Goal: Information Seeking & Learning: Learn about a topic

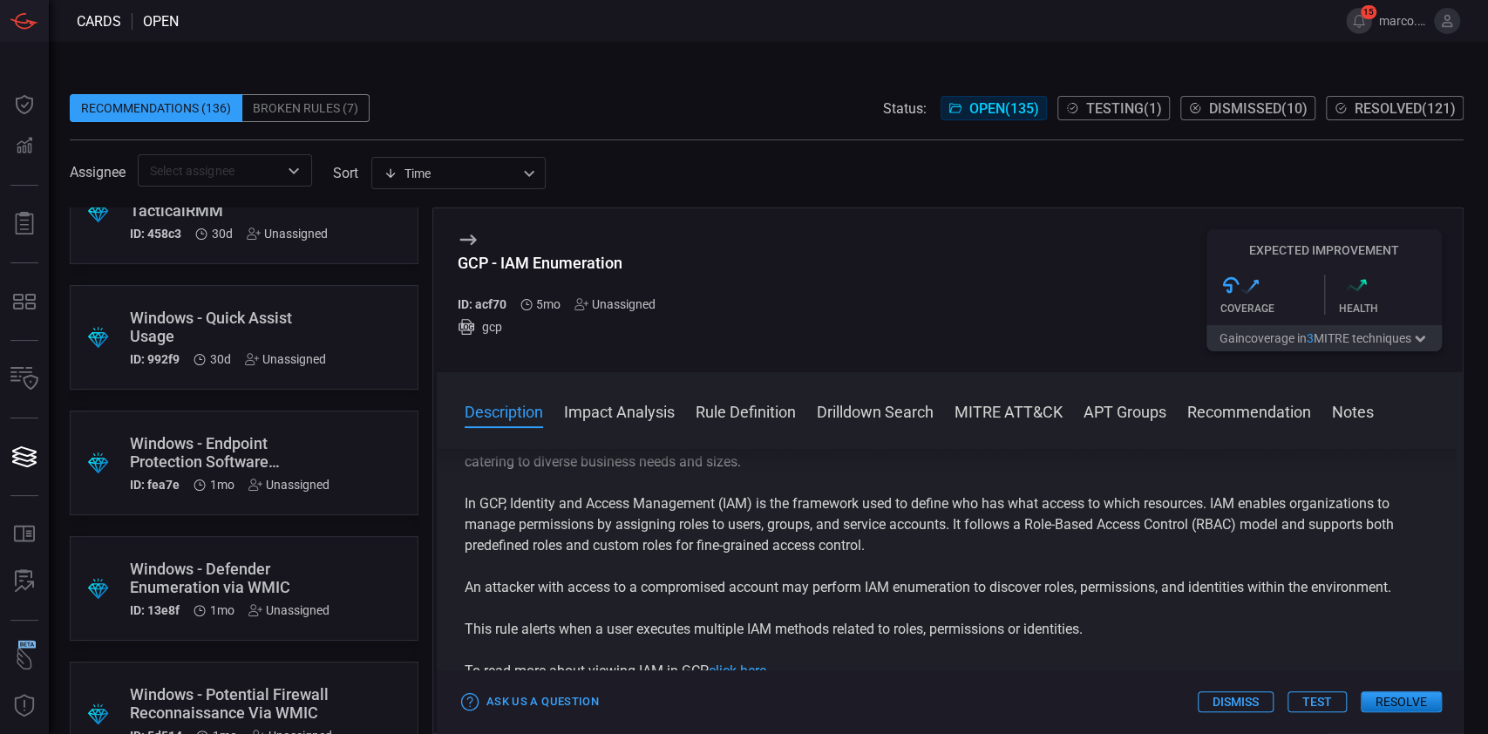
scroll to position [6066, 0]
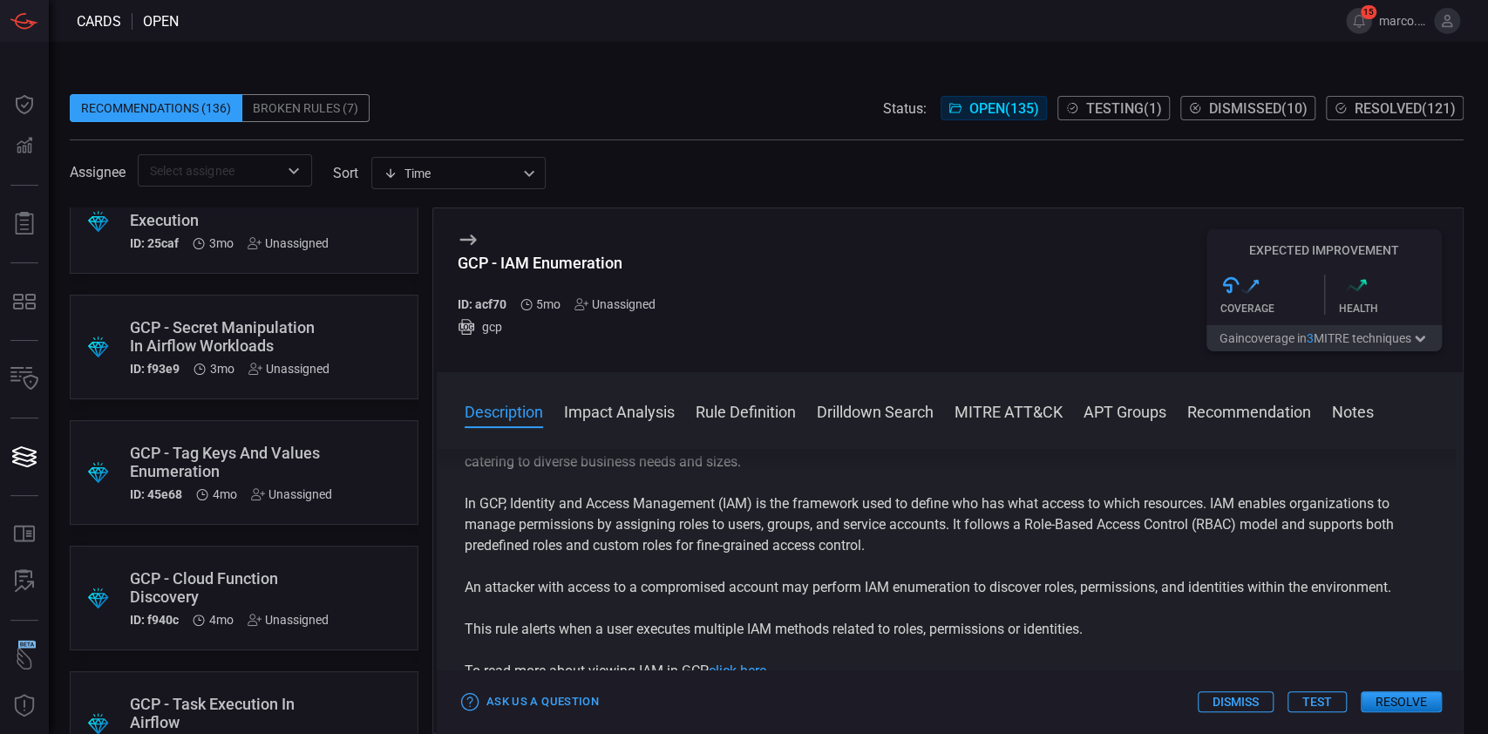
click at [176, 474] on div "GCP - Tag Keys And Values Enumeration" at bounding box center [231, 462] width 202 height 37
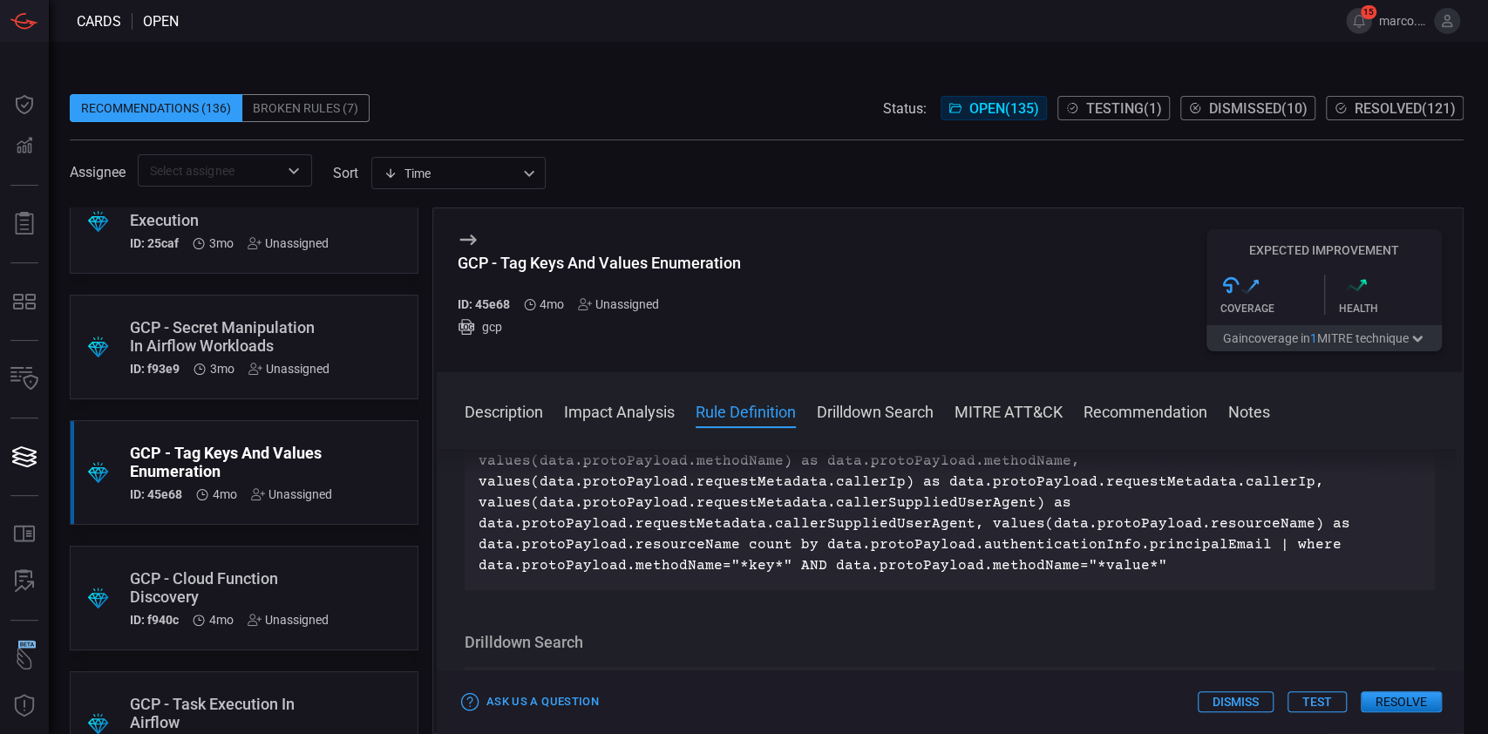
scroll to position [698, 0]
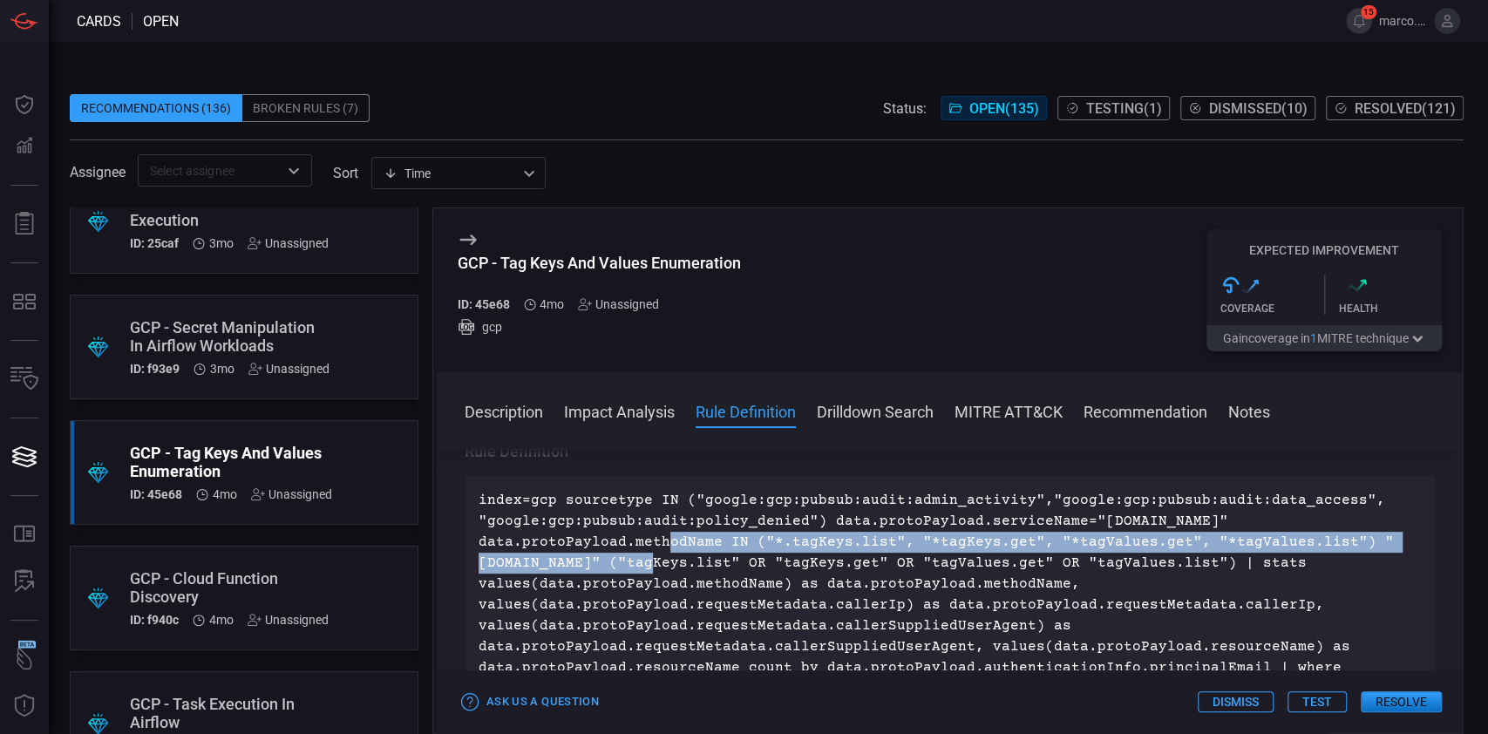
drag, startPoint x: 476, startPoint y: 537, endPoint x: 1339, endPoint y: 542, distance: 863.3
click at [1339, 542] on div "index=gcp sourcetype IN ("google:gcp:pubsub:audit:admin_activity","google:gcp:p…" at bounding box center [950, 594] width 971 height 237
copy p "data.protoPayload.methodName IN ("*.tagKeys.list", "*tagKeys.get", "*tagValues.…"
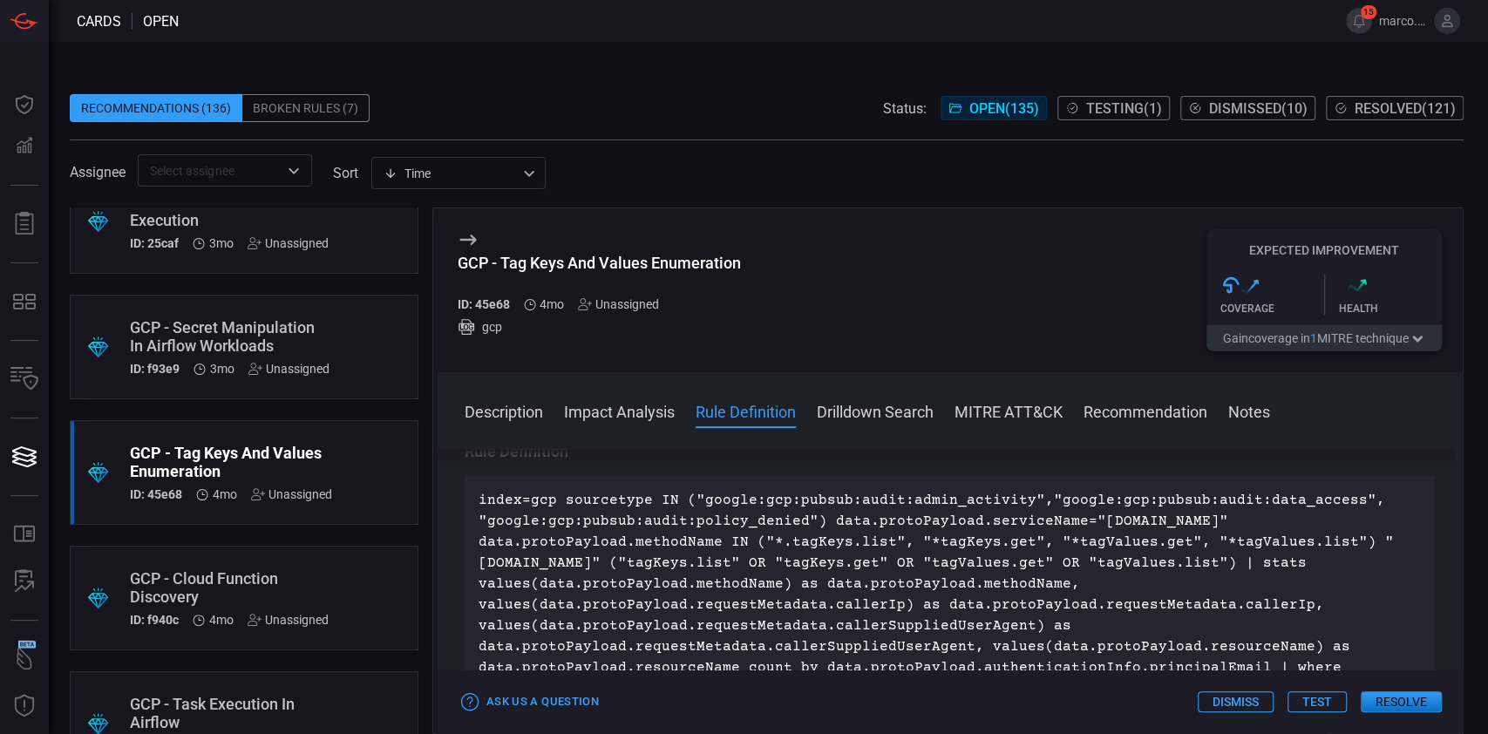
scroll to position [7563, 0]
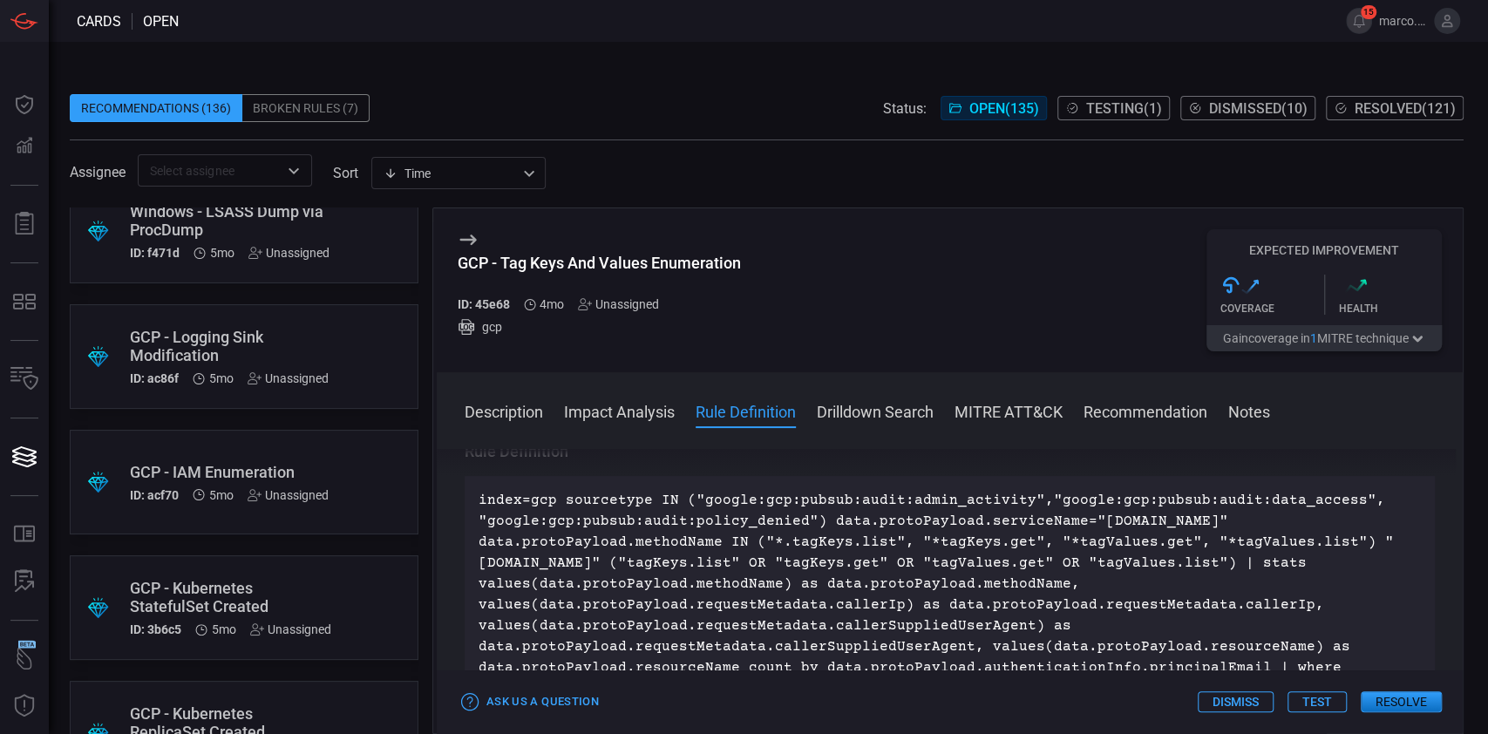
click at [261, 467] on div "GCP - IAM Enumeration" at bounding box center [229, 472] width 199 height 18
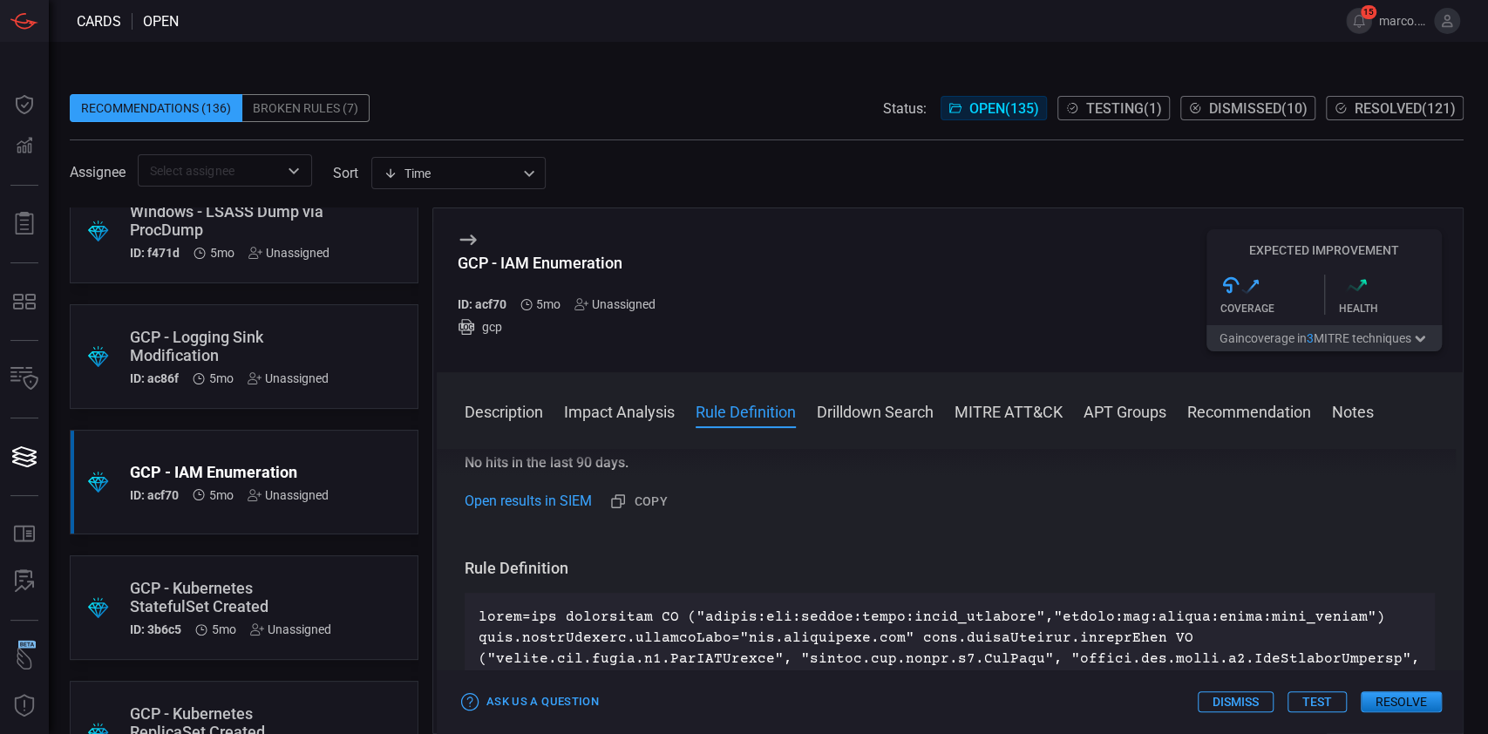
scroll to position [698, 0]
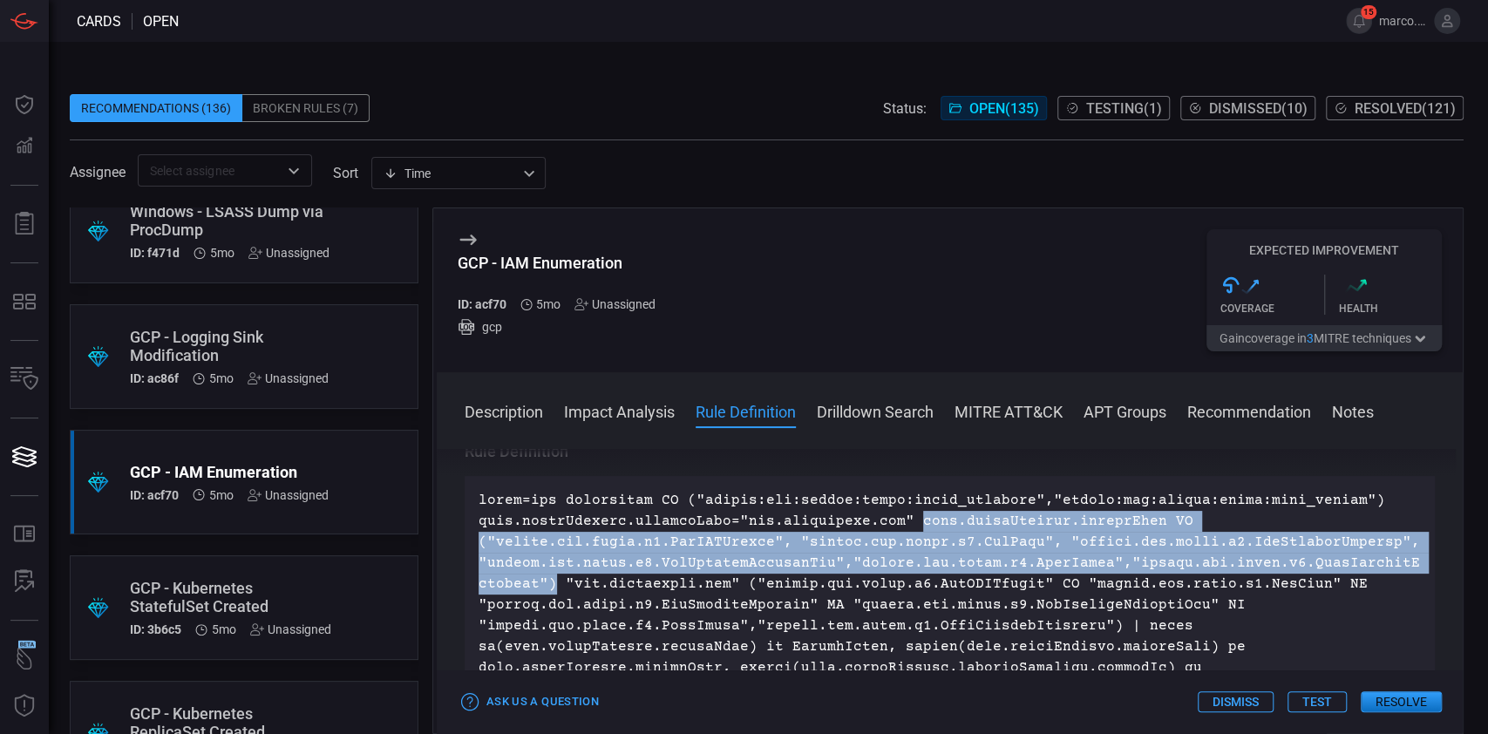
drag, startPoint x: 903, startPoint y: 522, endPoint x: 534, endPoint y: 579, distance: 374.0
click at [534, 579] on p at bounding box center [950, 636] width 943 height 293
copy p "data.protoPayload.methodName IN ("google.iam.admin.v1.GetIAMPolicy", "google.ia…"
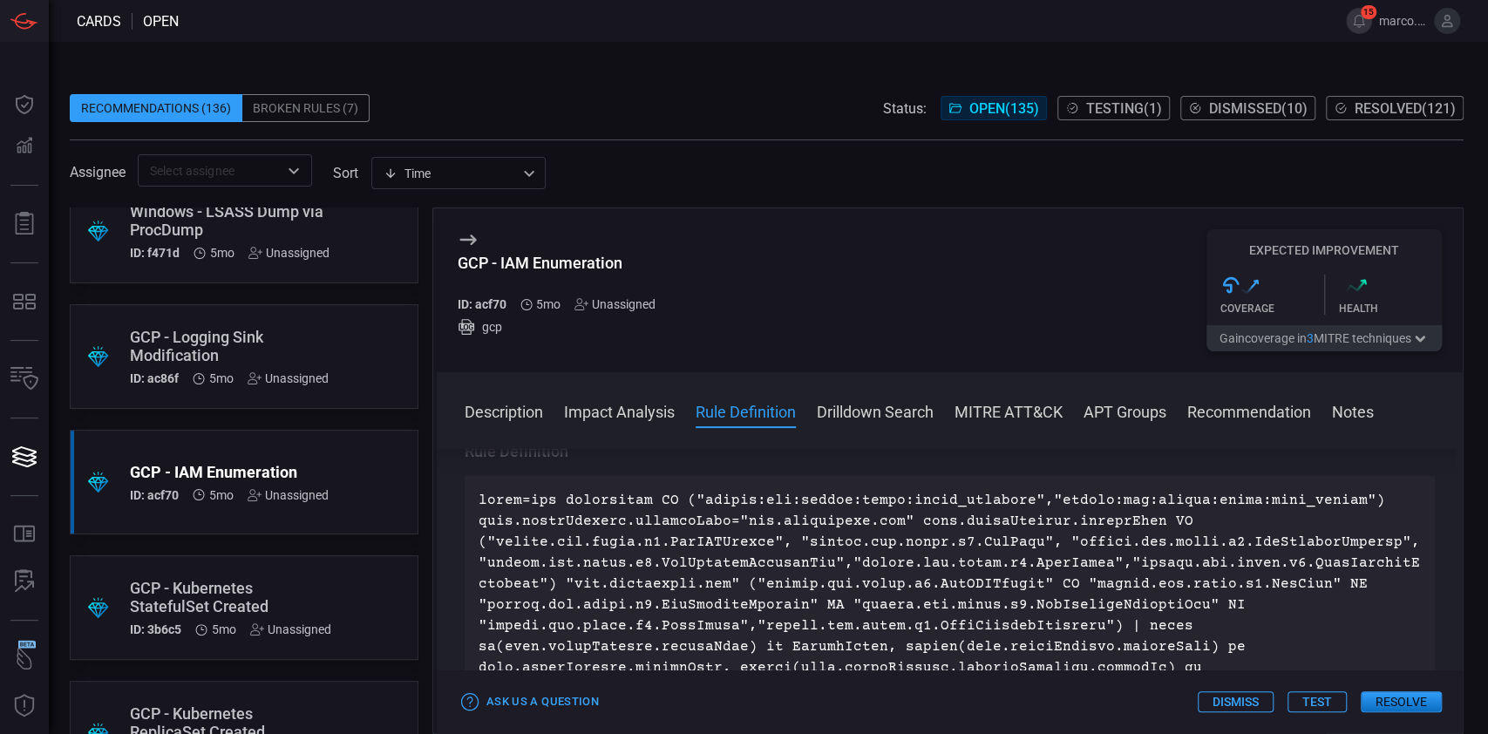
scroll to position [11591, 0]
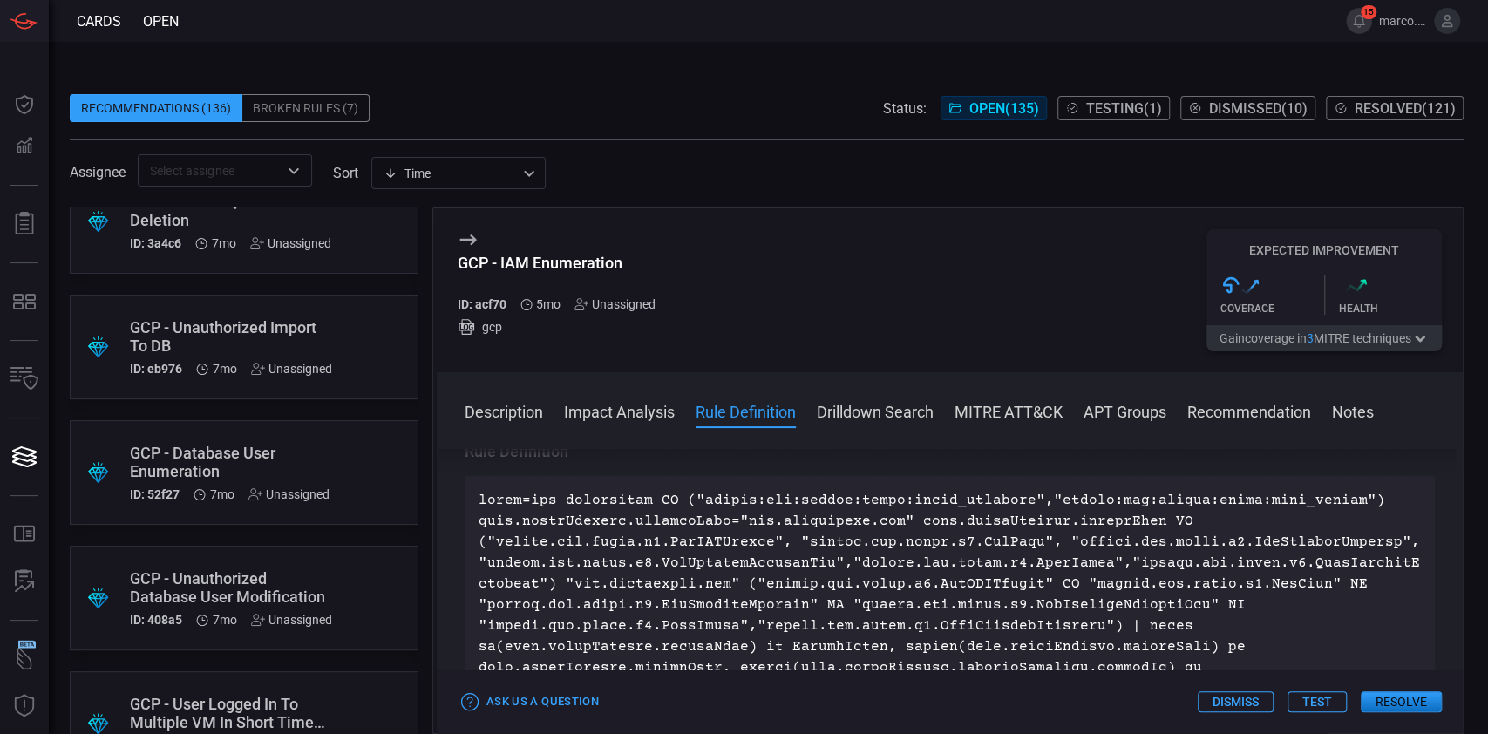
click at [254, 457] on div "GCP - Database User Enumeration" at bounding box center [230, 462] width 200 height 37
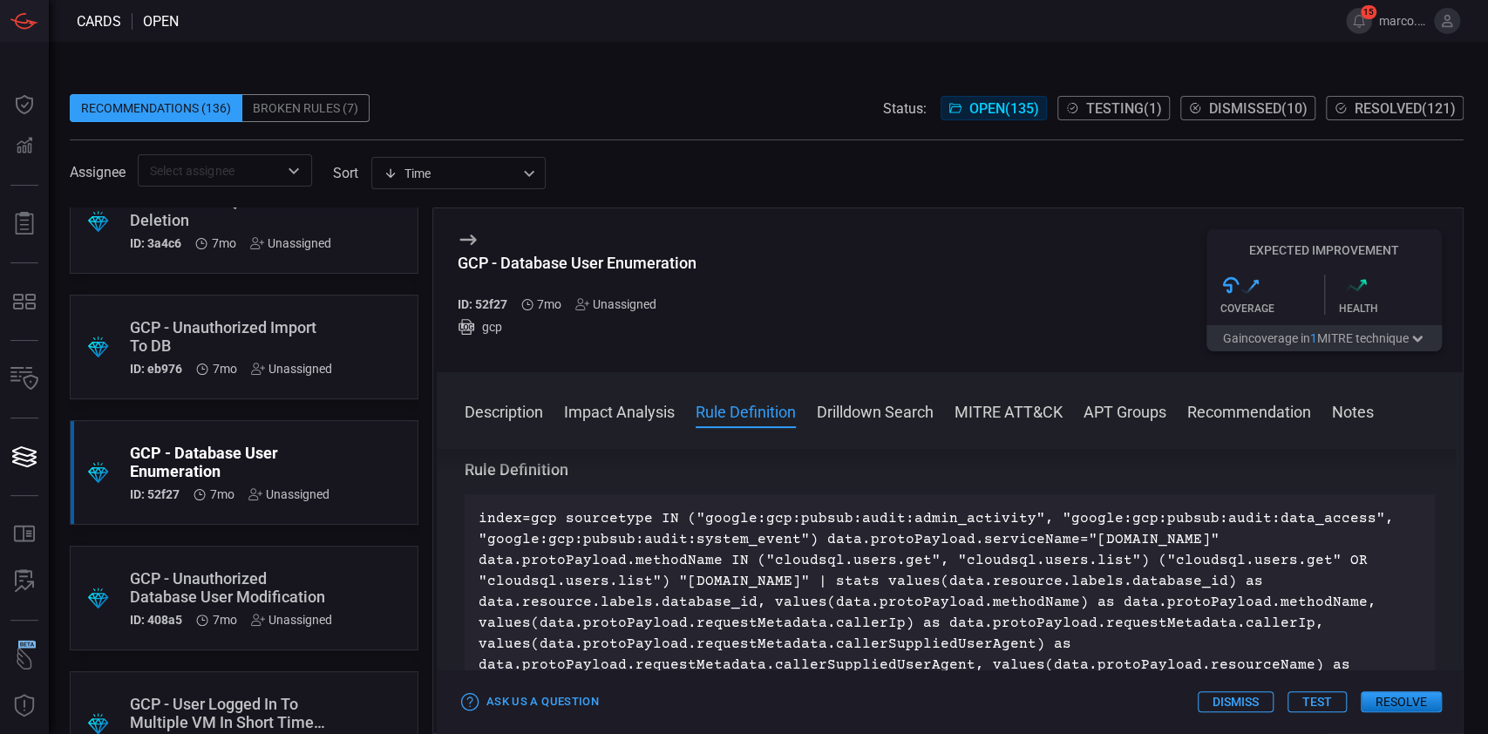
scroll to position [581, 0]
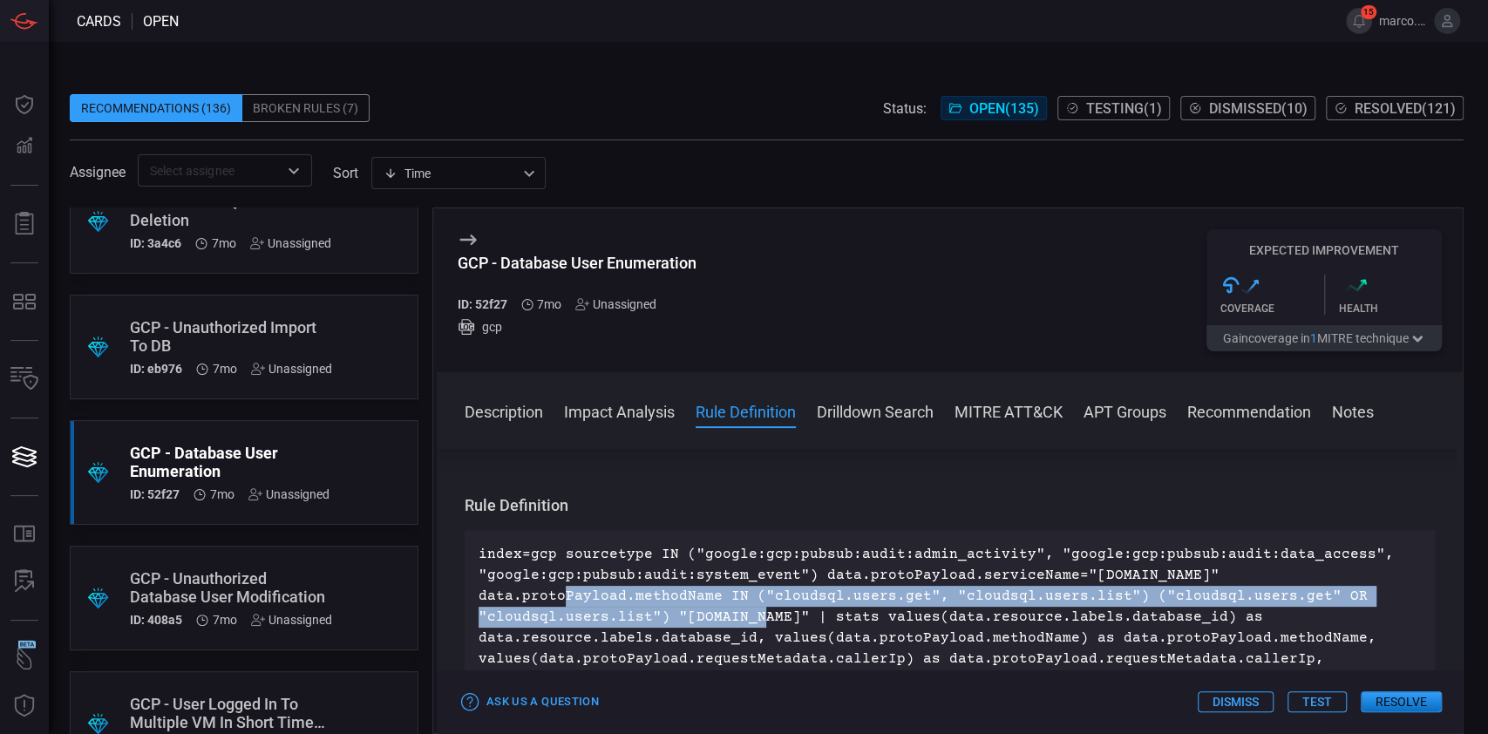
drag, startPoint x: 474, startPoint y: 593, endPoint x: 668, endPoint y: 610, distance: 194.3
click at [668, 610] on div "index=gcp sourcetype IN ("google:gcp:pubsub:audit:admin_activity", "google:gcp:…" at bounding box center [950, 648] width 971 height 237
copy p "data.protoPayload.methodName IN ("cloudsql.users.get", "cloudsql.users.list") (…"
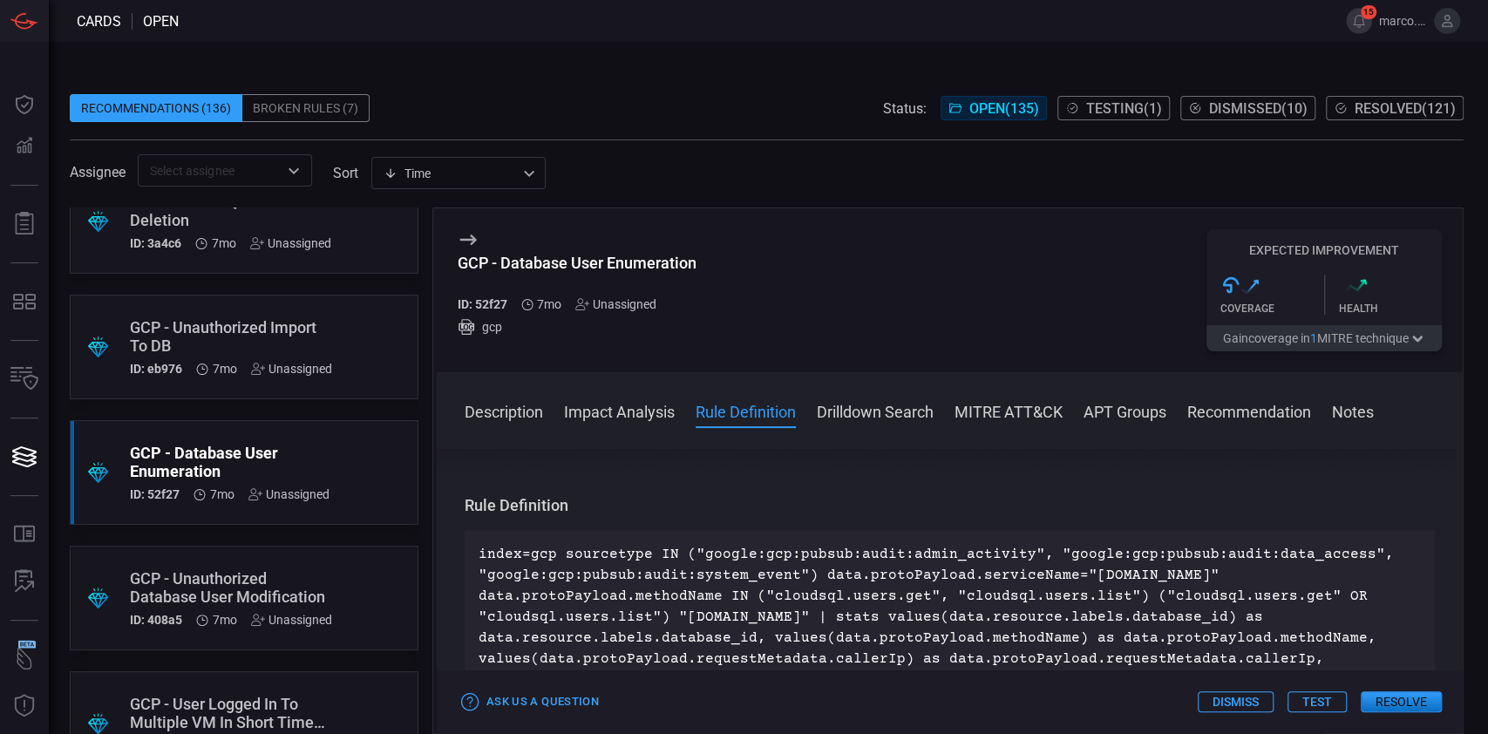
scroll to position [12837, 0]
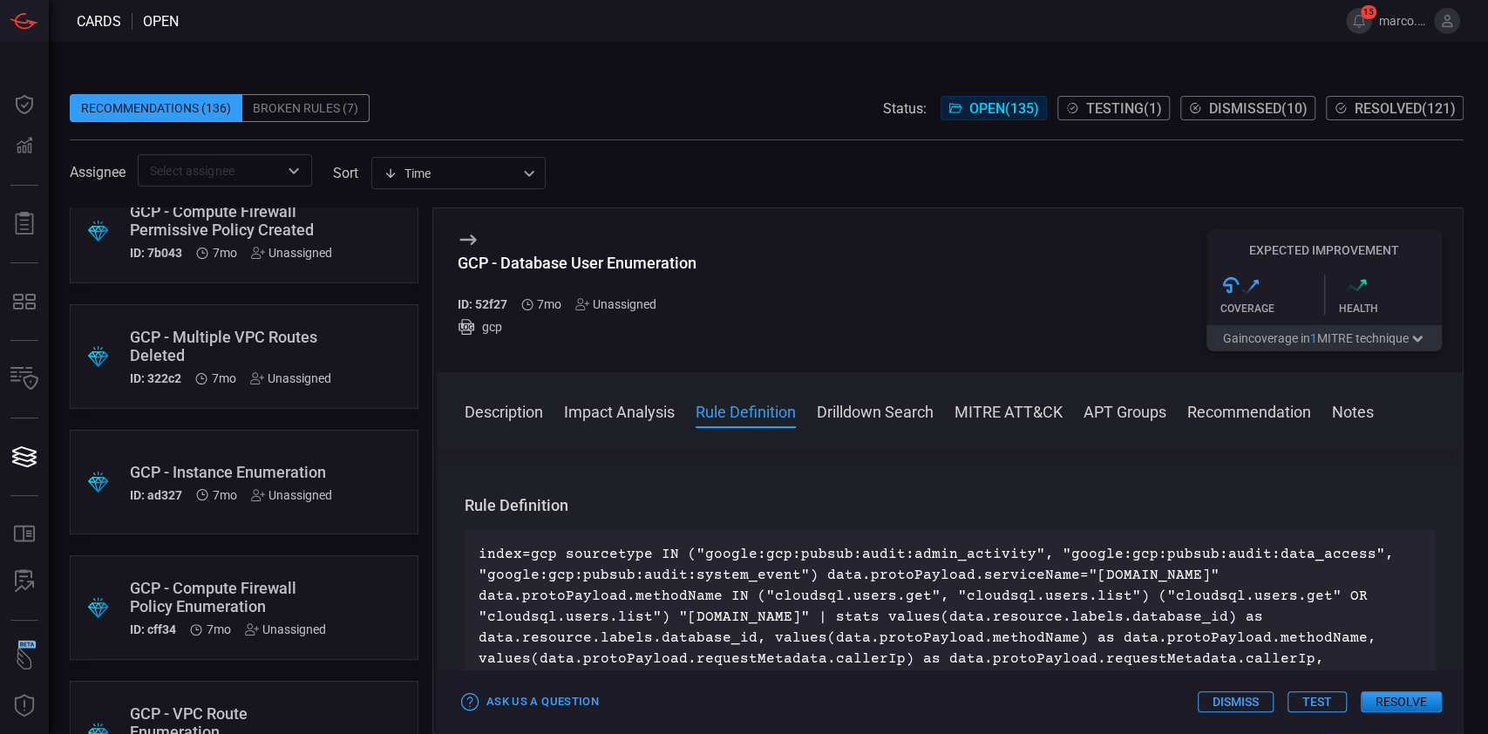
click at [303, 472] on div "GCP - Instance Enumeration" at bounding box center [231, 472] width 202 height 18
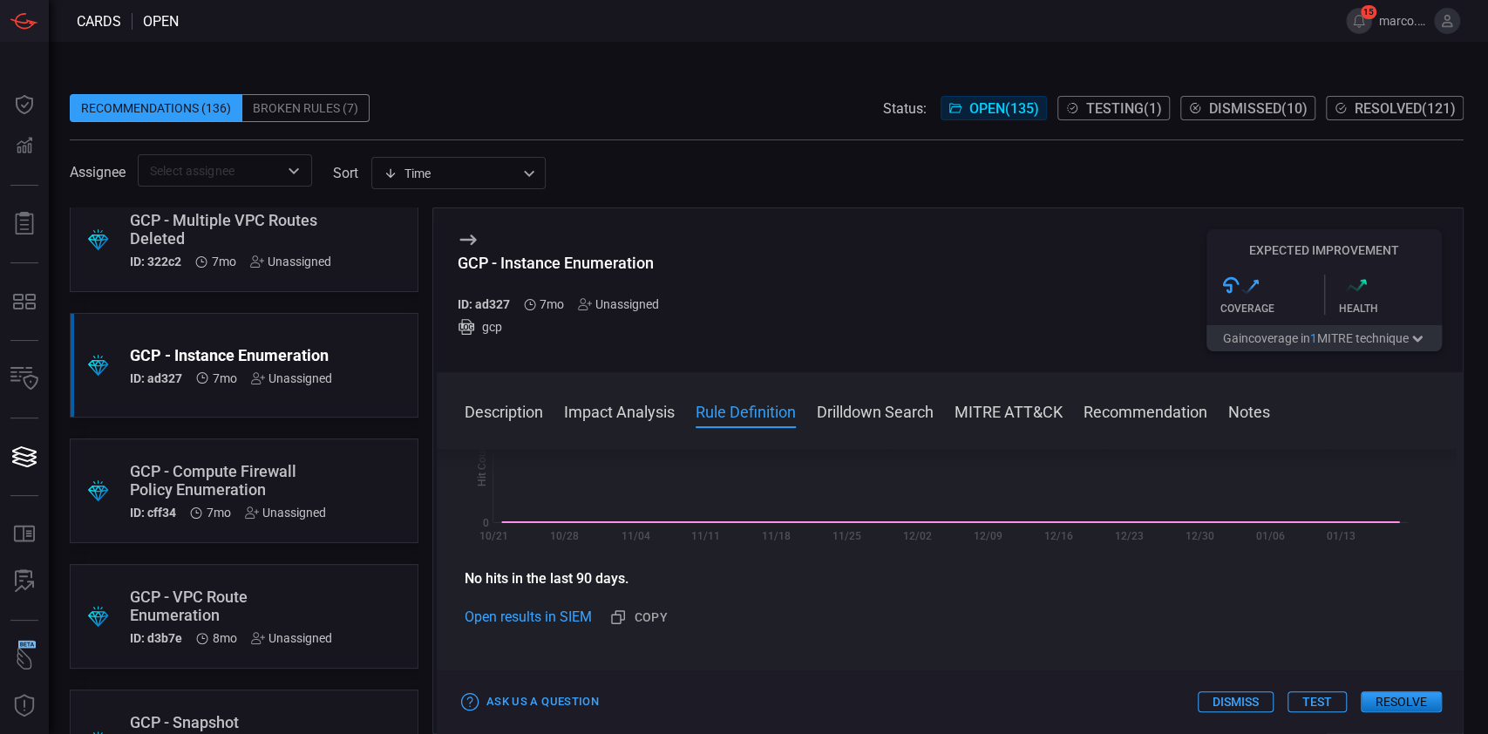
scroll to position [698, 0]
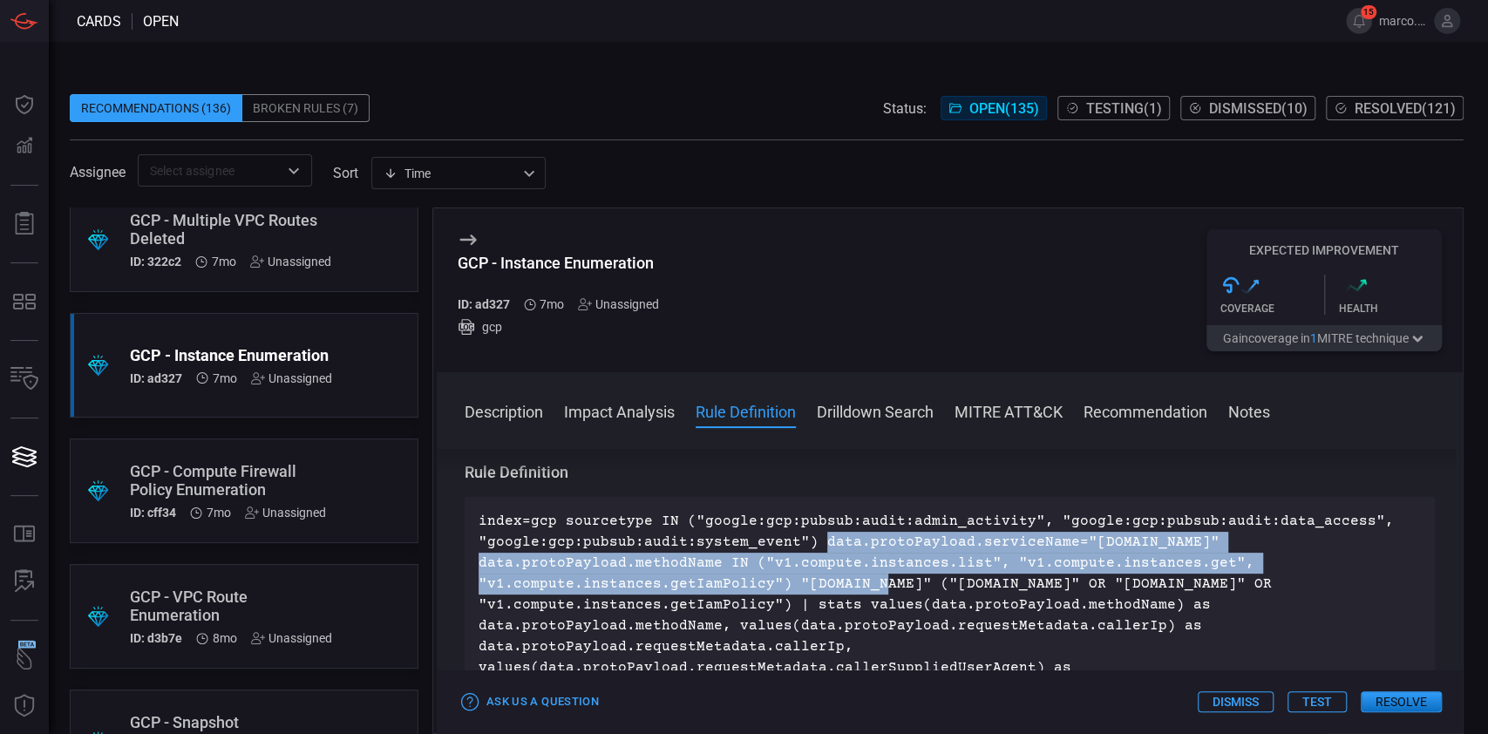
drag, startPoint x: 811, startPoint y: 542, endPoint x: 796, endPoint y: 582, distance: 42.8
click at [796, 582] on p "index=gcp sourcetype IN ("google:gcp:pubsub:audit:admin_activity", "google:gcp:…" at bounding box center [950, 626] width 943 height 230
click at [670, 579] on p "index=gcp sourcetype IN ("google:gcp:pubsub:audit:admin_activity", "google:gcp:…" at bounding box center [950, 626] width 943 height 230
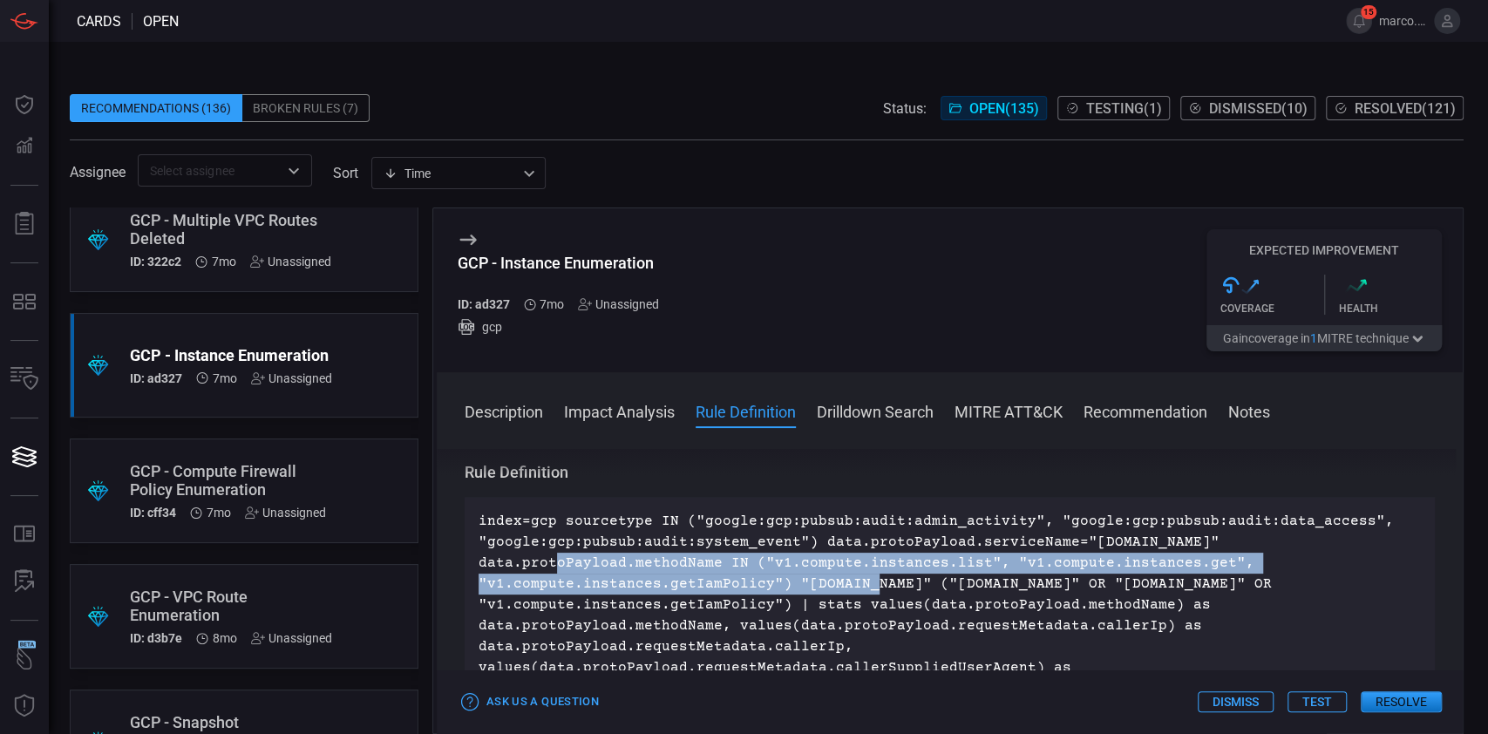
drag, startPoint x: 477, startPoint y: 565, endPoint x: 784, endPoint y: 578, distance: 307.2
click at [784, 578] on div "index=gcp sourcetype IN ("google:gcp:pubsub:audit:admin_activity", "google:gcp:…" at bounding box center [950, 626] width 971 height 258
copy p "data.protoPayload.methodName IN ("v1.compute.instances.list", "v1.compute.insta…"
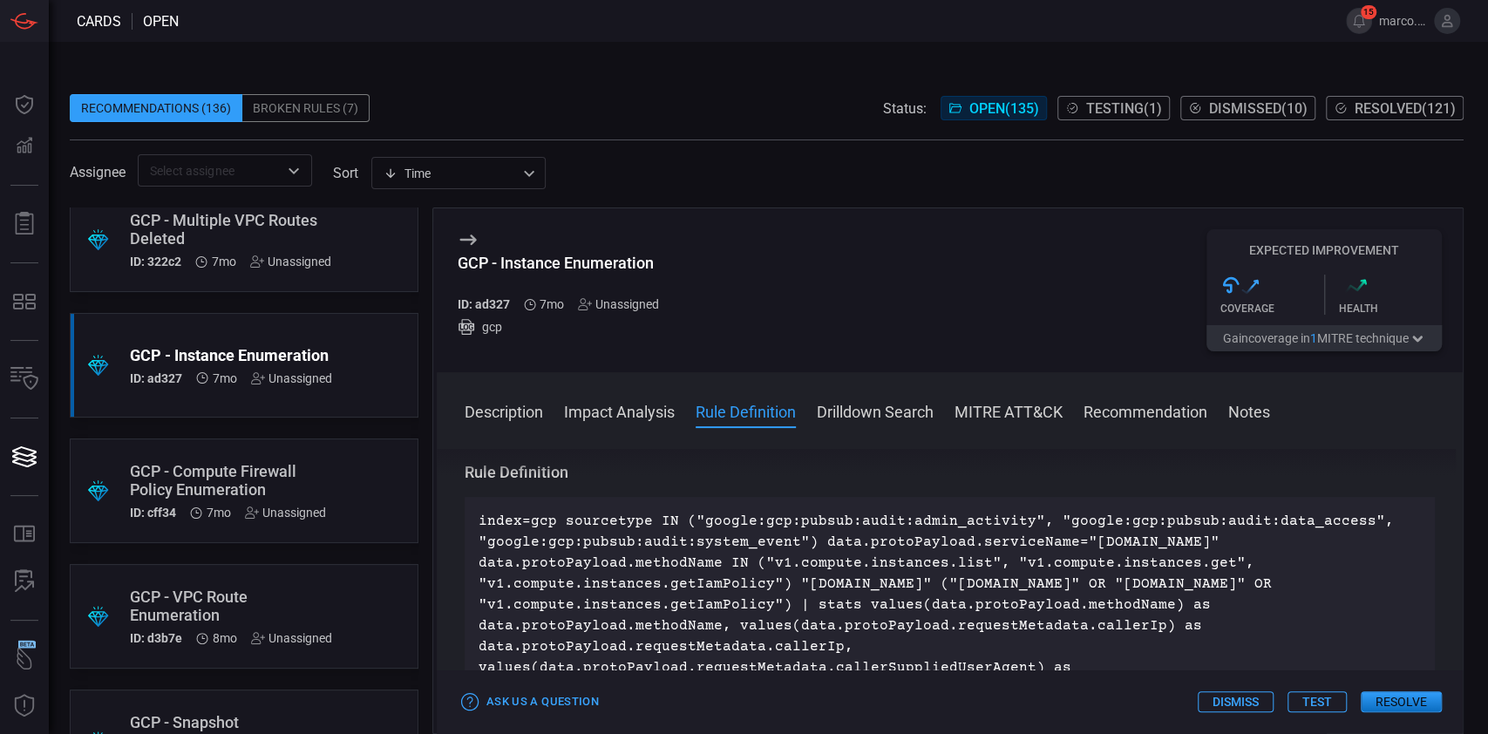
click at [306, 464] on div "GCP - Compute Firewall Policy Enumeration" at bounding box center [228, 480] width 196 height 37
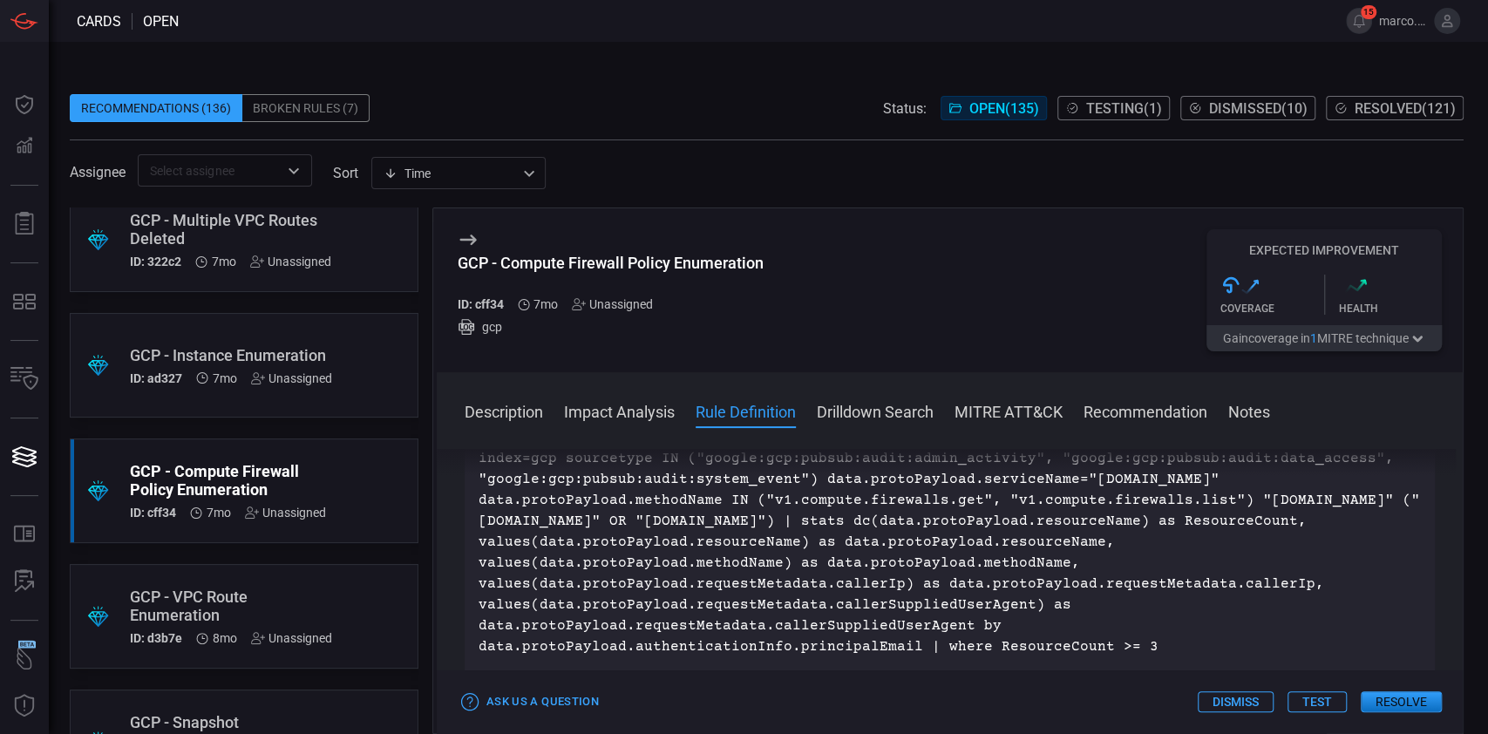
scroll to position [581, 0]
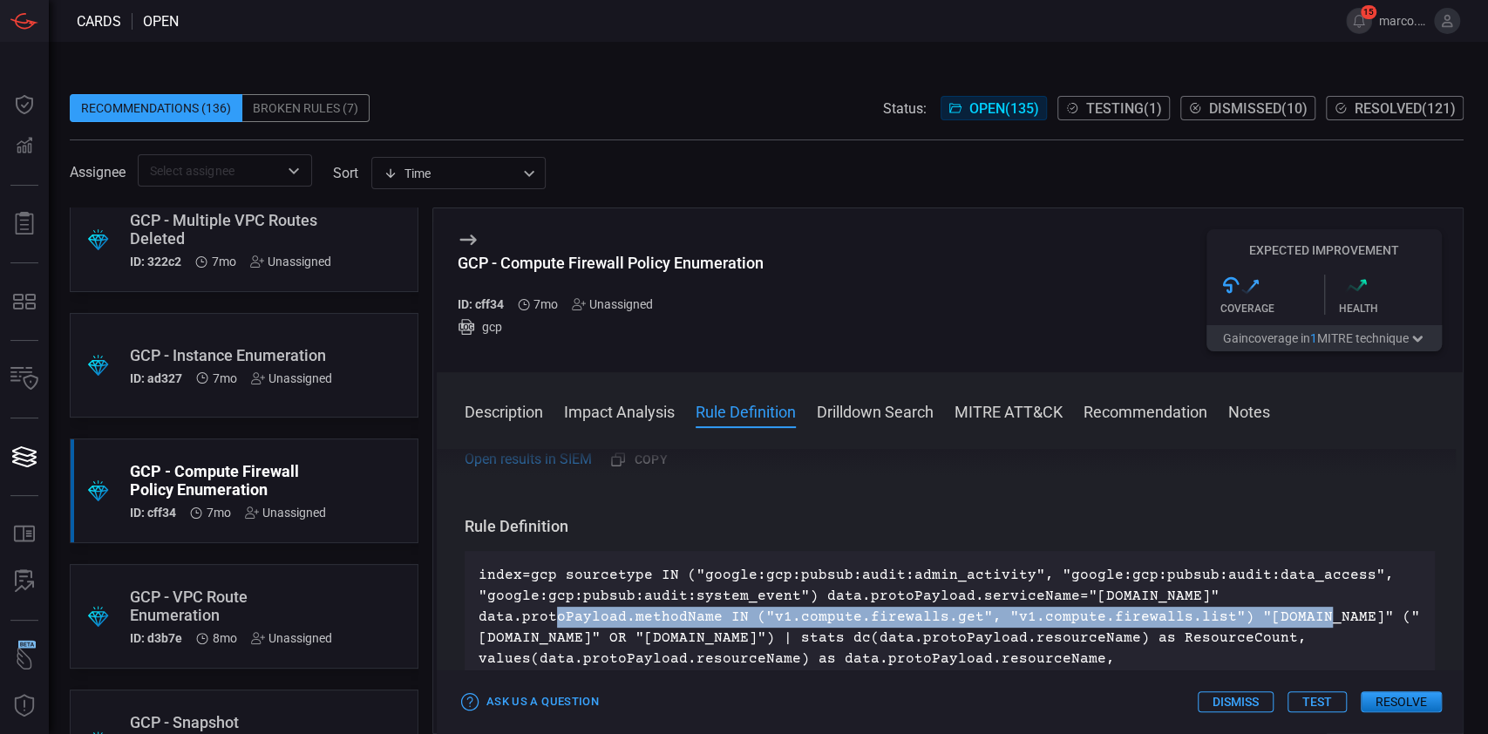
drag, startPoint x: 472, startPoint y: 612, endPoint x: 1228, endPoint y: 613, distance: 756.0
click at [1228, 613] on div "index=gcp sourcetype IN ("google:gcp:pubsub:audit:admin_activity", "google:gcp:…" at bounding box center [950, 669] width 971 height 237
copy p "data.protoPayload.methodName IN ("v1.compute.firewalls.get", "v1.compute.firewa…"
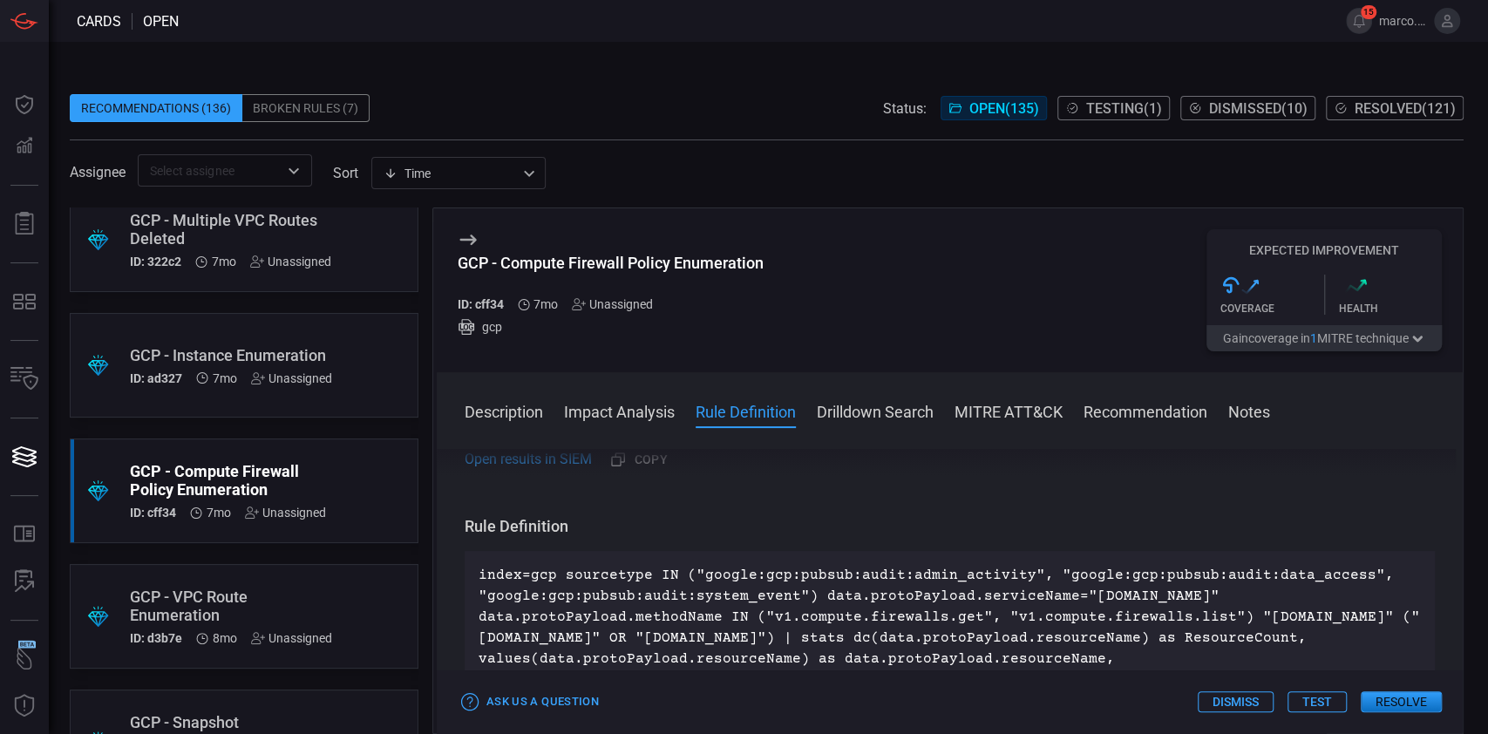
click at [244, 615] on div "GCP - VPC Route Enumeration" at bounding box center [231, 606] width 202 height 37
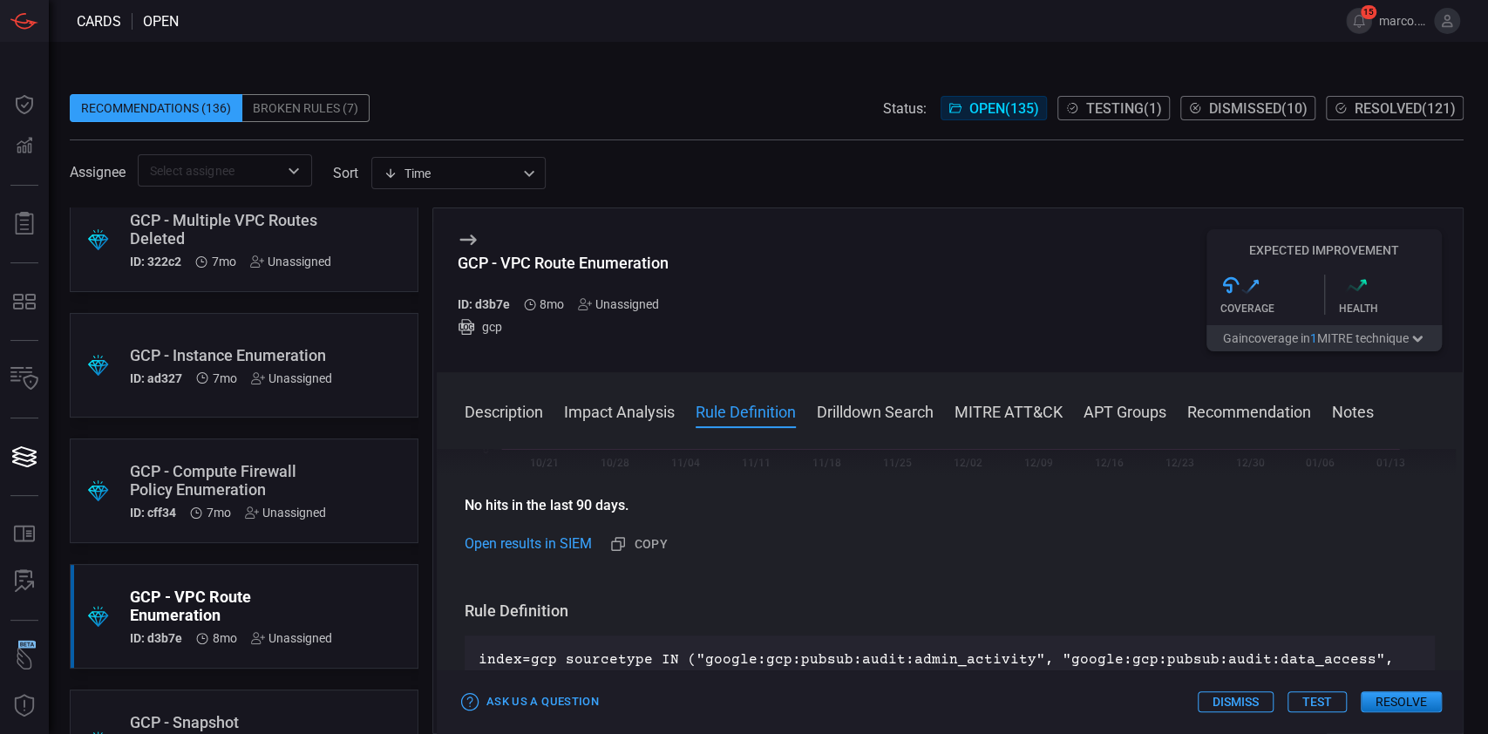
scroll to position [581, 0]
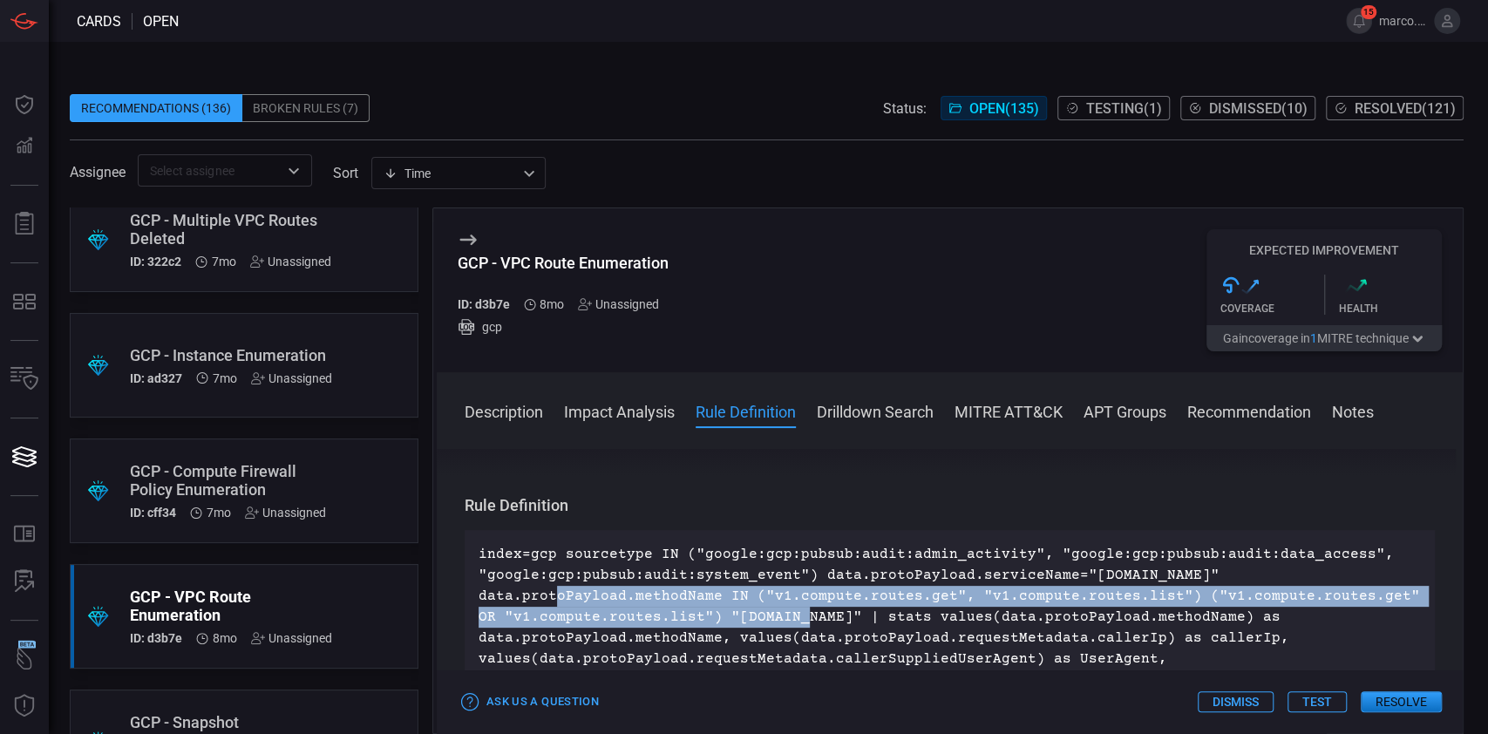
drag, startPoint x: 467, startPoint y: 590, endPoint x: 719, endPoint y: 624, distance: 253.4
click at [719, 624] on div "index=gcp sourcetype IN ("google:gcp:pubsub:audit:admin_activity", "google:gcp:…" at bounding box center [950, 627] width 971 height 195
copy p "data.protoPayload.methodName IN ("v1.compute.routes.get", "v1.compute.routes.li…"
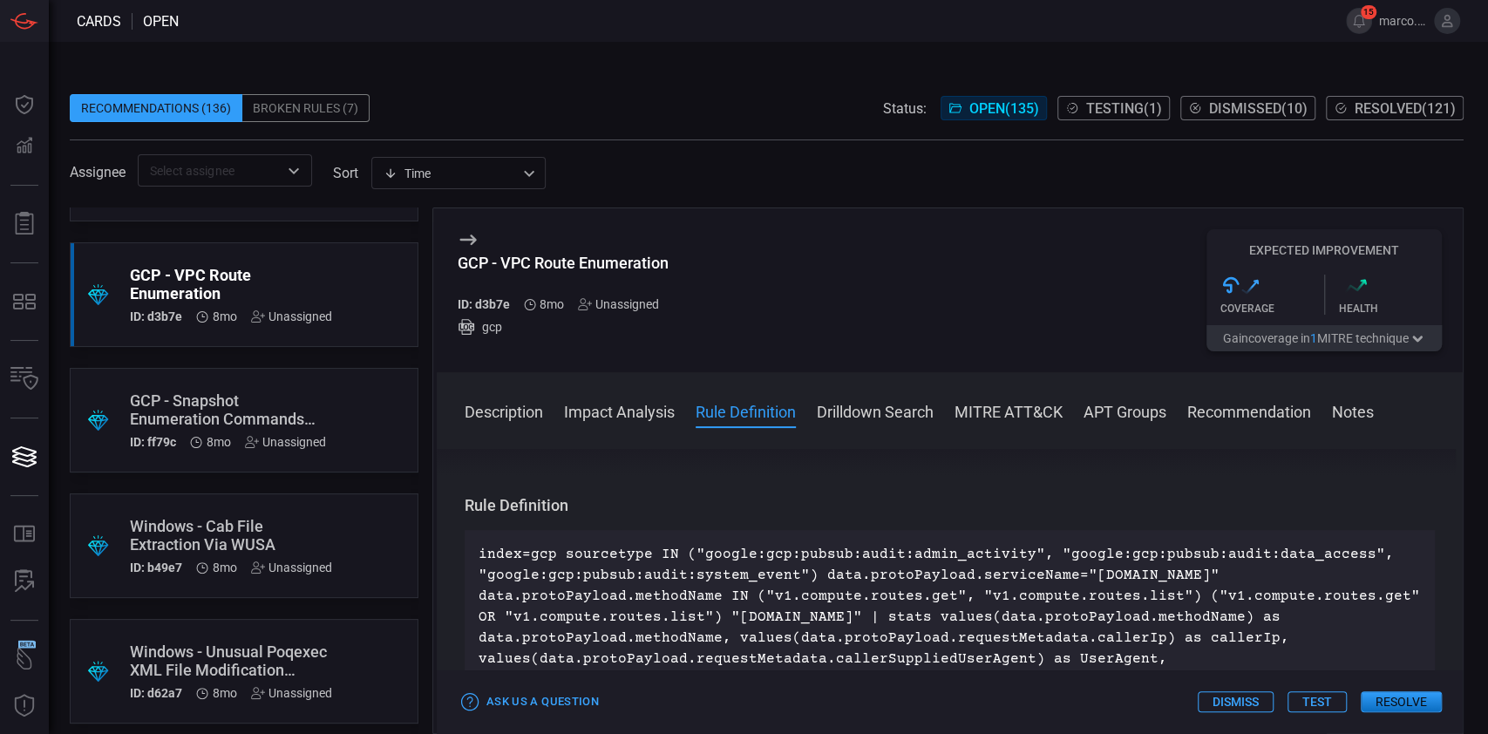
scroll to position [13308, 0]
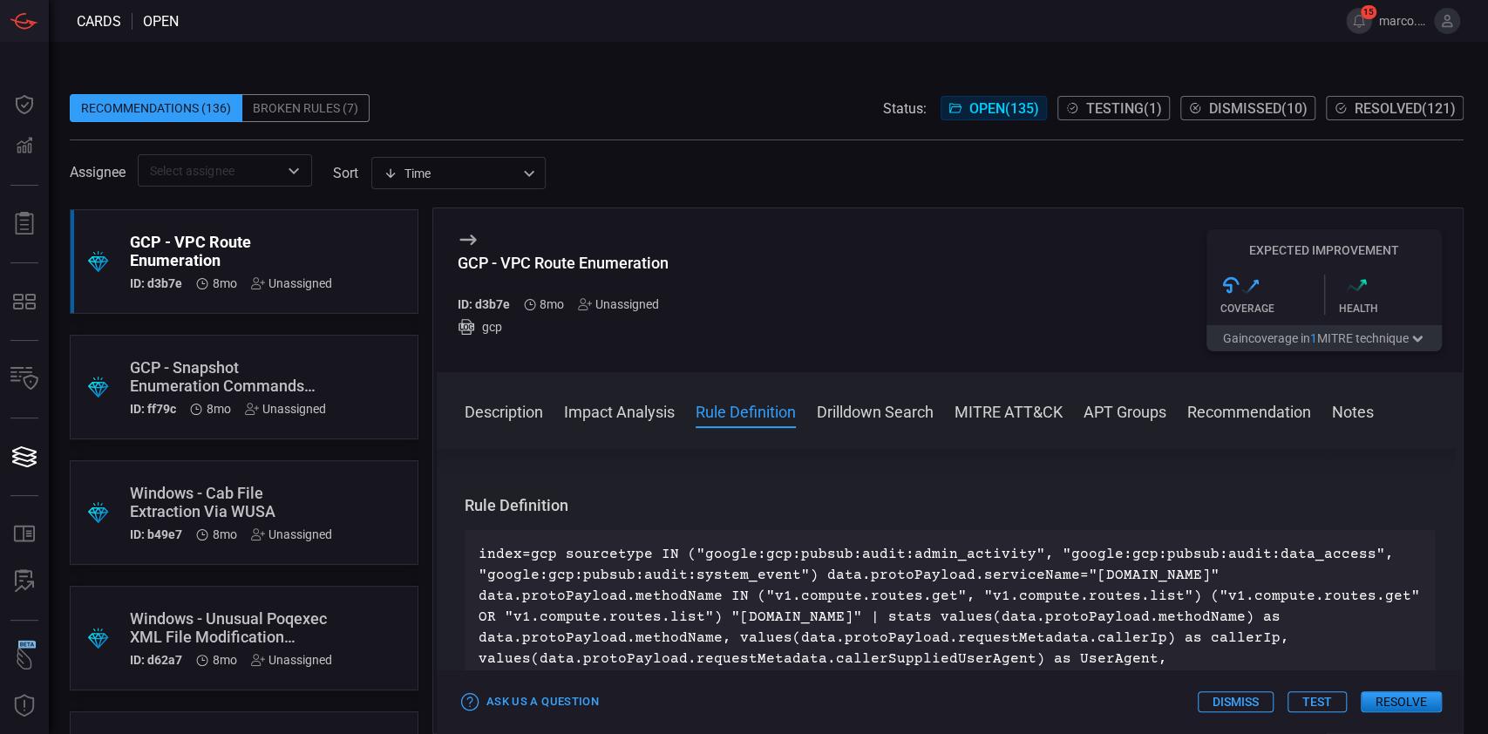
click at [160, 382] on div "GCP - Snapshot Enumeration Commands Detection" at bounding box center [228, 376] width 196 height 37
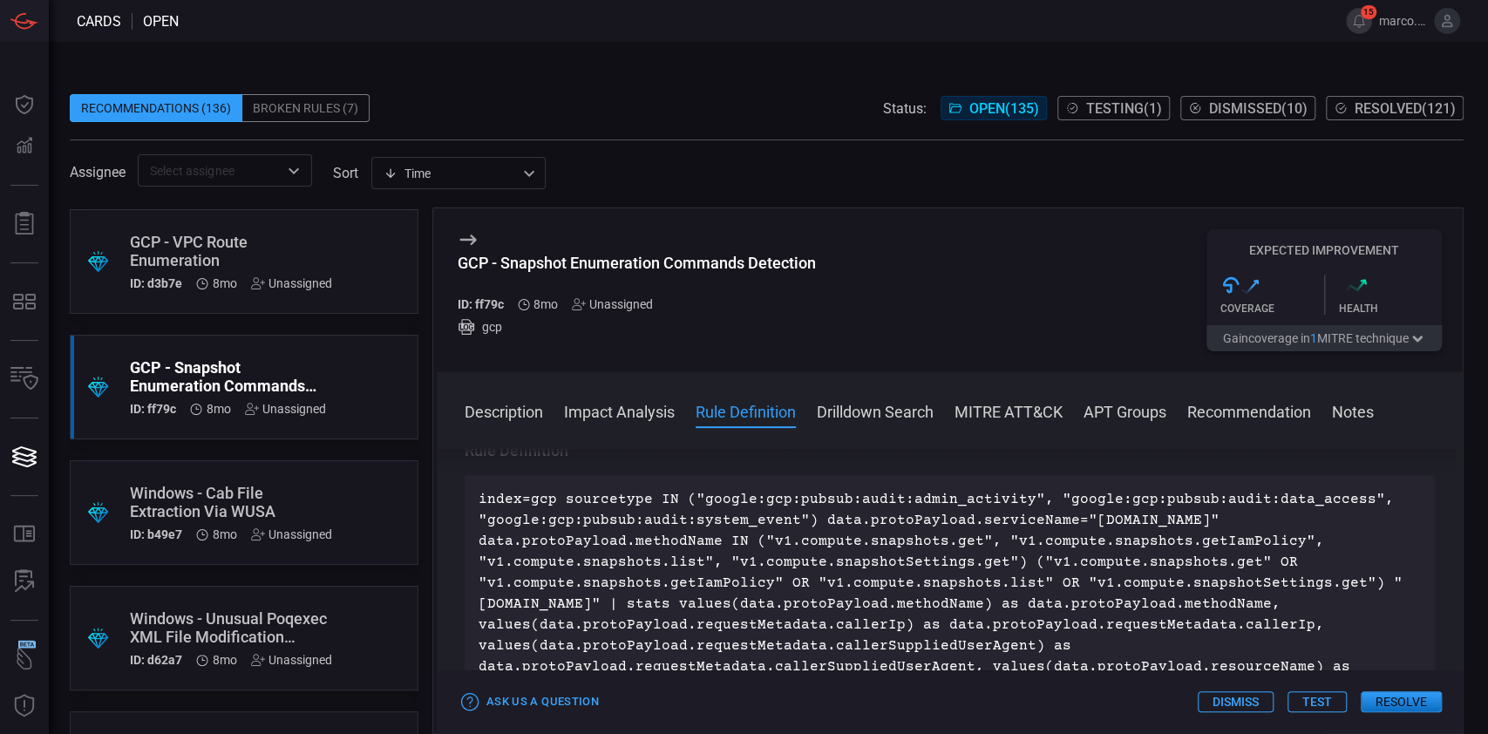
scroll to position [698, 0]
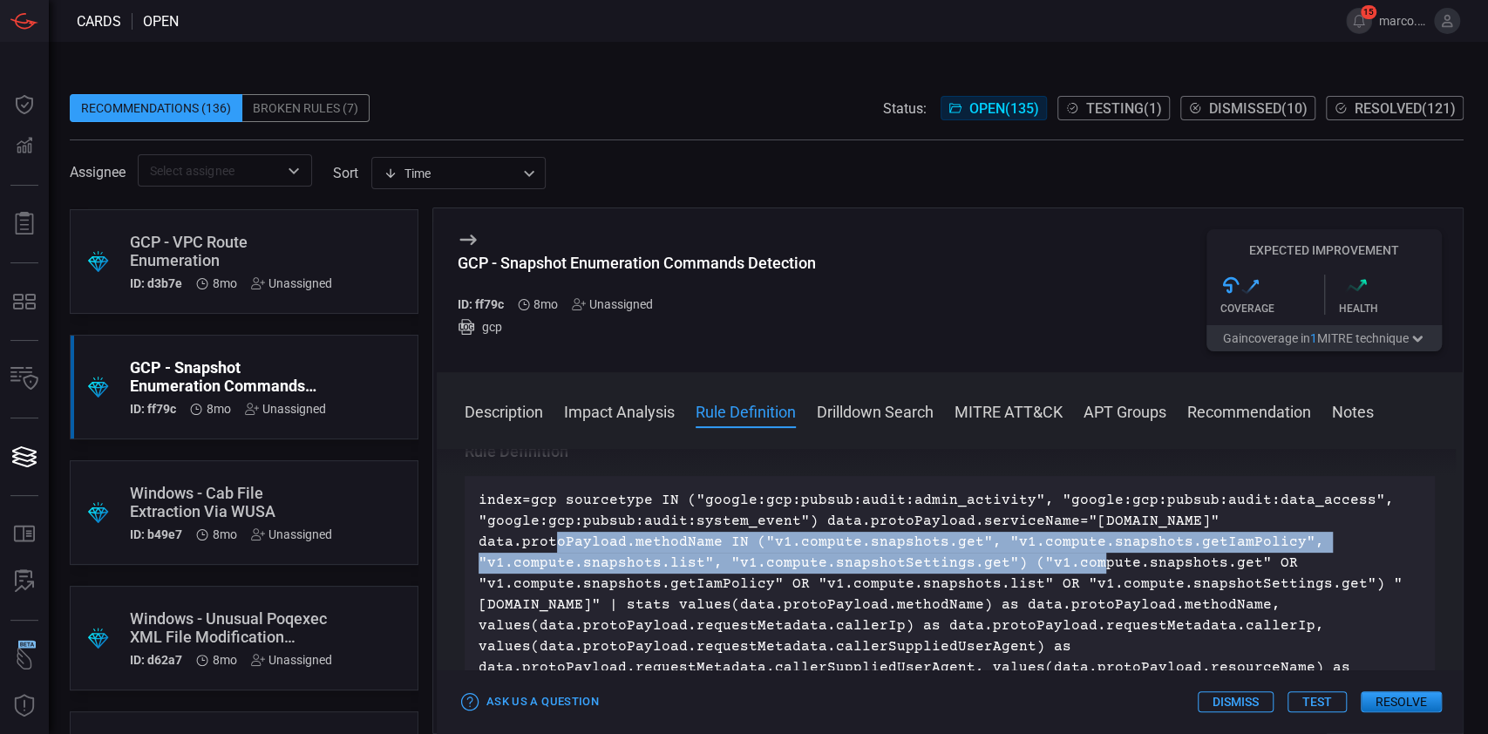
drag, startPoint x: 474, startPoint y: 539, endPoint x: 1007, endPoint y: 559, distance: 533.2
click at [1007, 559] on div "index=gcp sourcetype IN ("google:gcp:pubsub:audit:admin_activity", "google:gcp:…" at bounding box center [950, 605] width 971 height 258
copy p "data.protoPayload.methodName IN ("v1.compute.snapshots.get", "v1.compute.snapsh…"
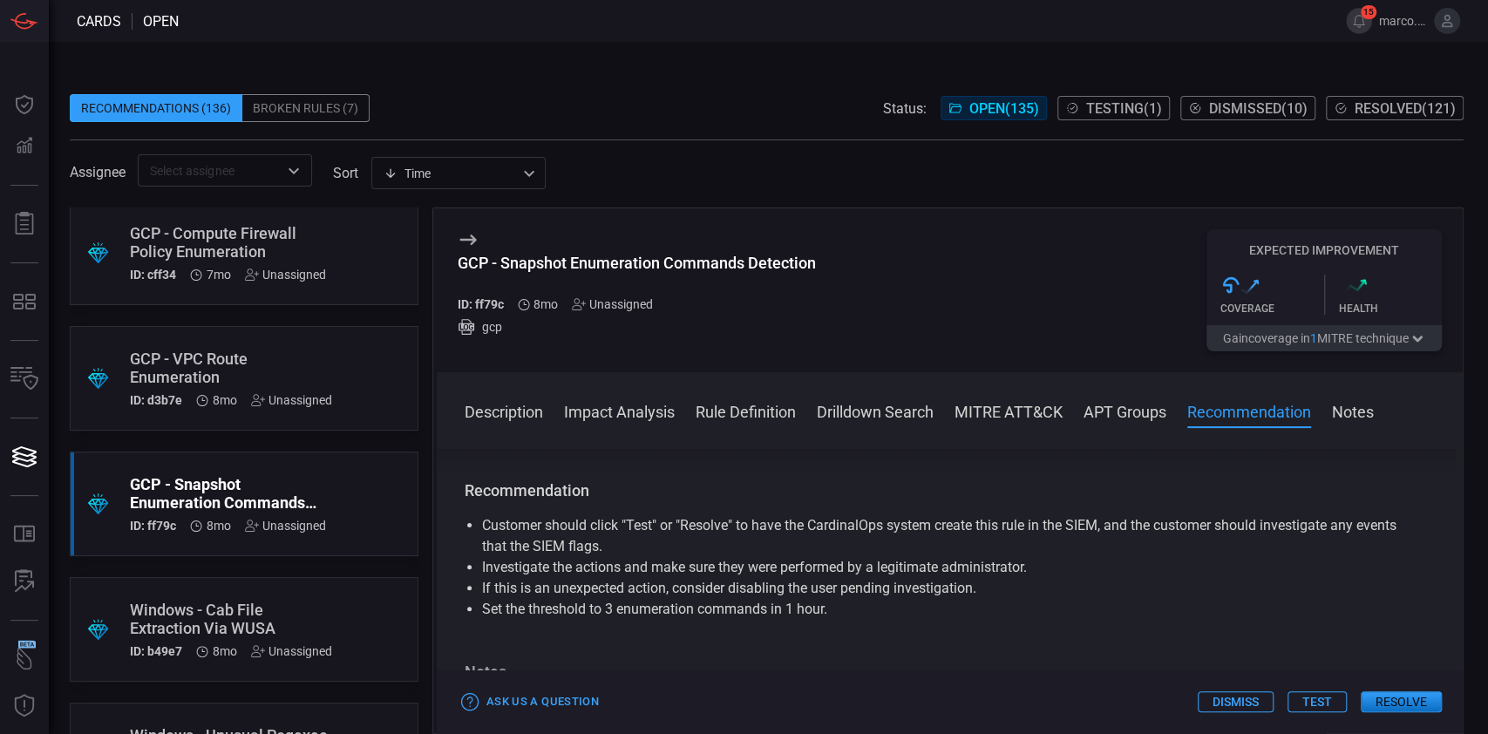
scroll to position [13725, 0]
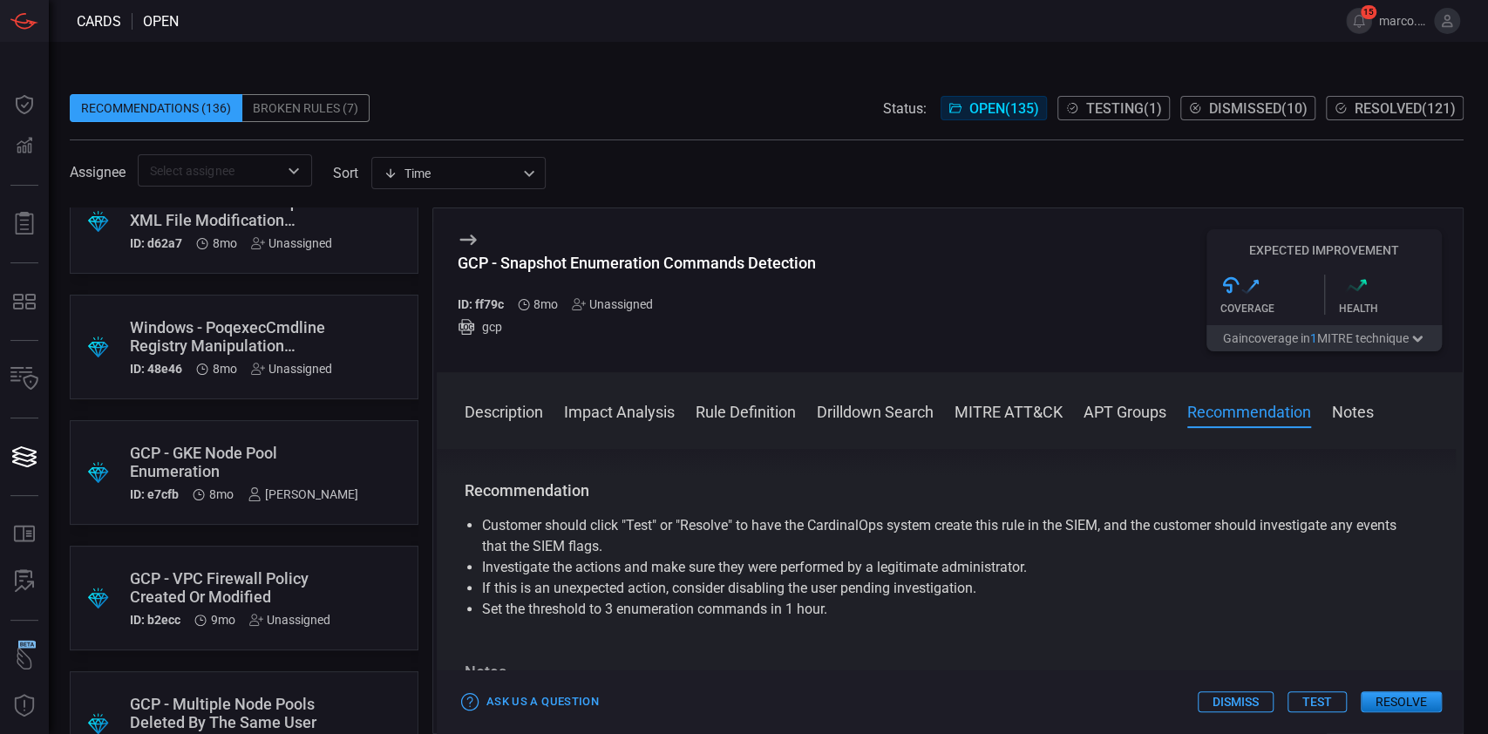
click at [221, 458] on div "GCP - GKE Node Pool Enumeration" at bounding box center [244, 462] width 228 height 37
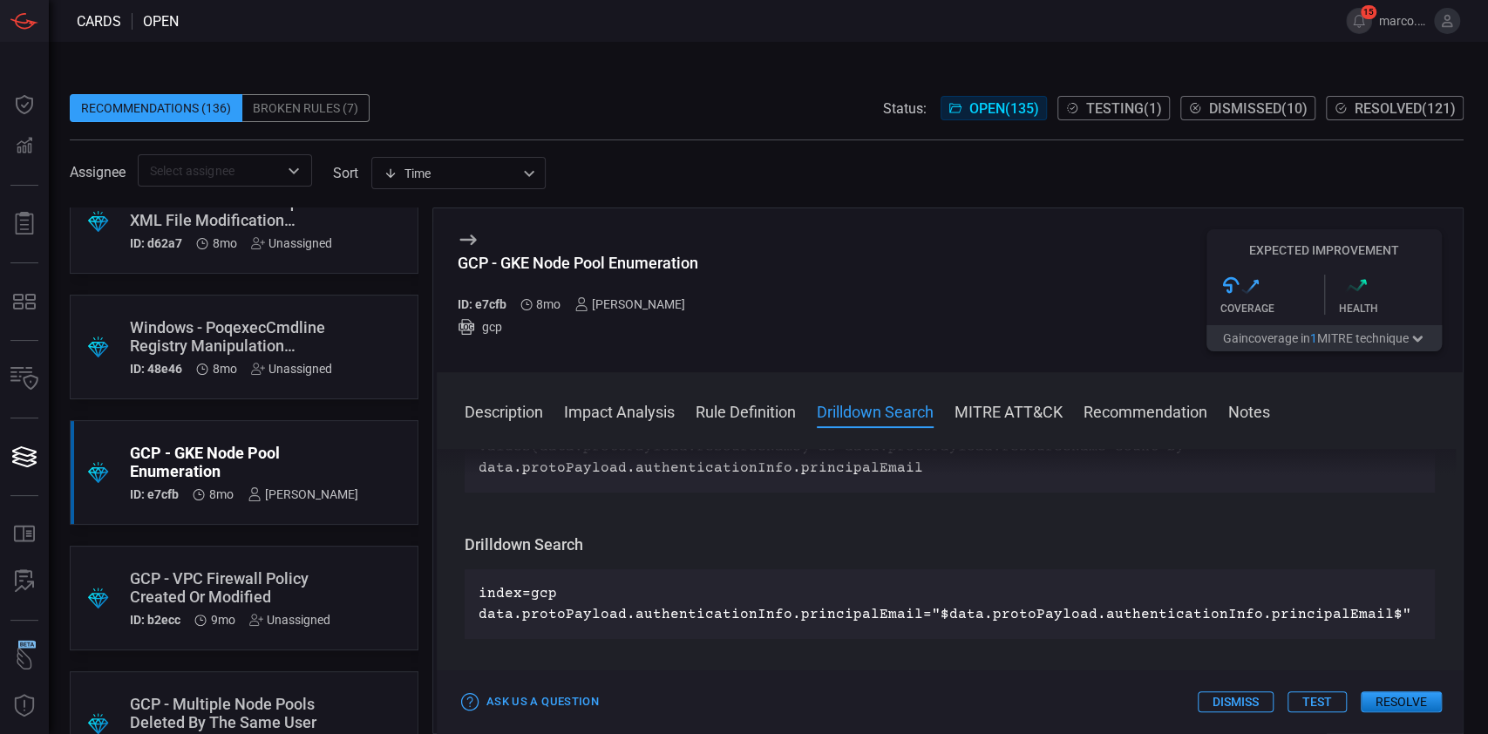
scroll to position [581, 0]
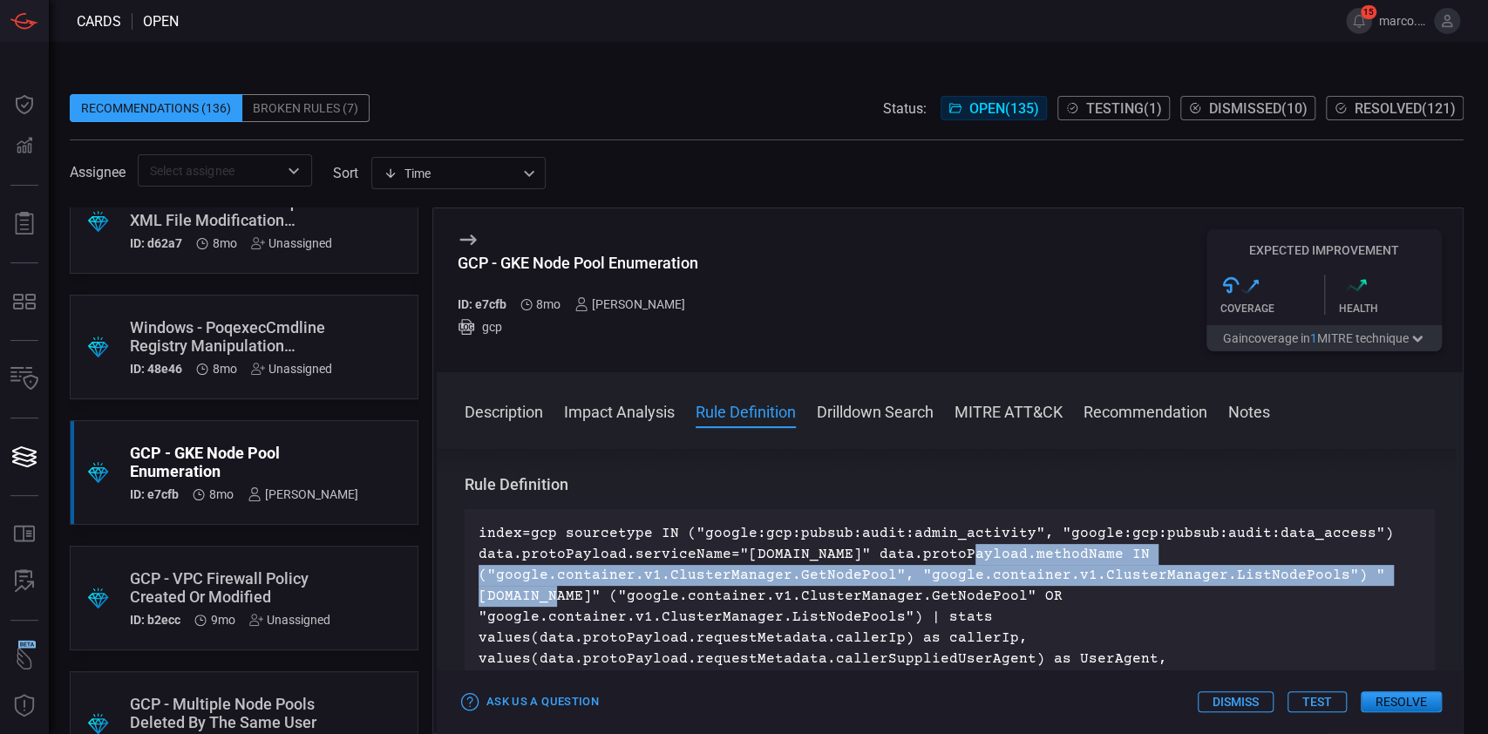
drag, startPoint x: 952, startPoint y: 548, endPoint x: 1329, endPoint y: 582, distance: 378.2
click at [1329, 582] on p "index=gcp sourcetype IN ("google:gcp:pubsub:audit:admin_activity", "google:gcp:…" at bounding box center [950, 617] width 943 height 188
copy p "data.protoPayload.methodName IN ("google.container.v1.ClusterManager.GetNodePoo…"
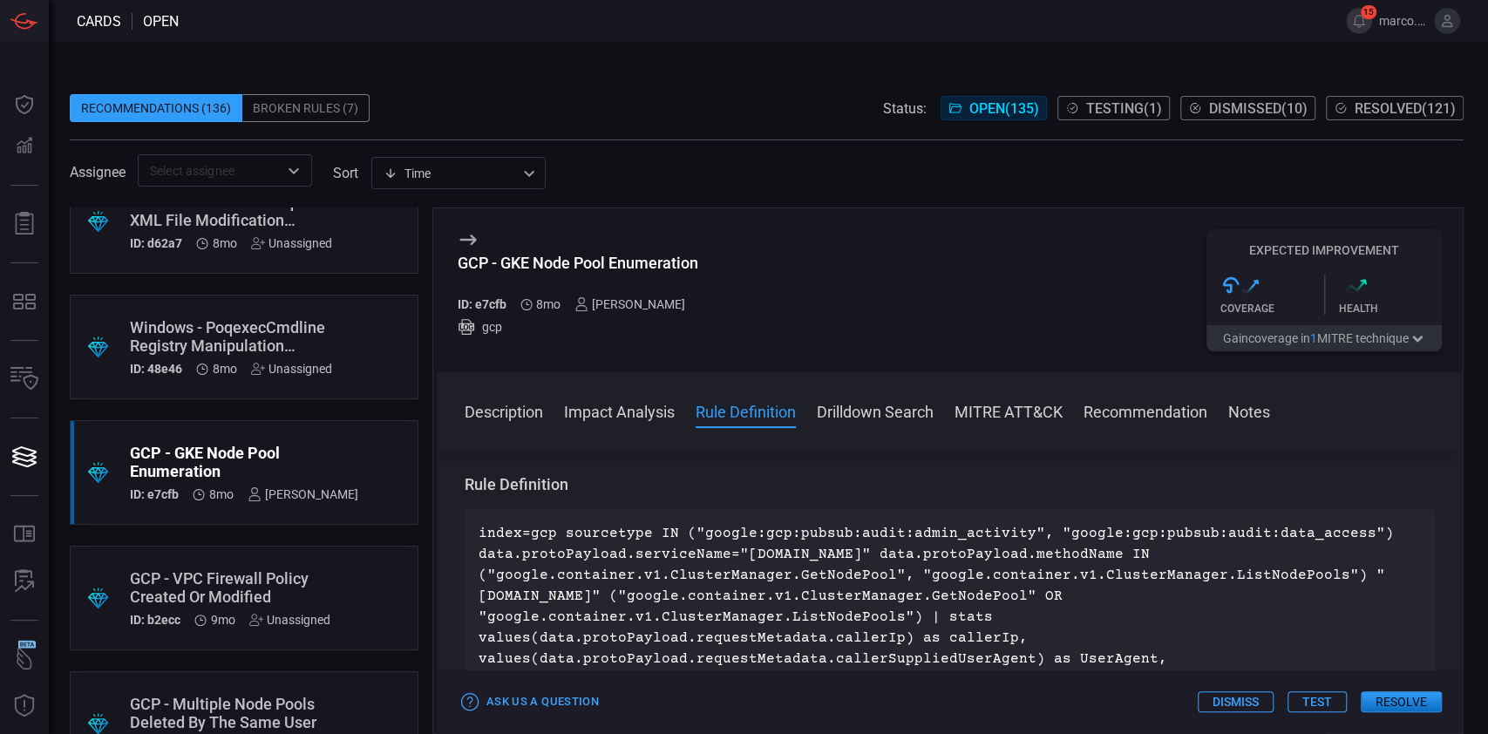
scroll to position [14092, 0]
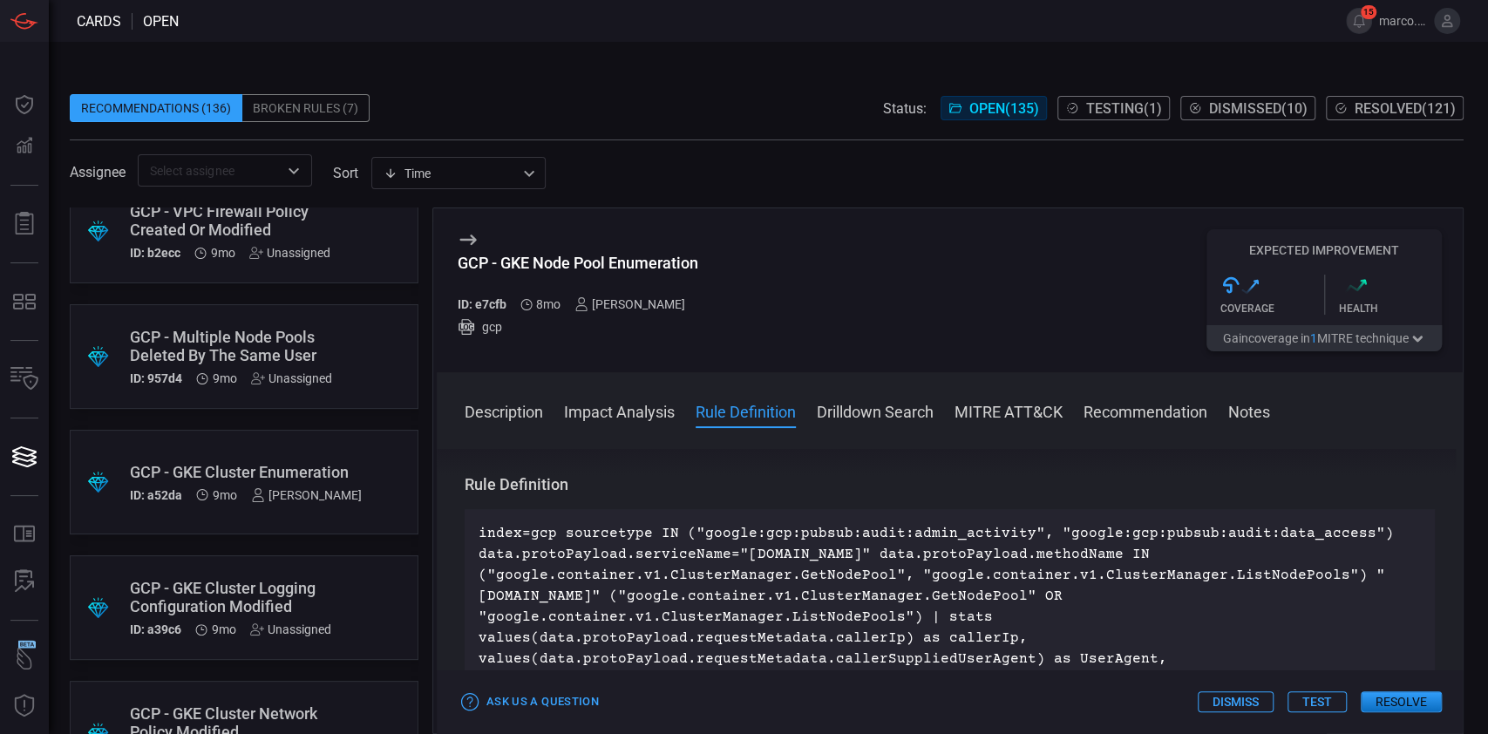
click at [284, 458] on div ".suggested_cards_icon{fill:url(#suggested_cards_icon);} GCP - GKE Cluster Enume…" at bounding box center [244, 482] width 349 height 105
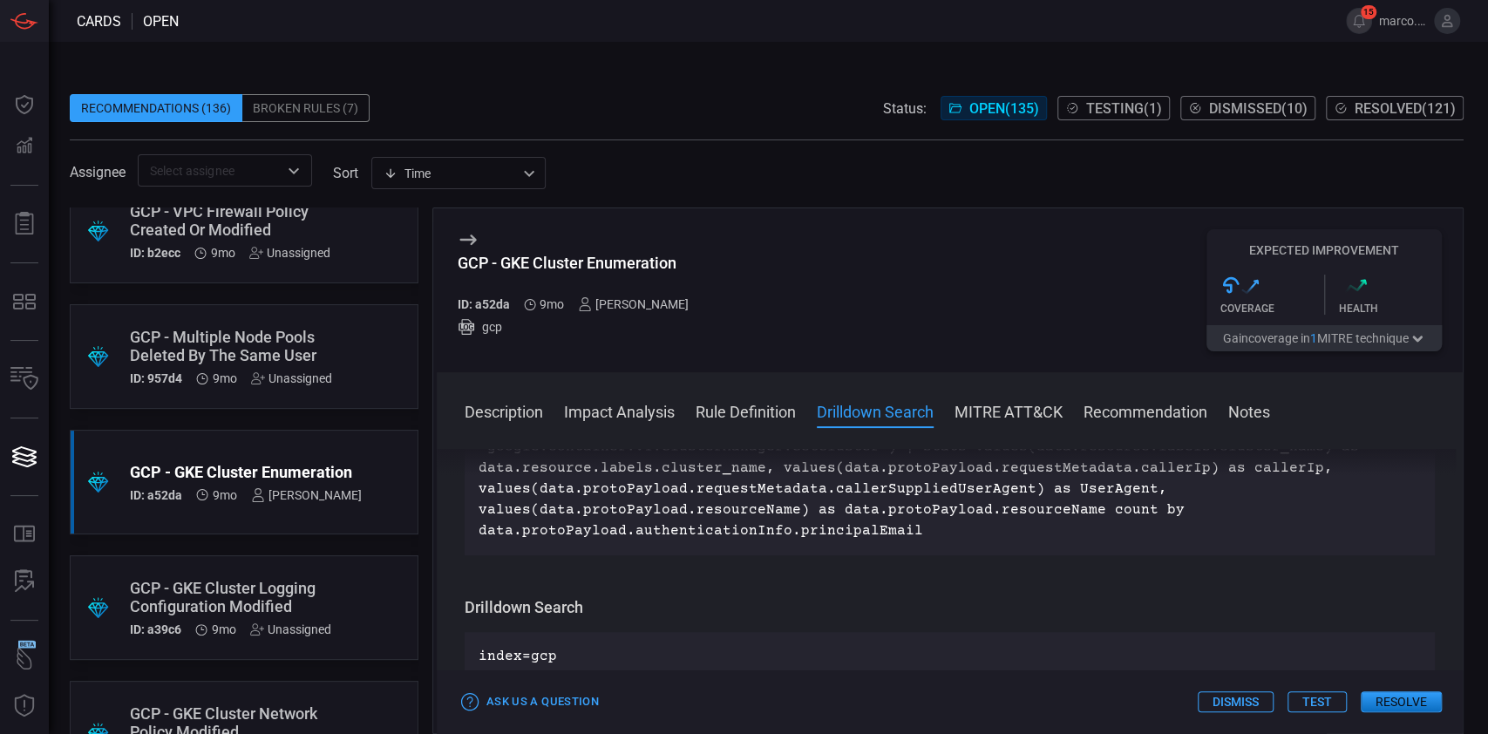
scroll to position [698, 0]
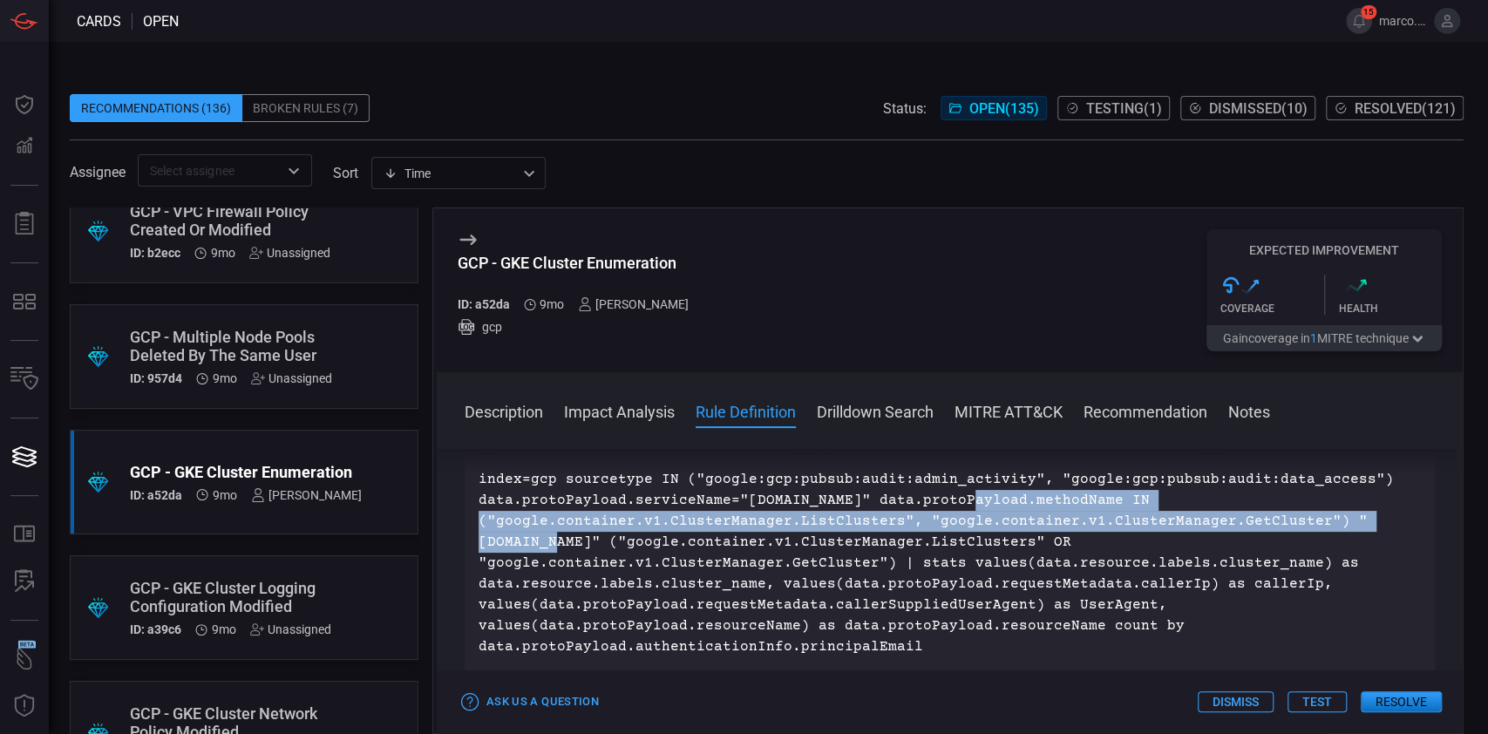
drag, startPoint x: 952, startPoint y: 498, endPoint x: 1315, endPoint y: 523, distance: 363.6
click at [1315, 523] on p "index=gcp sourcetype IN ("google:gcp:pubsub:audit:admin_activity", "google:gcp:…" at bounding box center [950, 563] width 943 height 188
copy p "data.protoPayload.methodName IN ("google.container.v1.ClusterManager.ListCluste…"
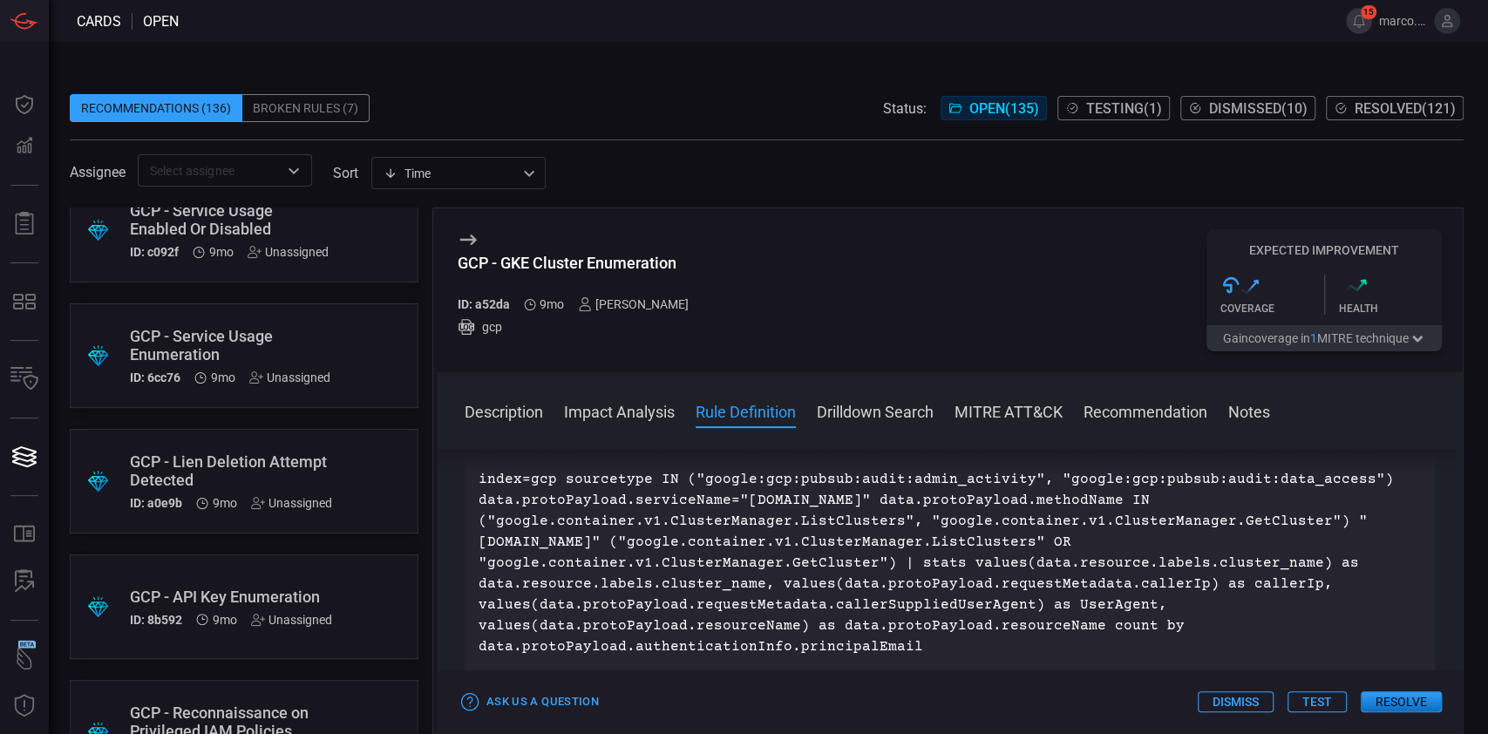
scroll to position [14720, 0]
click at [210, 346] on div "GCP - Service Usage Enumeration" at bounding box center [230, 346] width 201 height 37
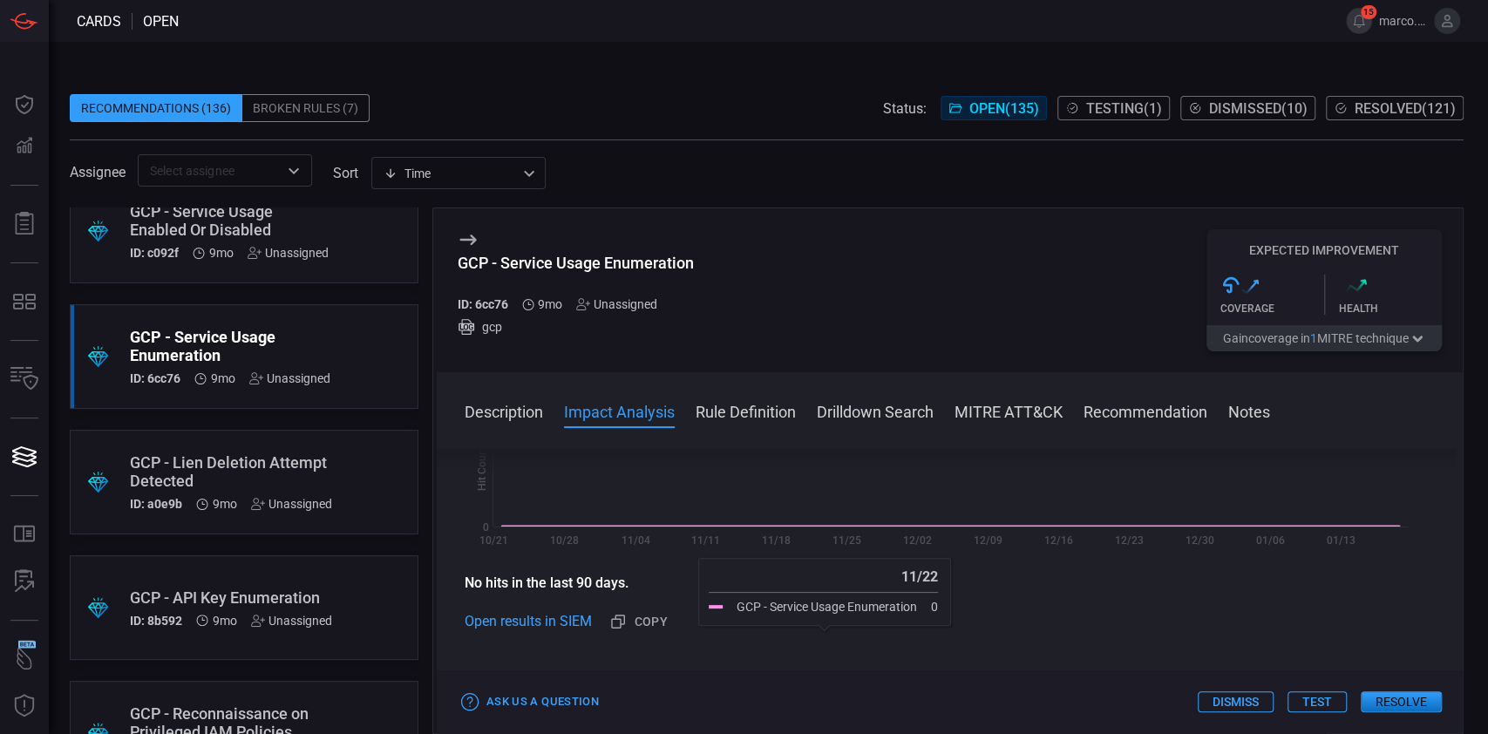
scroll to position [698, 0]
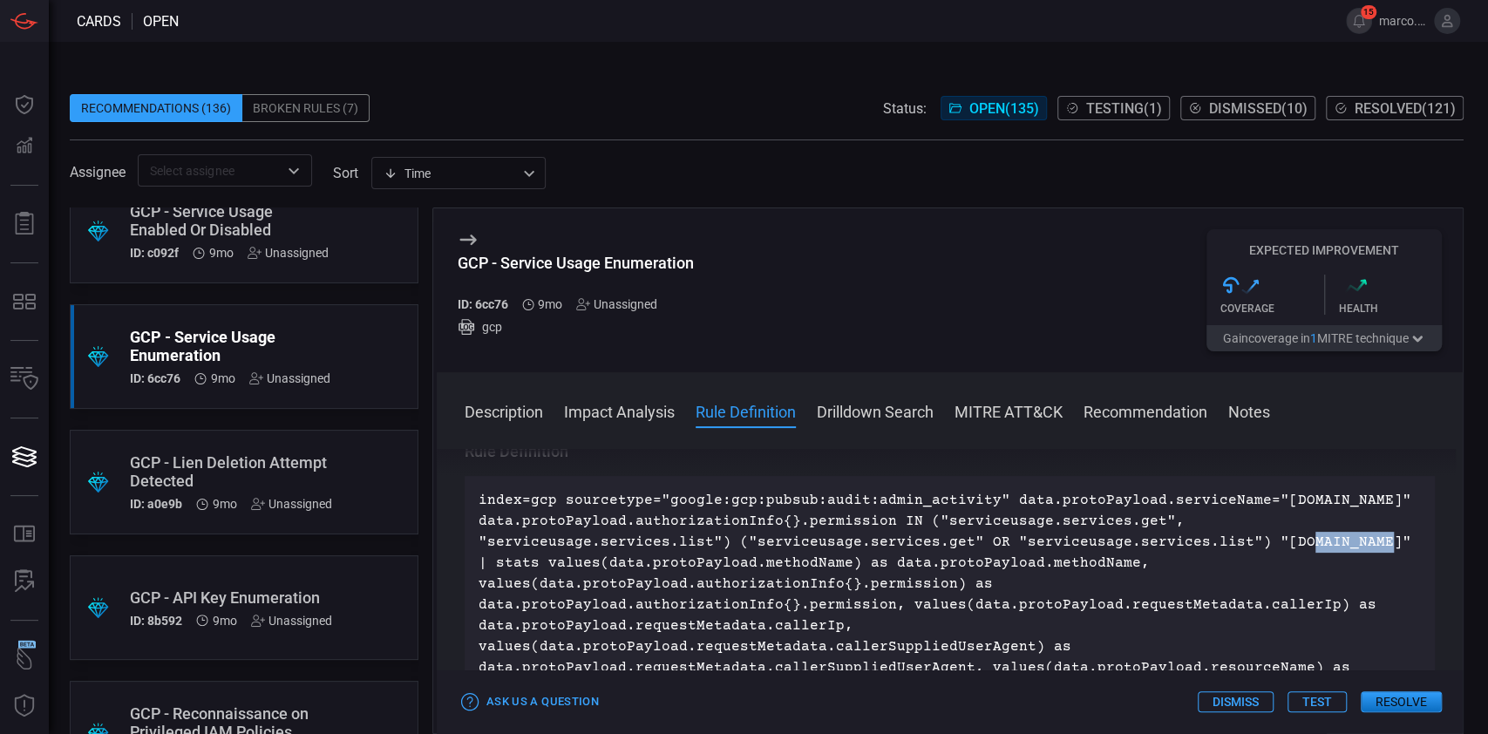
drag, startPoint x: 718, startPoint y: 564, endPoint x: 642, endPoint y: 562, distance: 75.9
click at [642, 562] on p "index=gcp sourcetype="google:gcp:pubsub:audit:admin_activity" data.protoPayload…" at bounding box center [950, 594] width 943 height 209
click at [1122, 541] on p "index=gcp sourcetype="google:gcp:pubsub:audit:admin_activity" data.protoPayload…" at bounding box center [950, 594] width 943 height 209
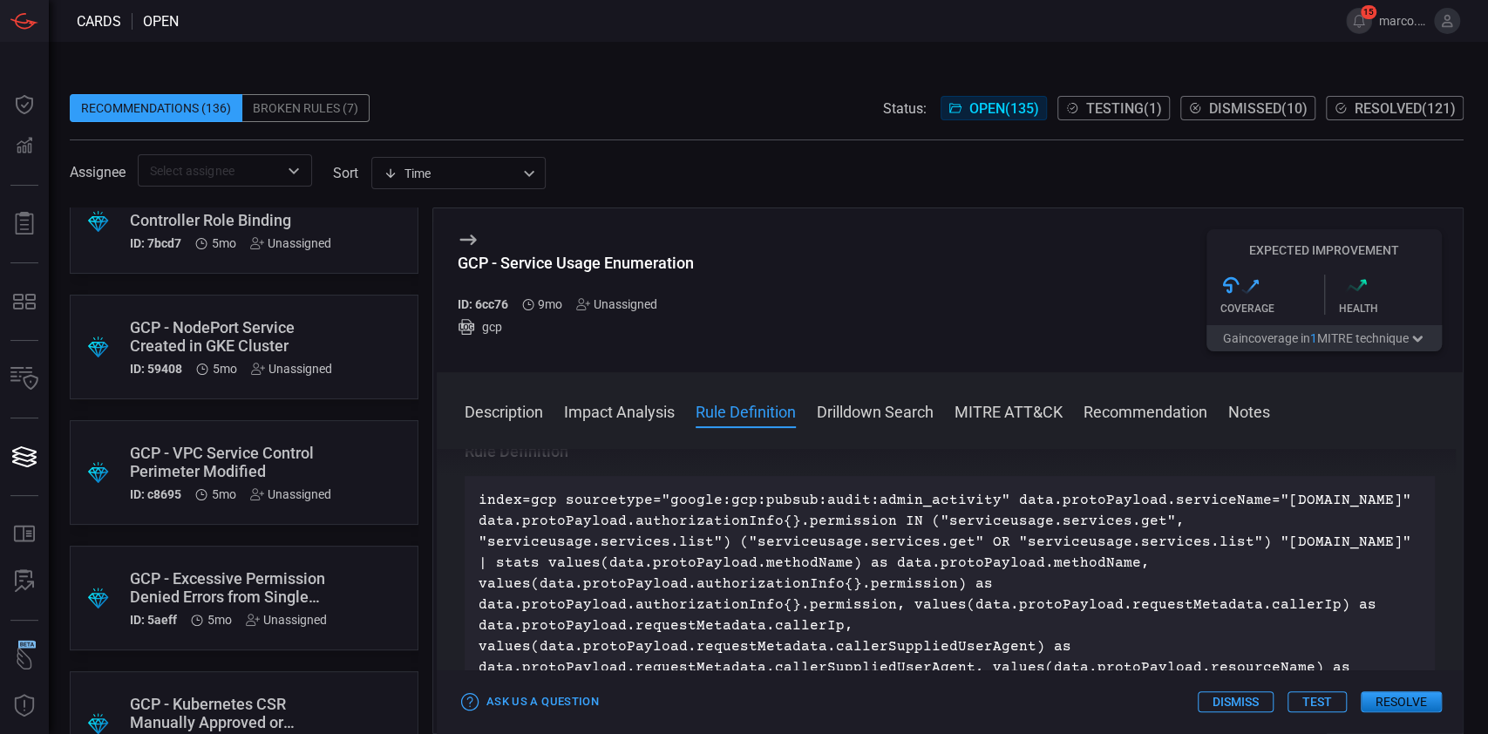
click at [1005, 534] on p "index=gcp sourcetype="google:gcp:pubsub:audit:admin_activity" data.protoPayload…" at bounding box center [950, 594] width 943 height 209
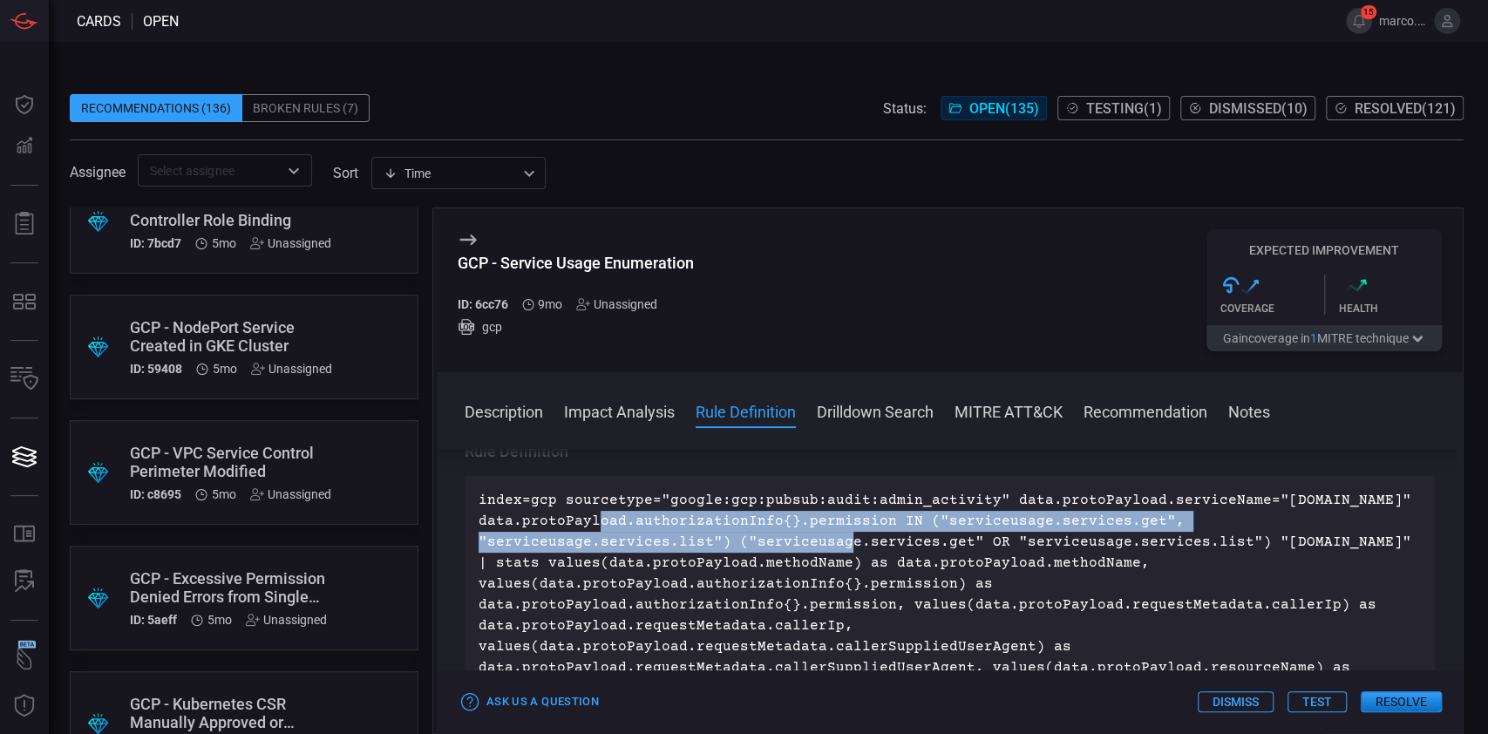
drag, startPoint x: 978, startPoint y: 526, endPoint x: 996, endPoint y: 535, distance: 19.5
click at [996, 535] on p "index=gcp sourcetype="google:gcp:pubsub:audit:admin_activity" data.protoPayload…" at bounding box center [950, 594] width 943 height 209
copy p "data.protoPayload.authorizationInfo{}.permission IN ("serviceusage.services.get…"
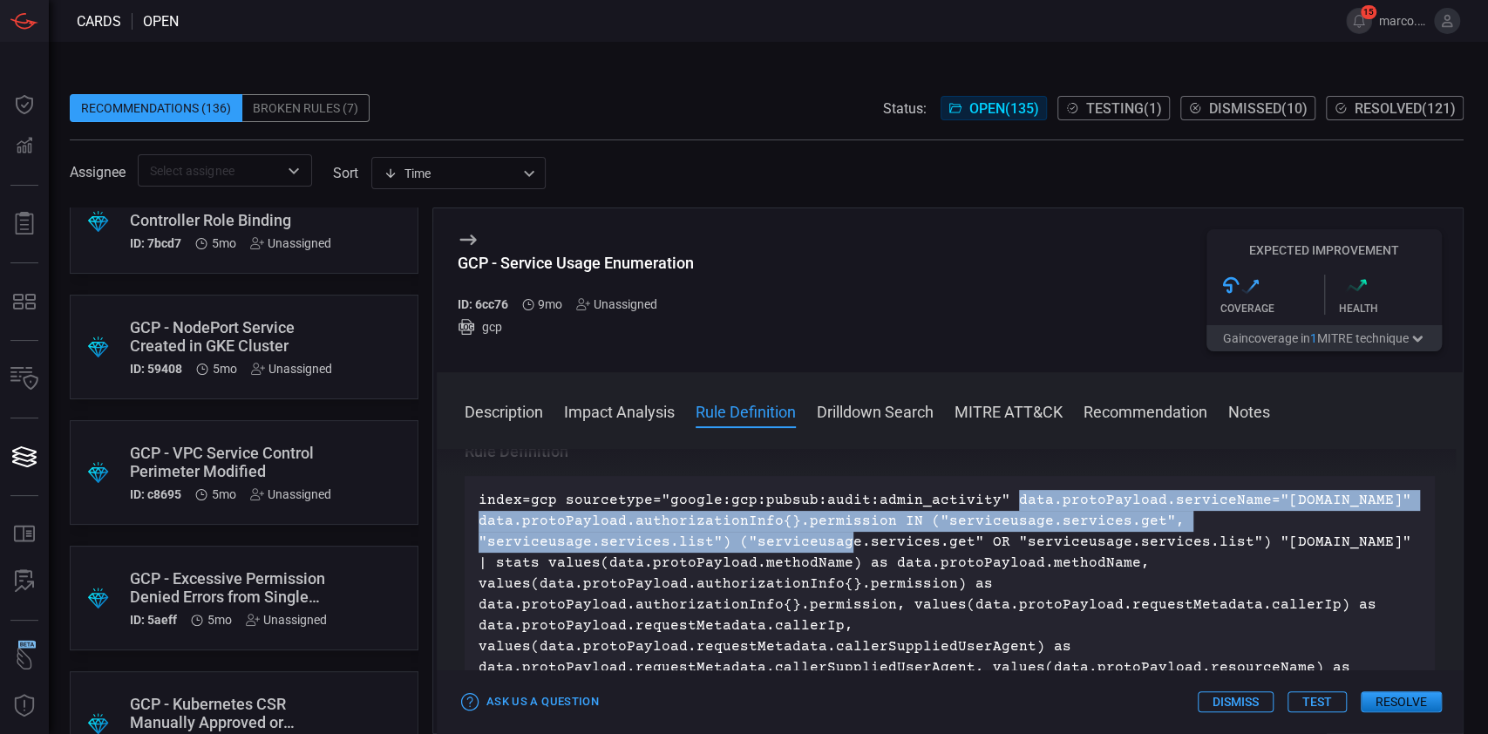
drag, startPoint x: 473, startPoint y: 521, endPoint x: 998, endPoint y: 544, distance: 526.3
click at [998, 544] on div "index=gcp sourcetype="google:gcp:pubsub:audit:admin_activity" data.protoPayload…" at bounding box center [950, 594] width 971 height 237
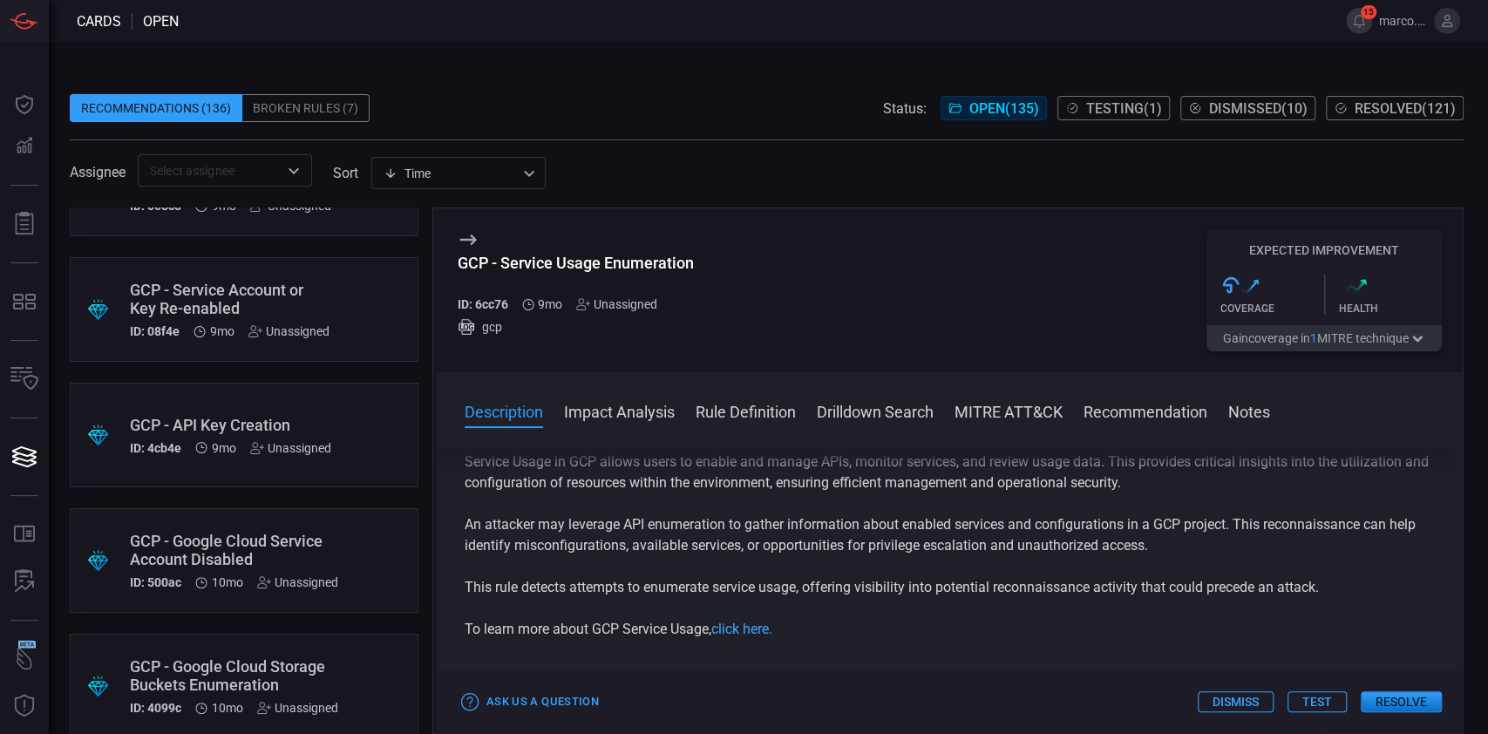
scroll to position [15069, 0]
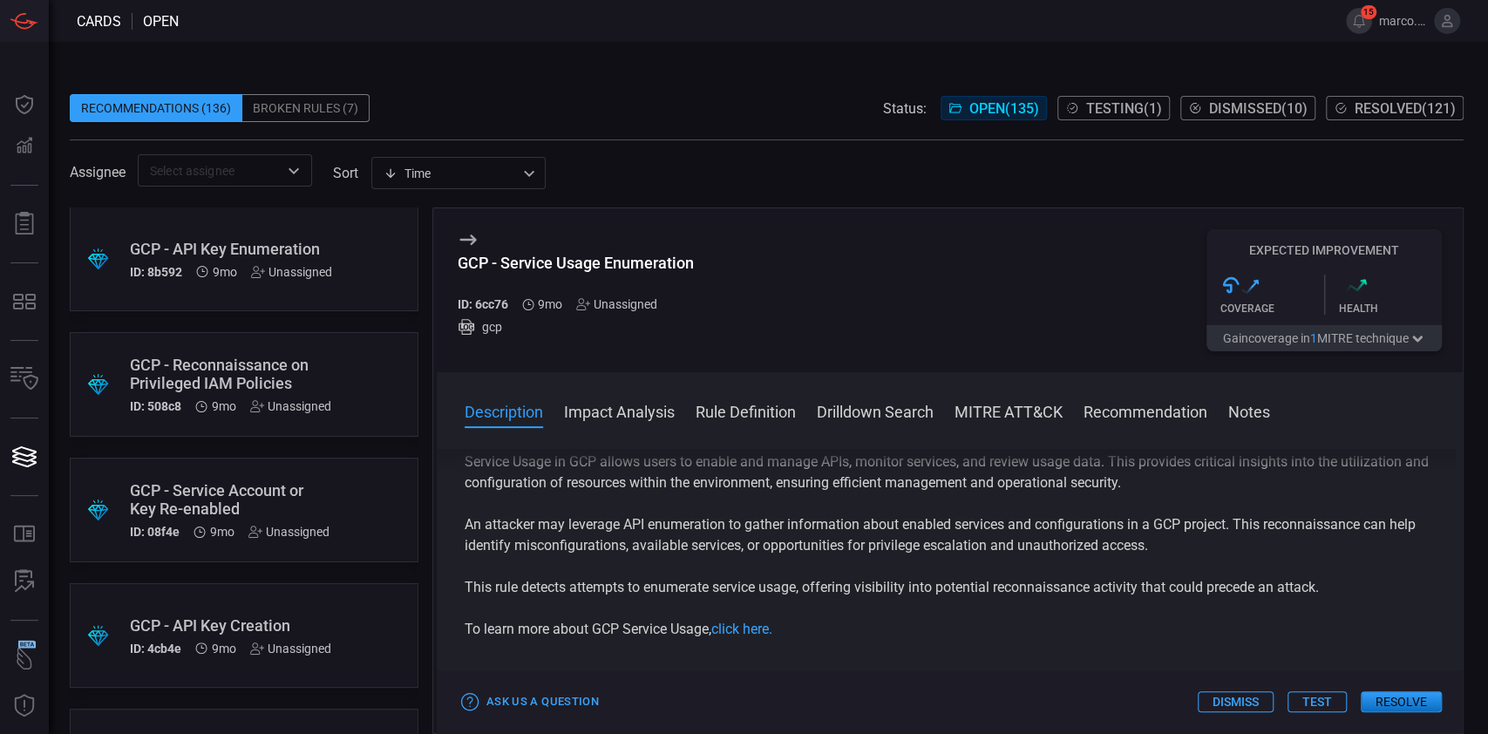
click at [307, 243] on div "GCP - API Key Enumeration" at bounding box center [231, 249] width 202 height 18
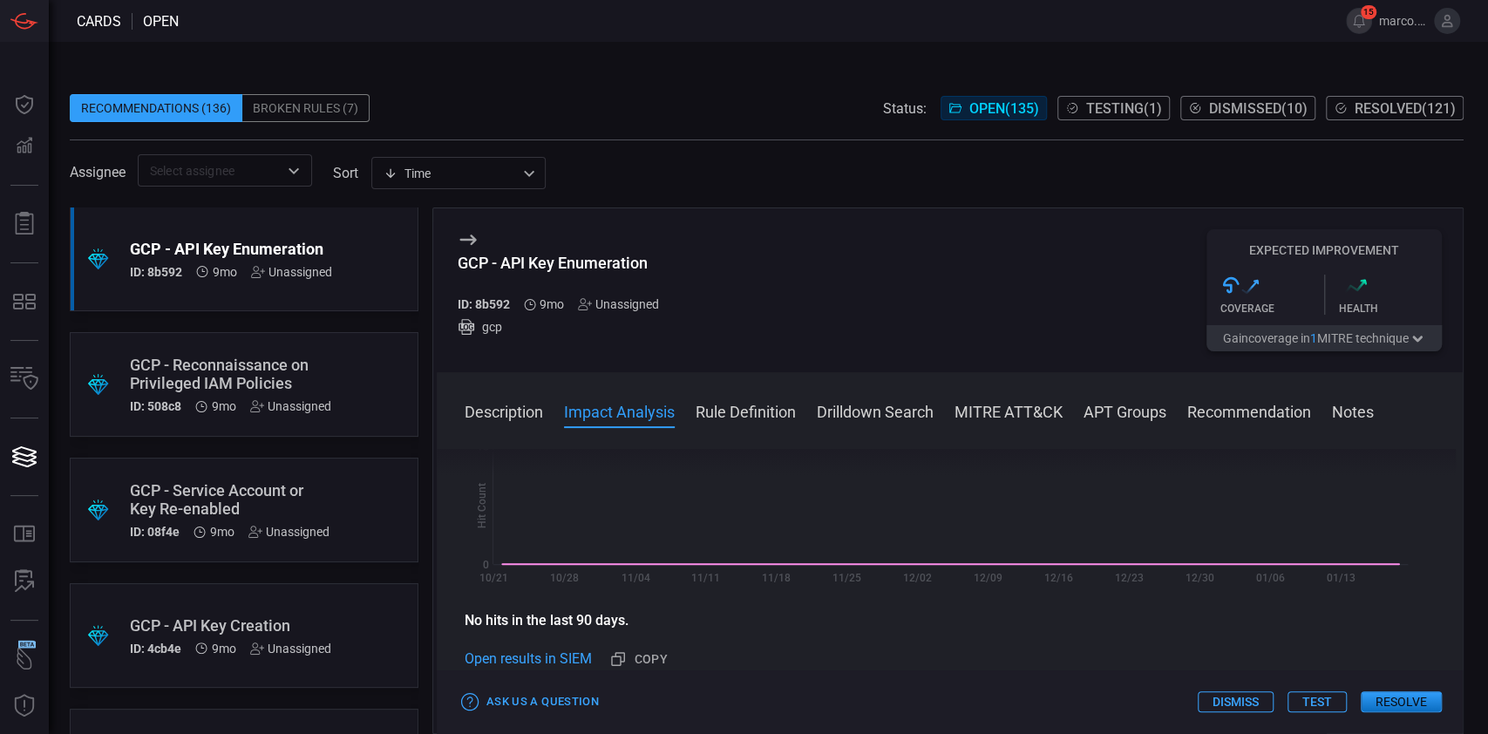
scroll to position [698, 0]
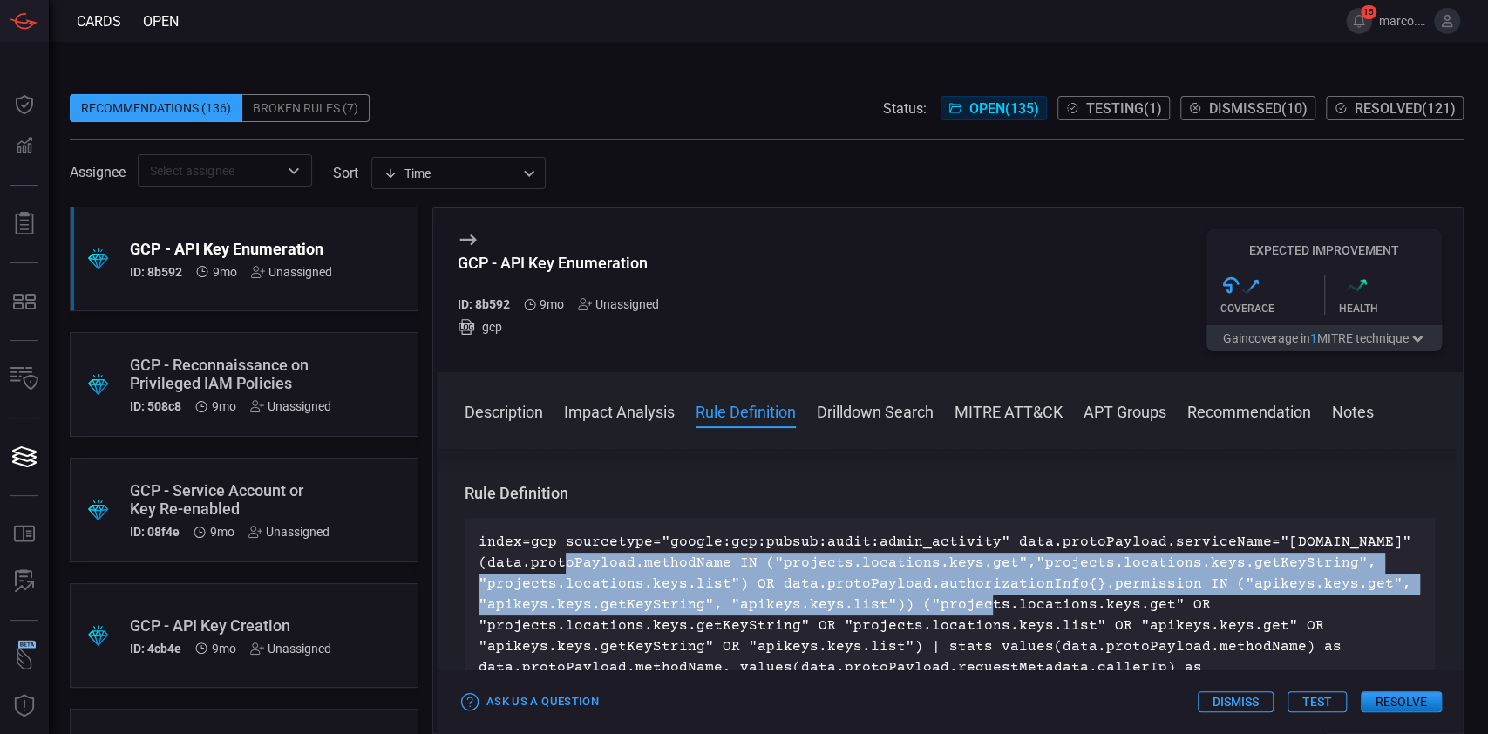
drag, startPoint x: 946, startPoint y: 559, endPoint x: 651, endPoint y: 624, distance: 301.9
click at [651, 624] on p "index=gcp sourcetype="google:gcp:pubsub:audit:admin_activity" data.protoPayload…" at bounding box center [950, 647] width 943 height 230
drag, startPoint x: 938, startPoint y: 566, endPoint x: 651, endPoint y: 633, distance: 294.6
click at [651, 633] on p "index=gcp sourcetype="google:gcp:pubsub:audit:admin_activity" data.protoPayload…" at bounding box center [950, 647] width 943 height 230
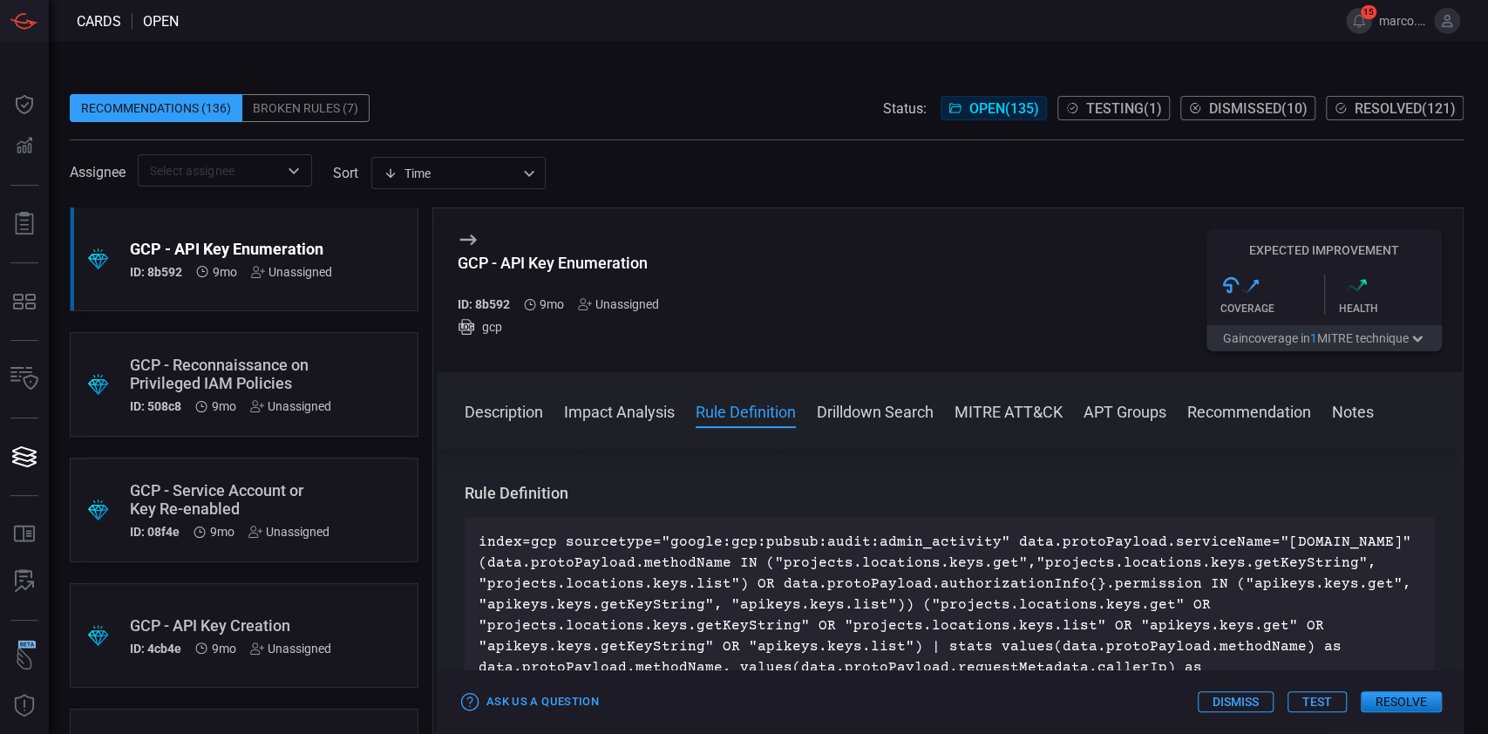
scroll to position [15483, 0]
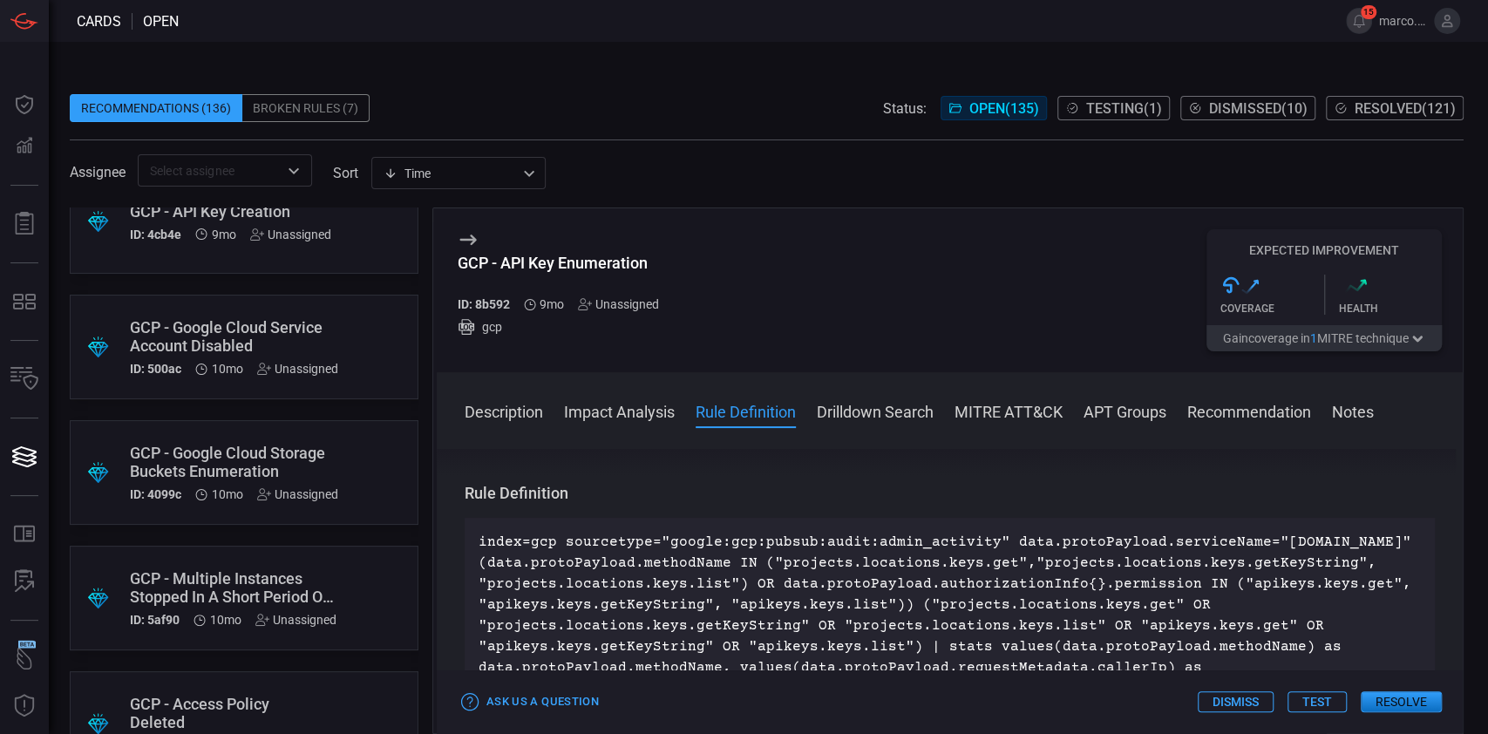
click at [302, 457] on div "GCP - Google Cloud Storage Buckets Enumeration" at bounding box center [234, 462] width 208 height 37
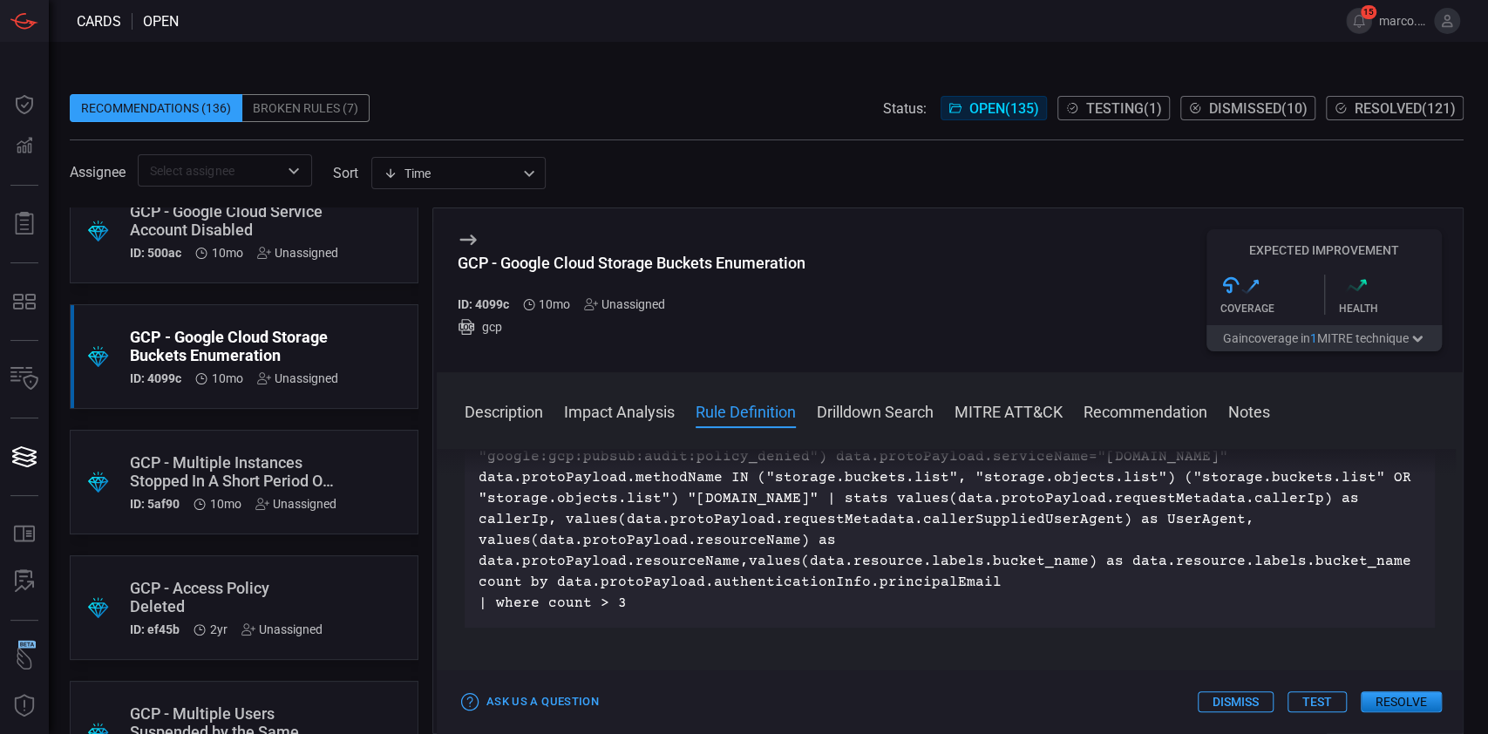
scroll to position [814, 0]
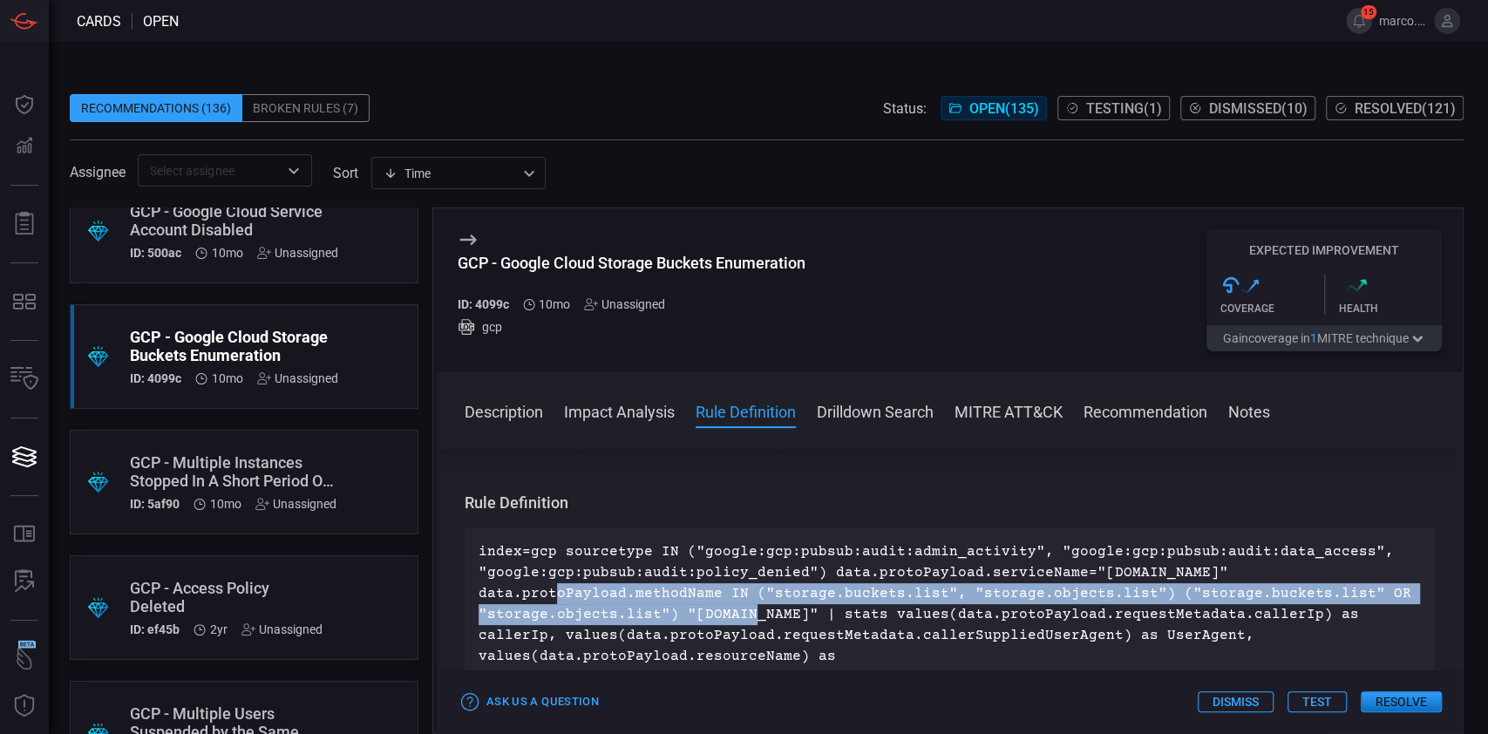
drag, startPoint x: 478, startPoint y: 595, endPoint x: 673, endPoint y: 611, distance: 196.0
click at [673, 611] on p "index=gcp sourcetype IN ("google:gcp:pubsub:audit:admin_activity", "google:gcp:…" at bounding box center [950, 636] width 943 height 188
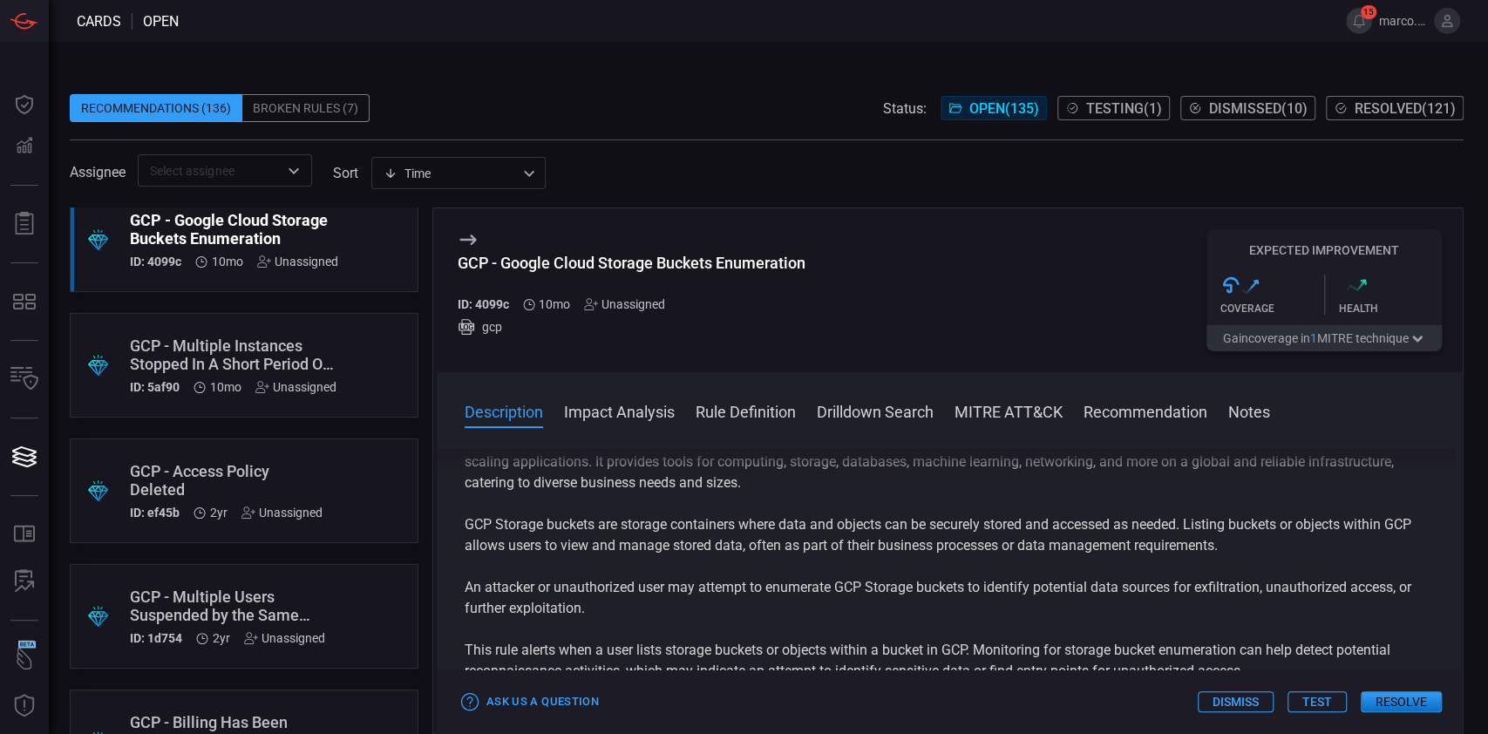
scroll to position [1922, 0]
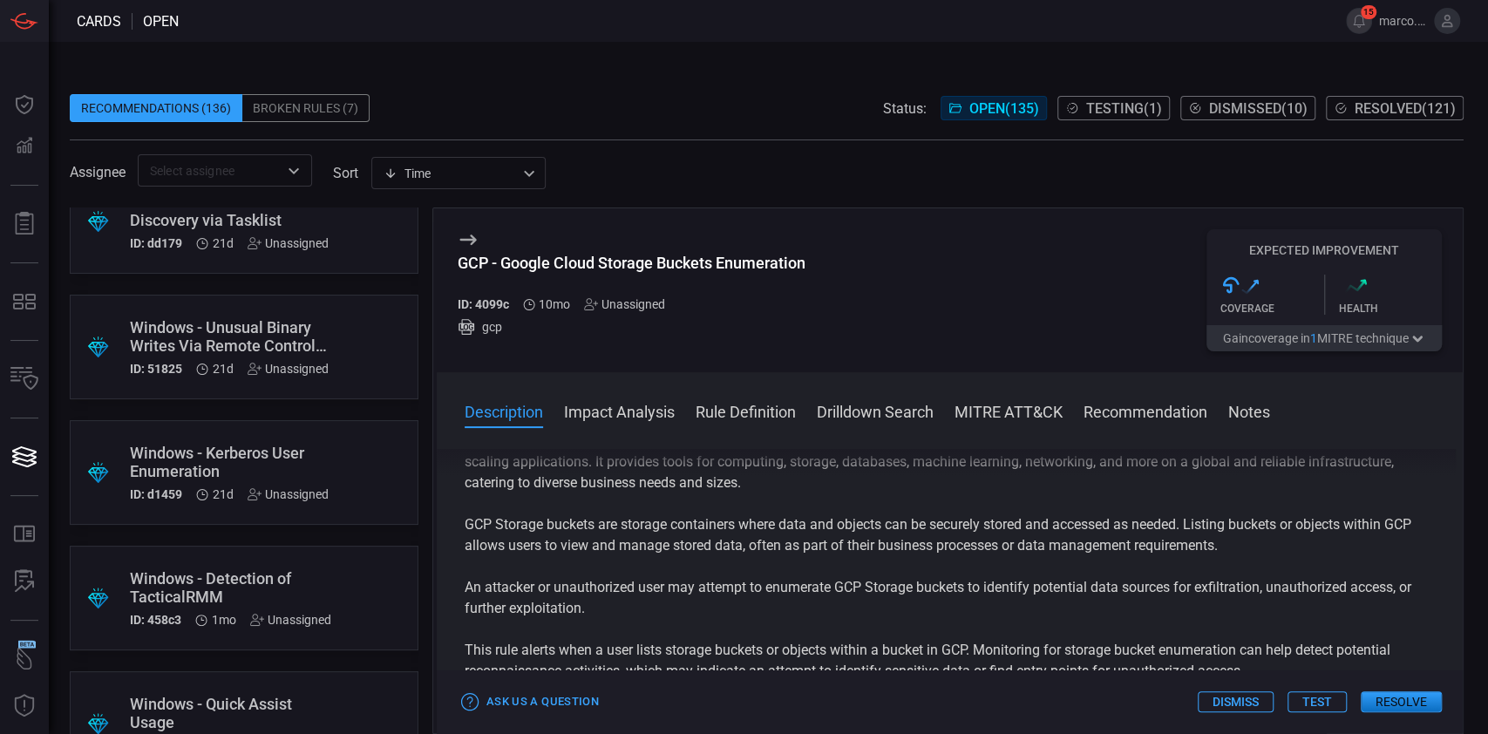
click at [470, 235] on icon at bounding box center [468, 240] width 17 height 10
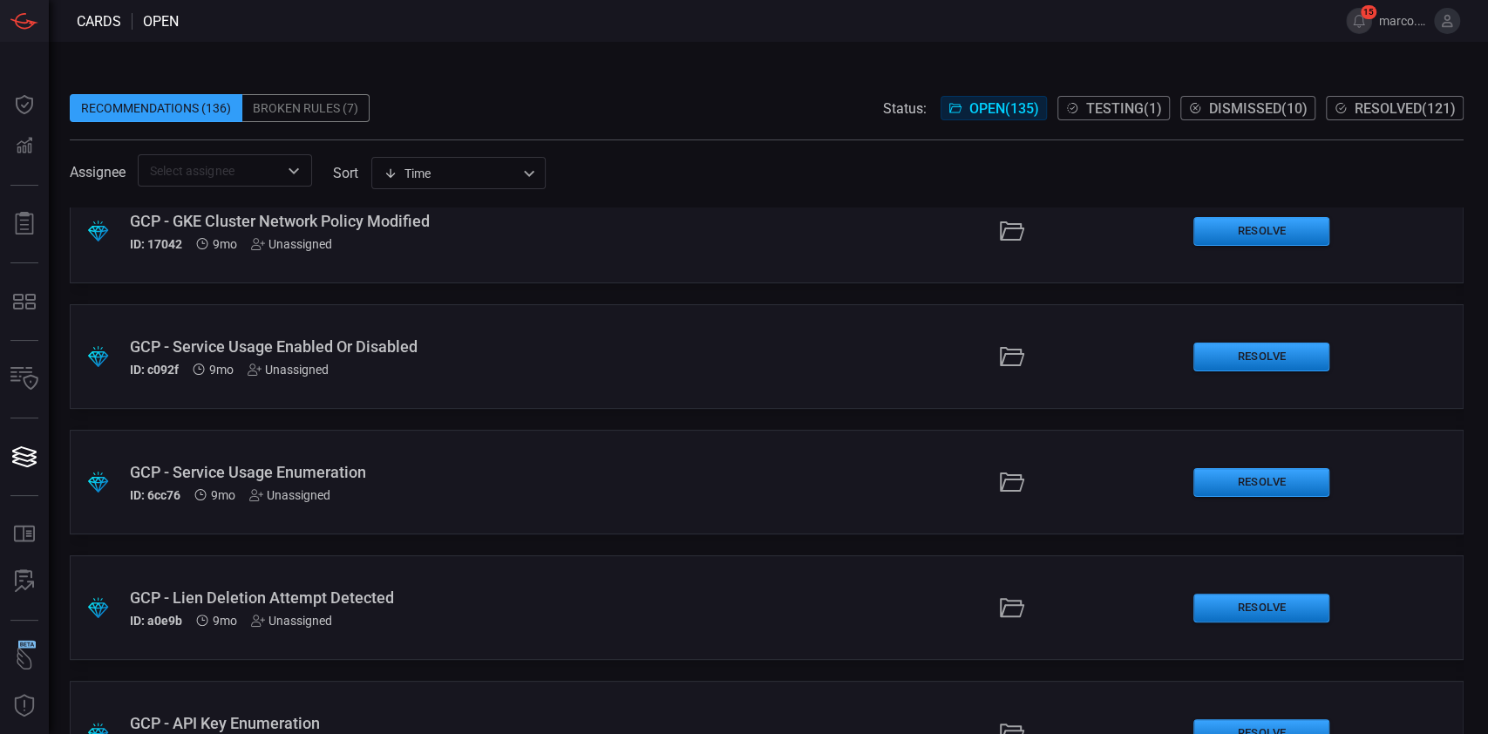
scroll to position [15474, 0]
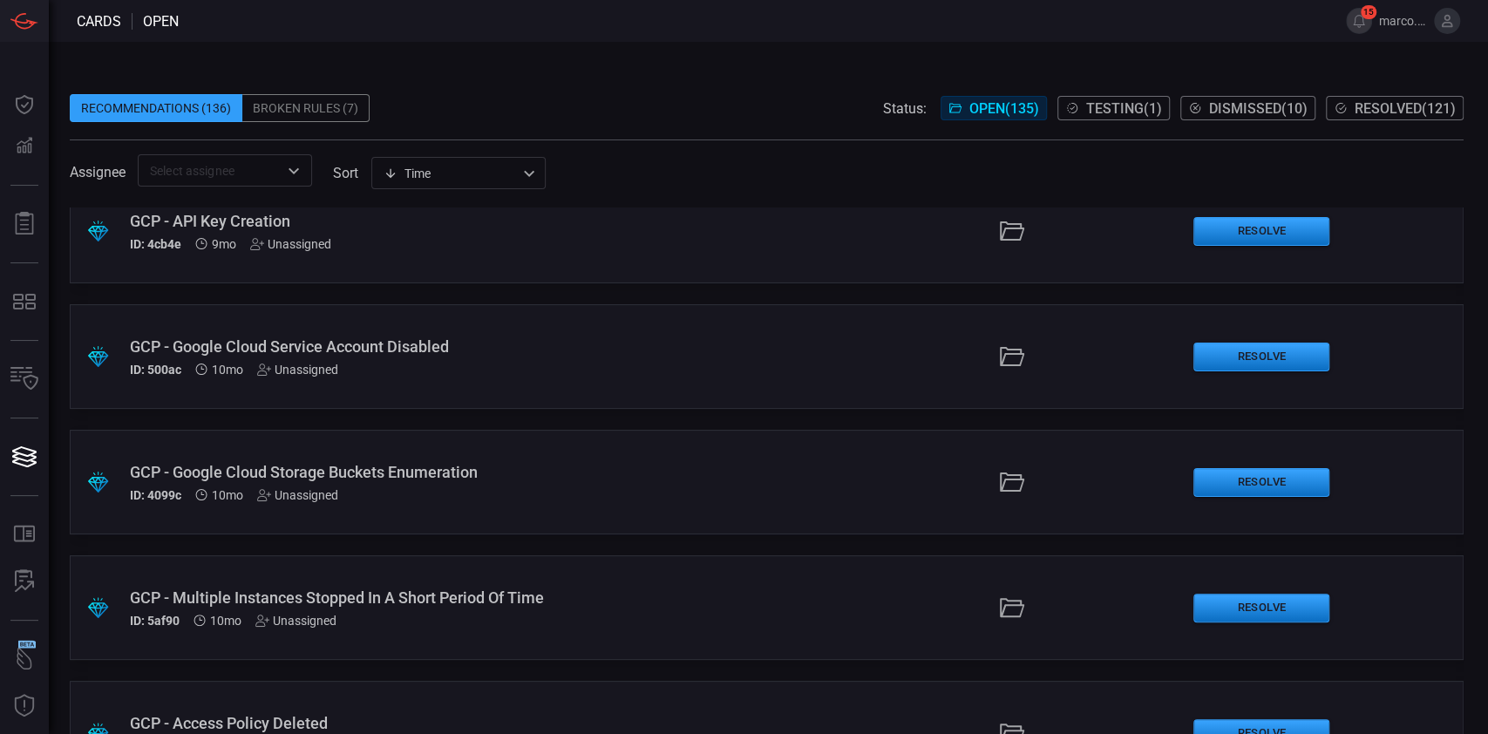
click at [1114, 104] on span "Testing ( 1 )" at bounding box center [1125, 108] width 76 height 17
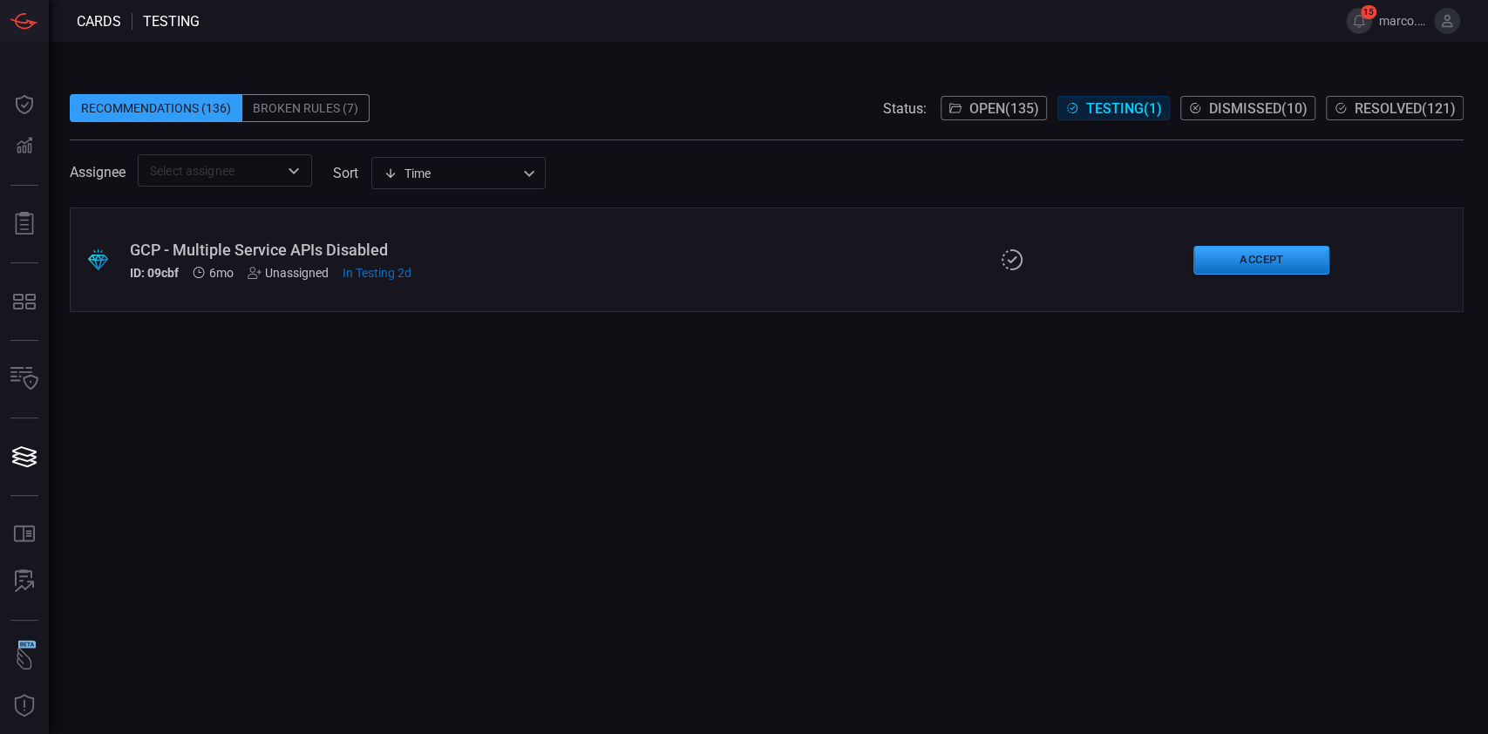
click at [1211, 97] on button "Dismissed ( 10 )" at bounding box center [1248, 108] width 135 height 24
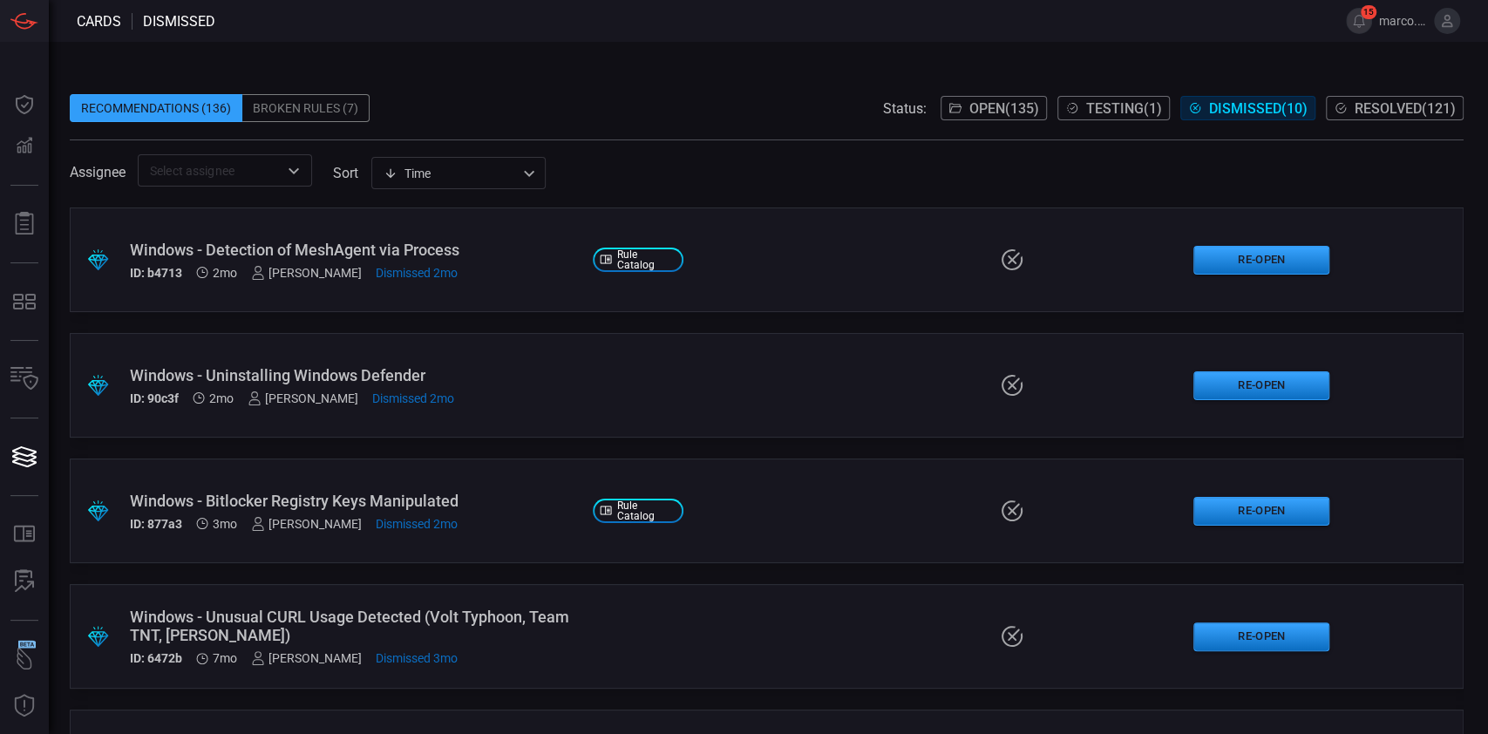
click at [1409, 124] on span at bounding box center [767, 130] width 1394 height 17
click at [1416, 112] on span "Resolved ( 121 )" at bounding box center [1405, 108] width 101 height 17
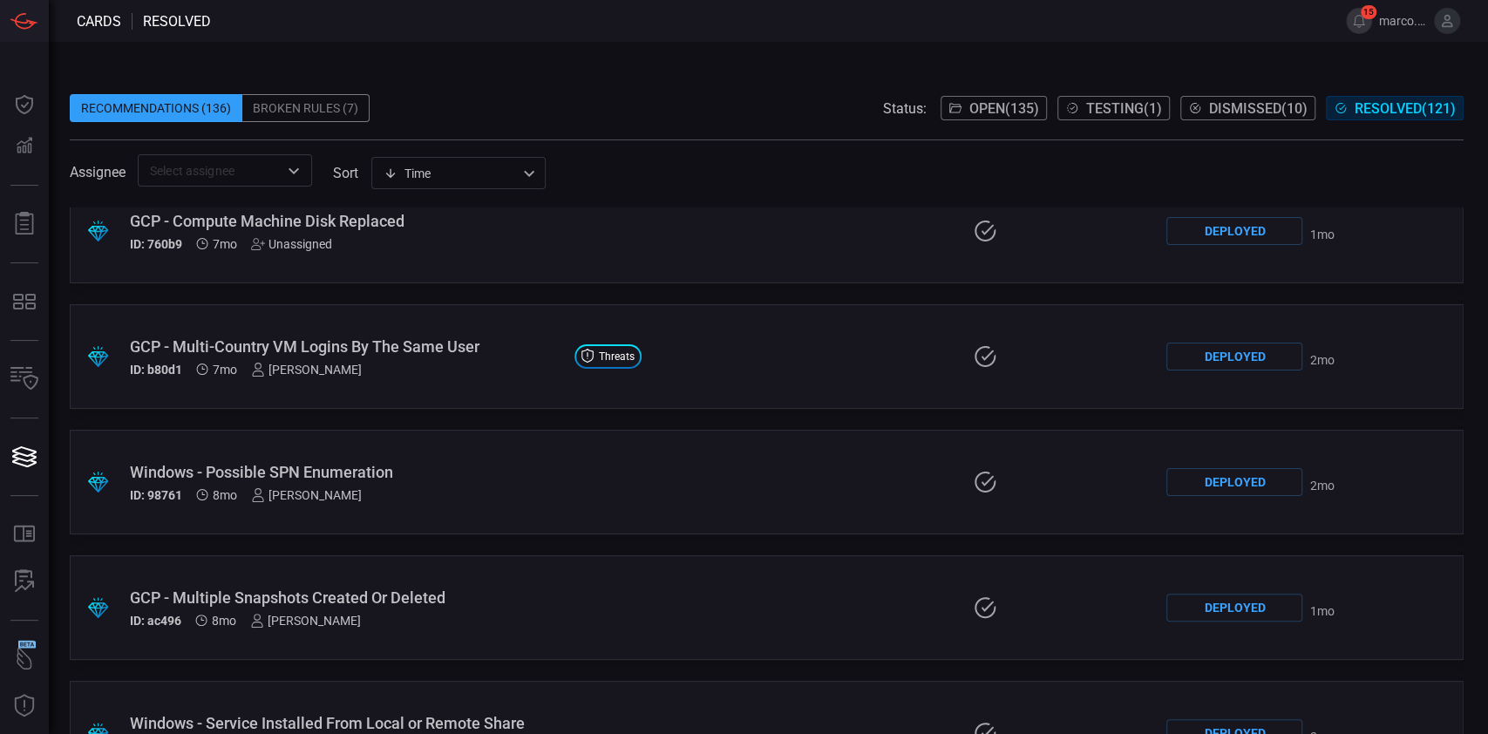
scroll to position [11958, 0]
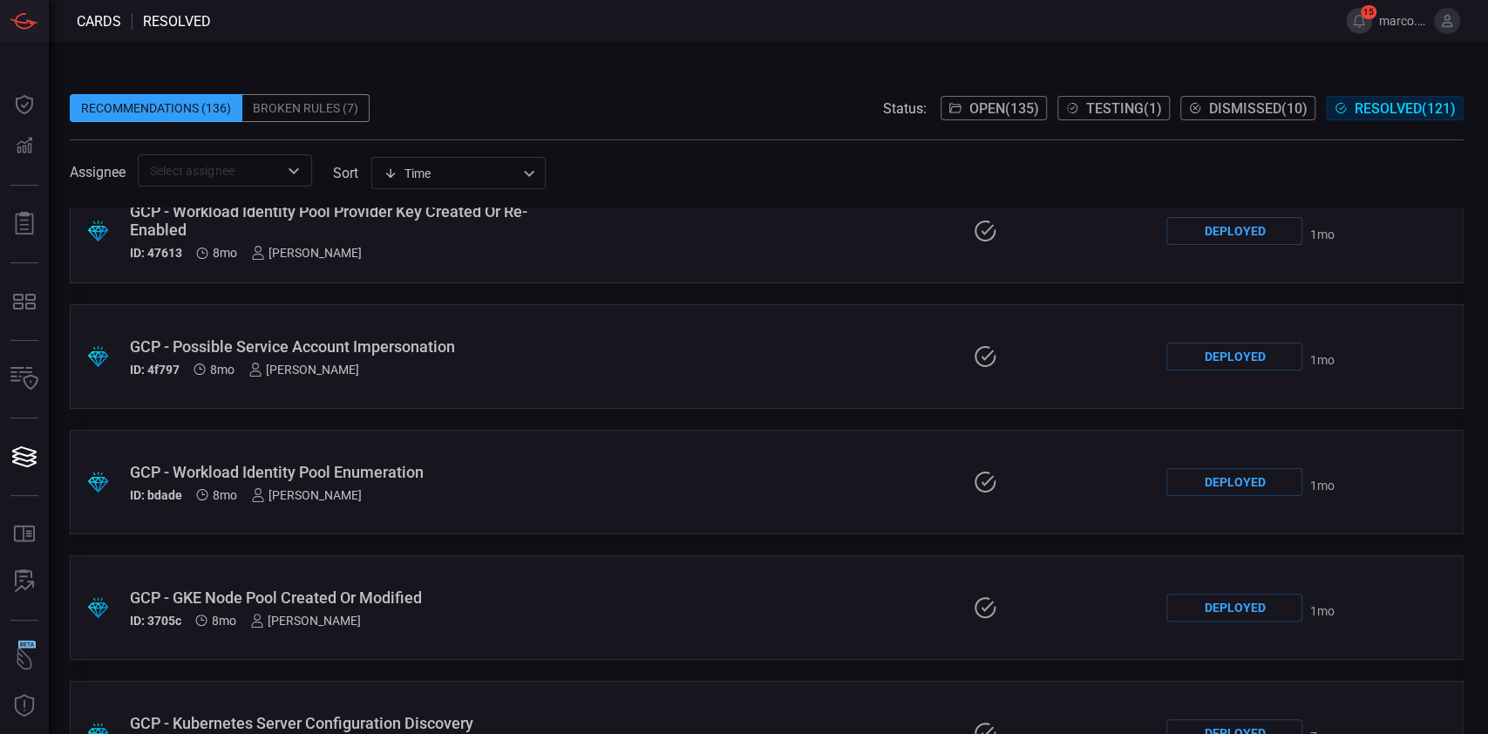
click at [389, 474] on div "GCP - Workload Identity Pool Enumeration" at bounding box center [345, 472] width 431 height 18
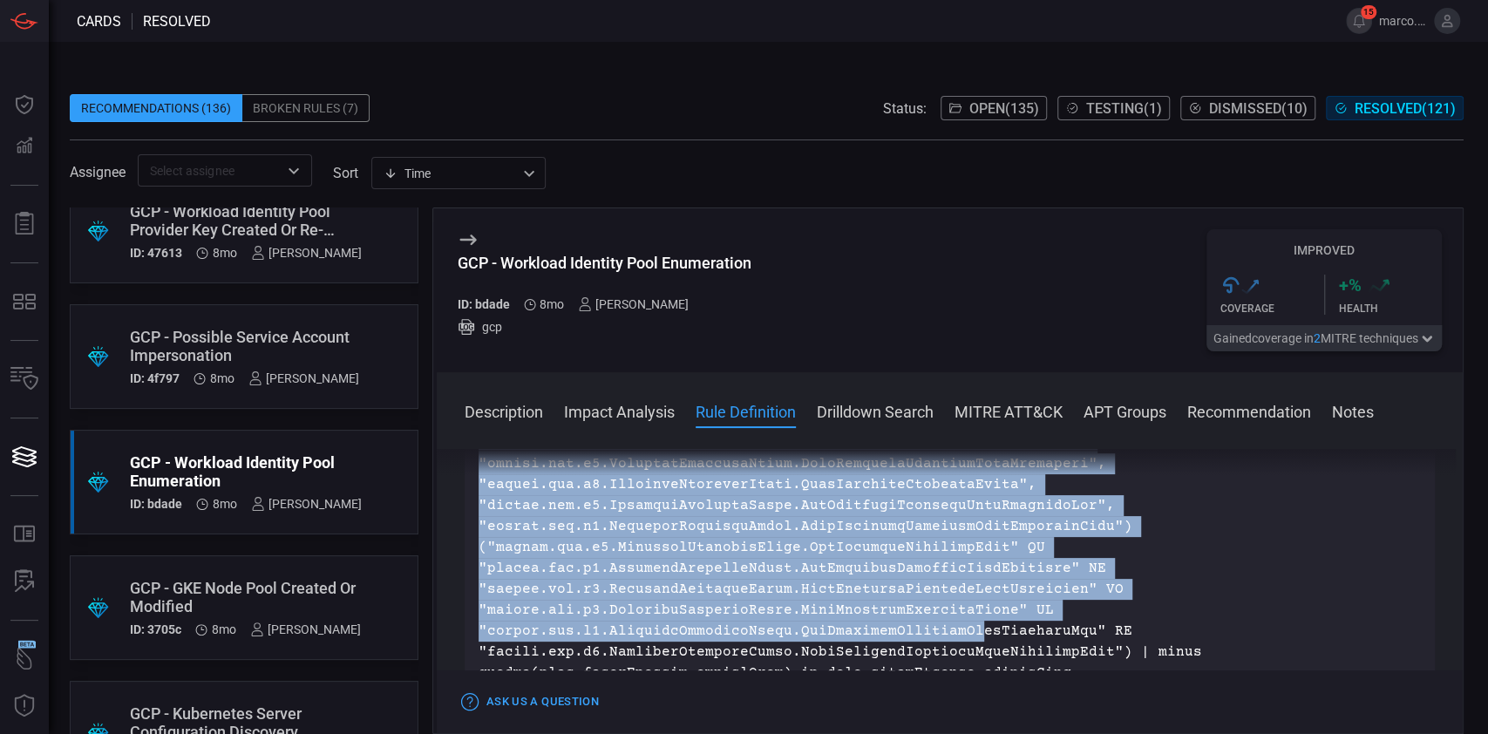
scroll to position [930, 0]
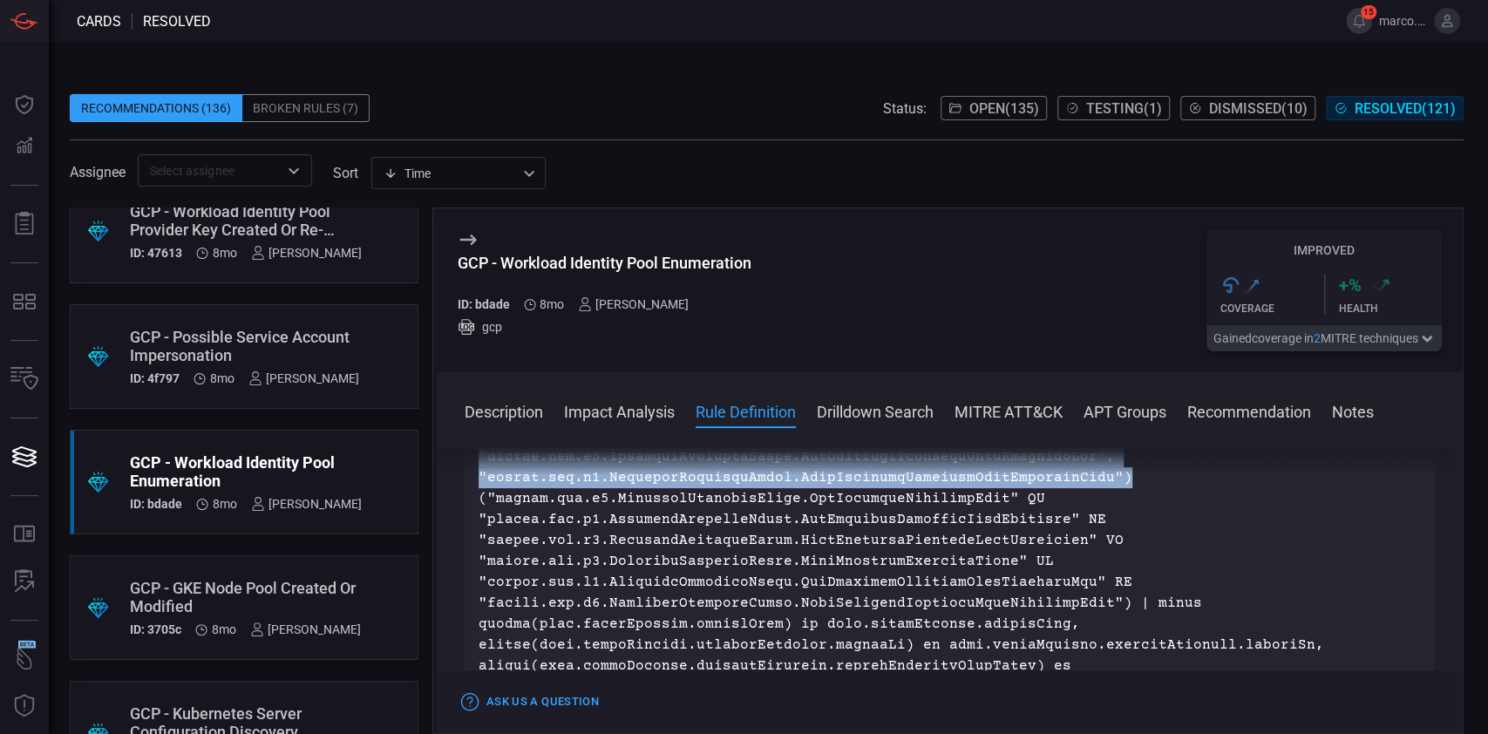
drag, startPoint x: 914, startPoint y: 486, endPoint x: 1103, endPoint y: 501, distance: 189.9
click at [1103, 501] on p at bounding box center [950, 520] width 943 height 398
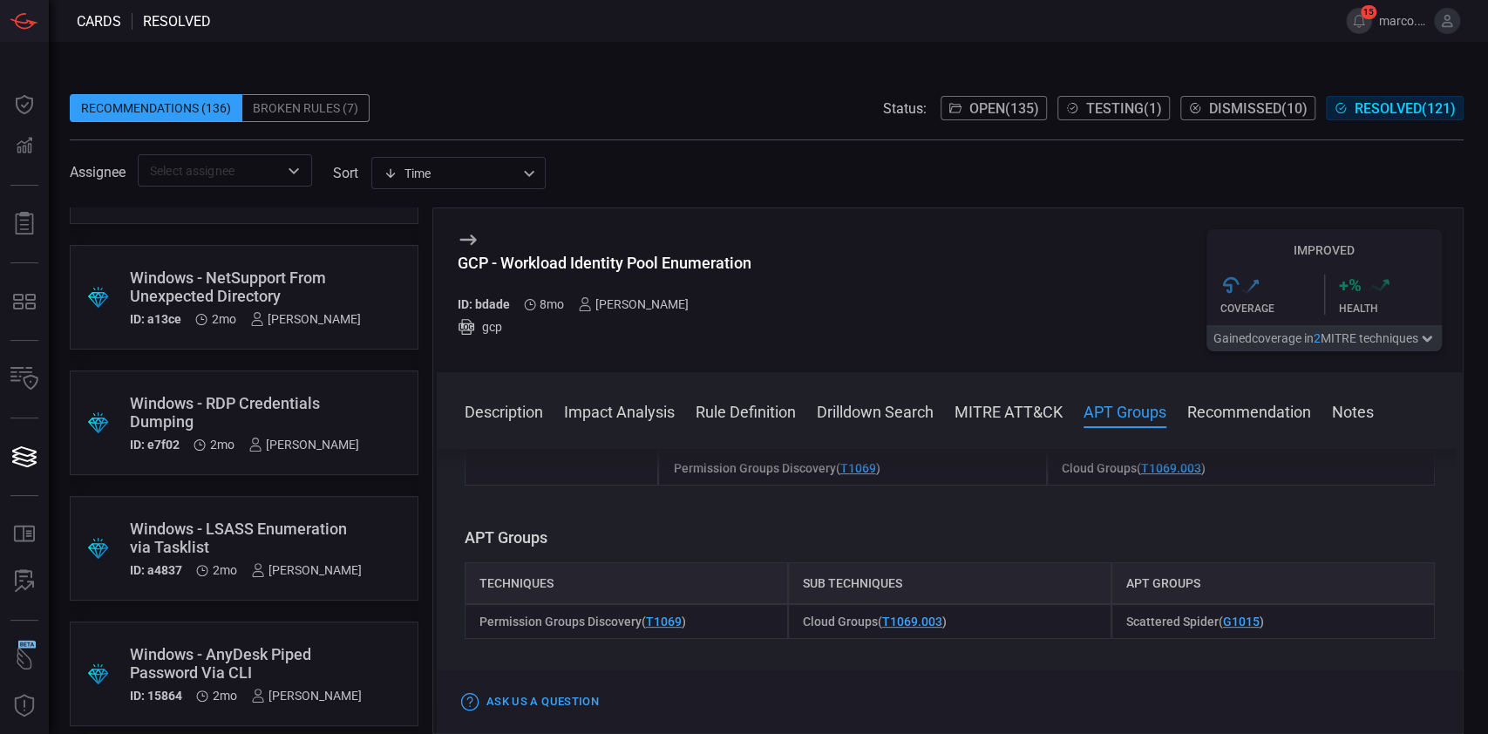
scroll to position [10846, 0]
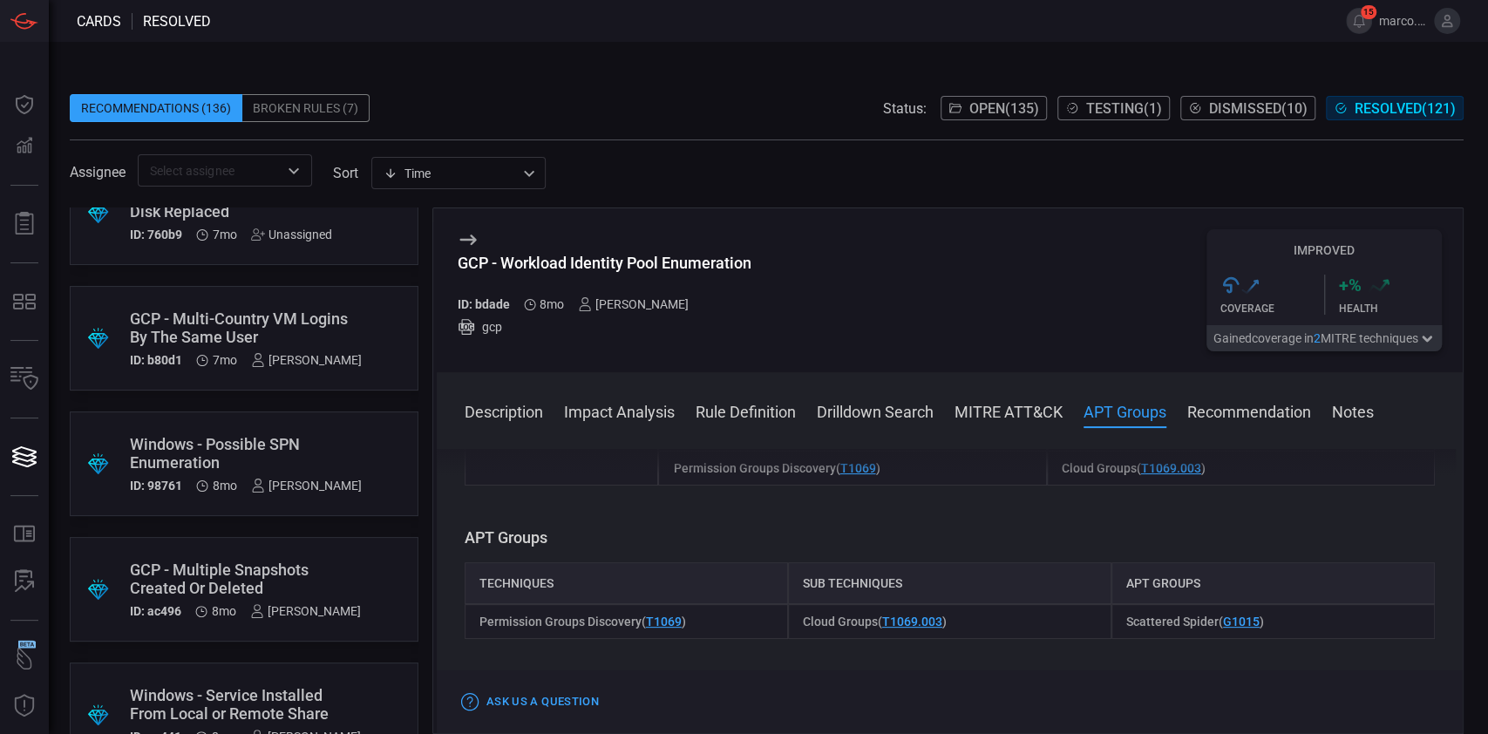
click at [455, 241] on div "GCP - Workload Identity Pool Enumeration ID: bdade 8mo [PERSON_NAME] gcp Improv…" at bounding box center [950, 290] width 1026 height 164
click at [467, 237] on icon at bounding box center [468, 239] width 21 height 21
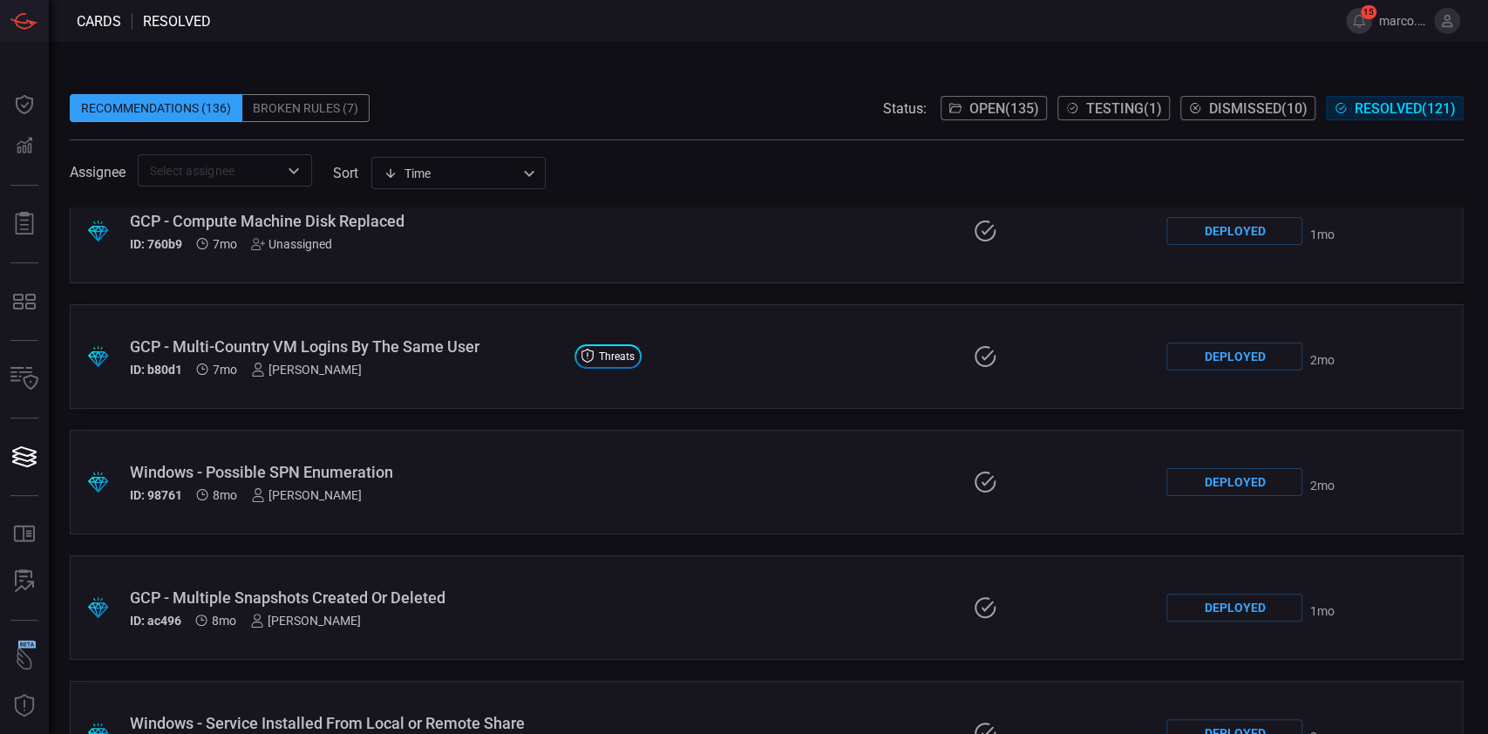
scroll to position [11958, 0]
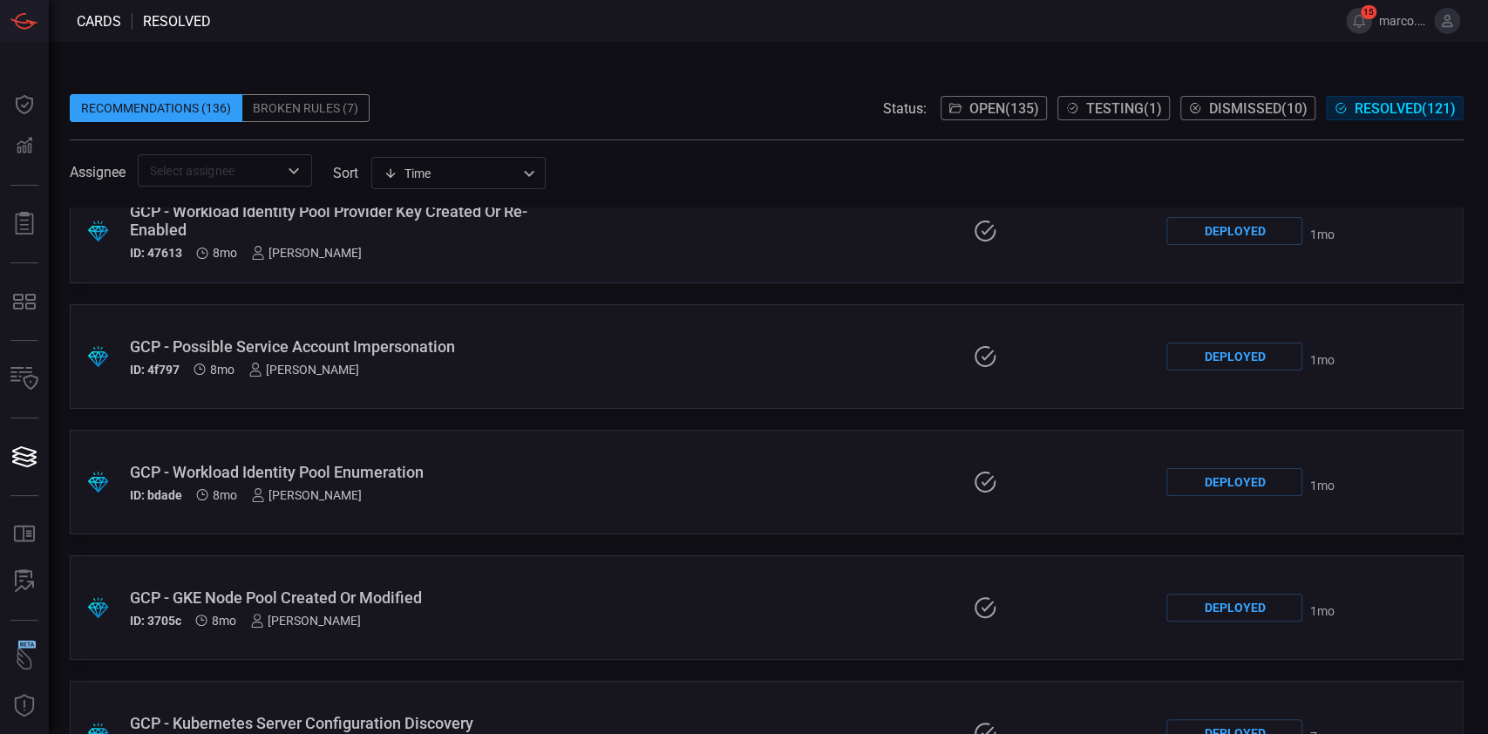
click at [984, 107] on span "Open ( 135 )" at bounding box center [1005, 108] width 70 height 17
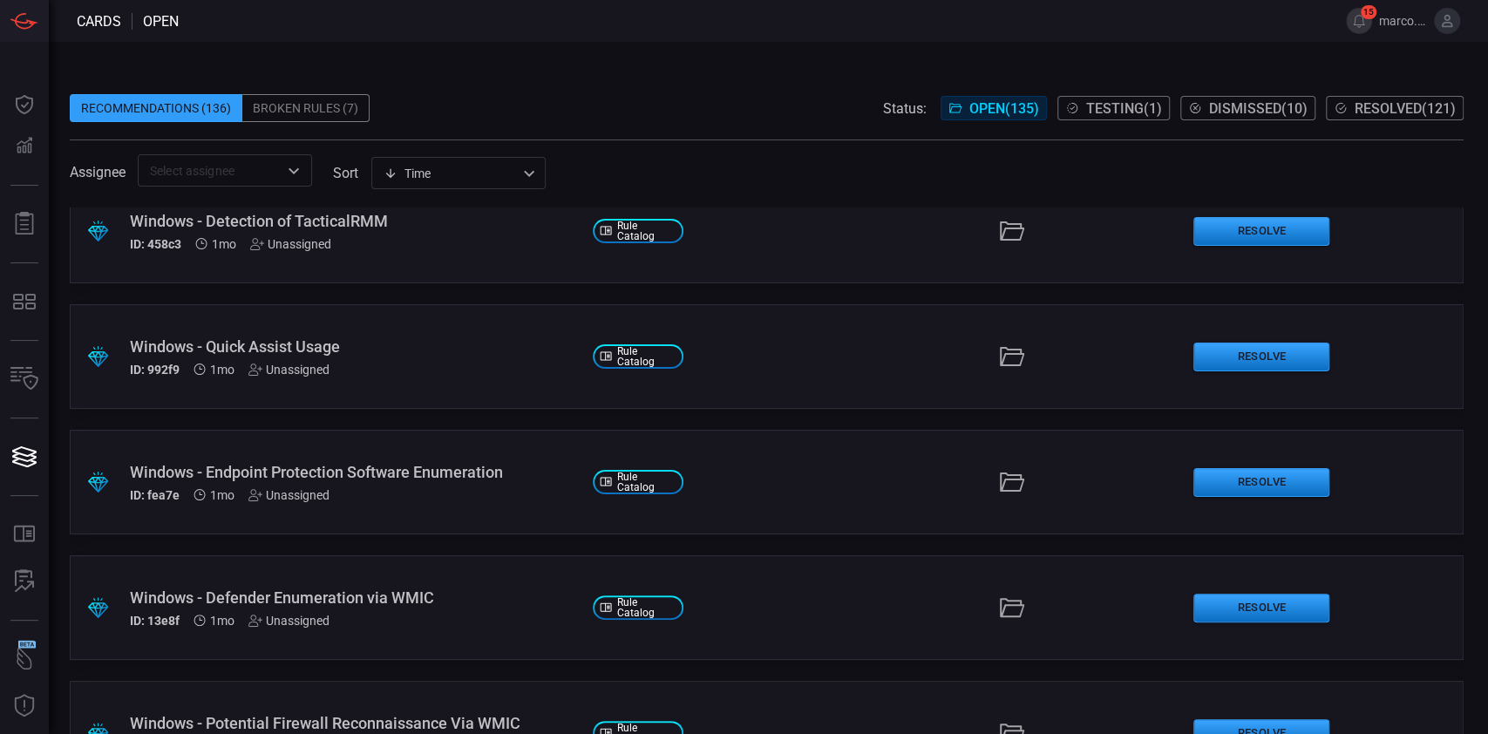
scroll to position [6056, 0]
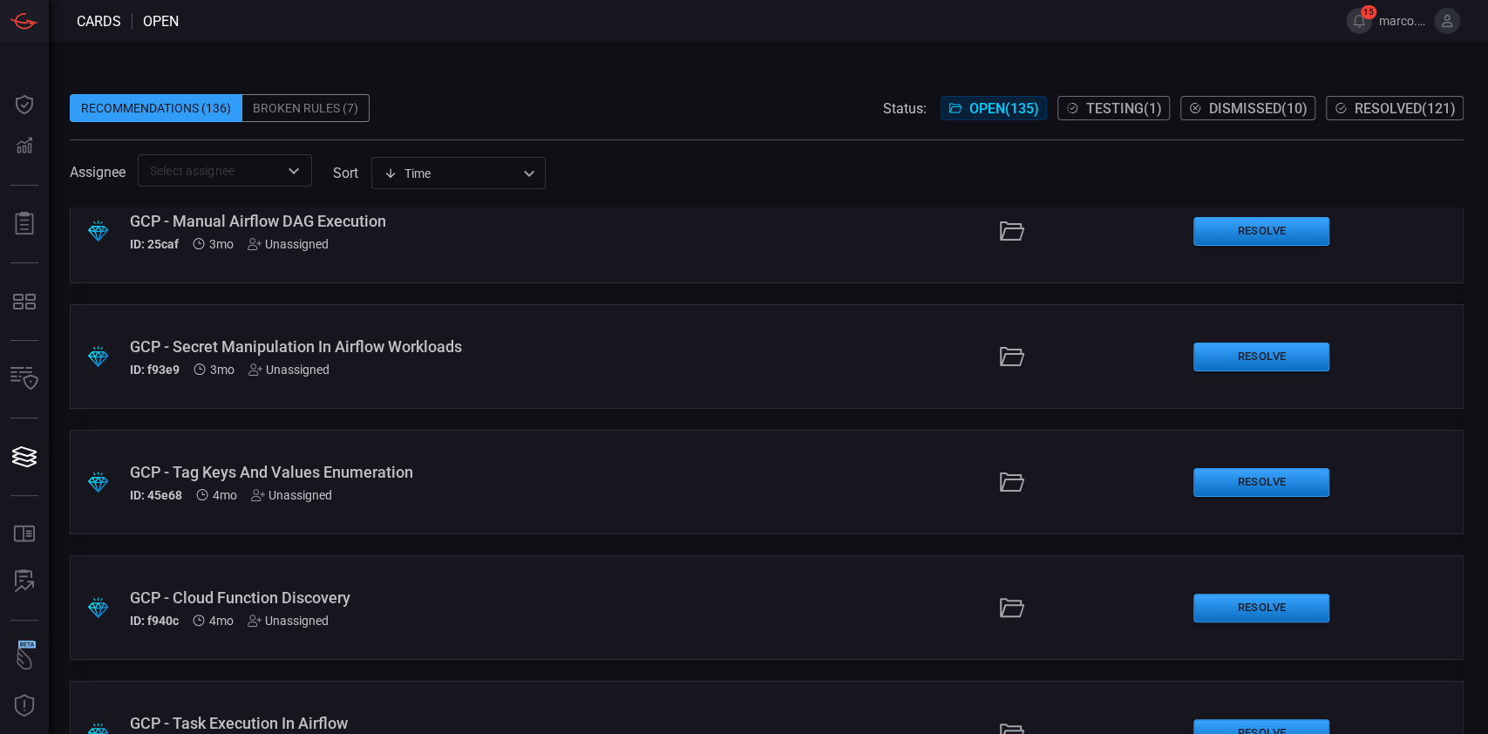
click at [739, 471] on div ".suggested_cards_icon{fill:url(#suggested_cards_icon);} GCP - Tag Keys And Valu…" at bounding box center [767, 482] width 1394 height 105
